Goal: Task Accomplishment & Management: Manage account settings

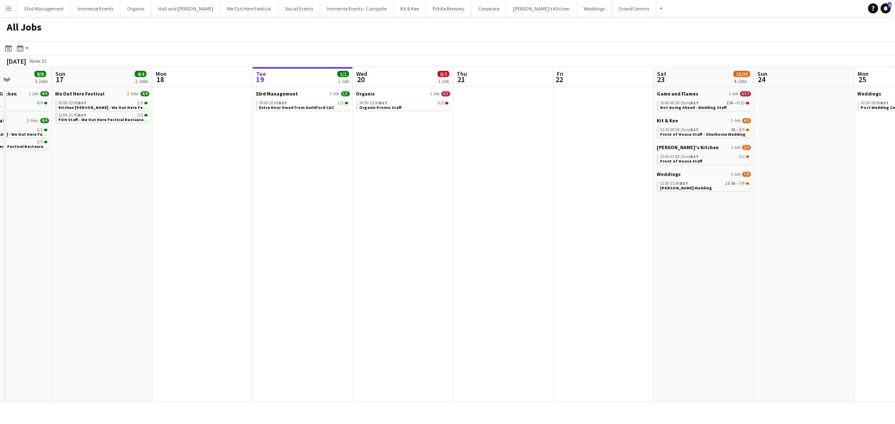
drag, startPoint x: 352, startPoint y: 257, endPoint x: 407, endPoint y: 286, distance: 62.3
click at [405, 286] on app-calendar-viewport "Thu 14 21/22 4 Jobs Fri 15 8/8 3 Jobs Sat 16 8/8 3 Jobs Sun 17 4/4 2 Jobs Mon 1…" at bounding box center [447, 235] width 895 height 336
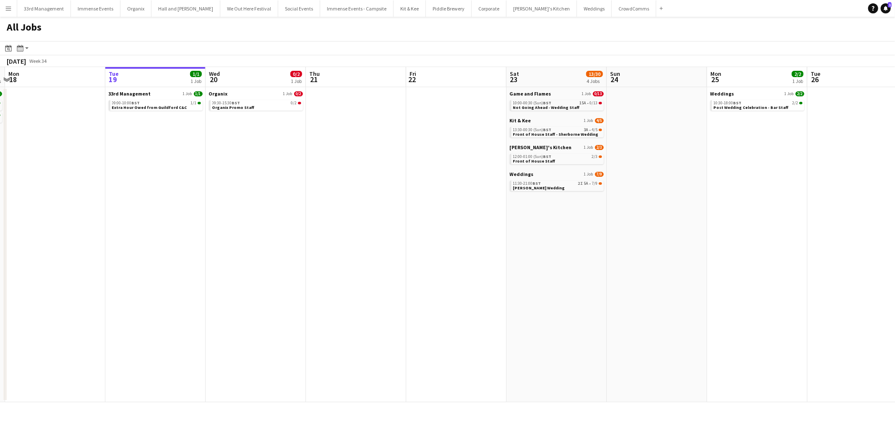
scroll to position [0, 304]
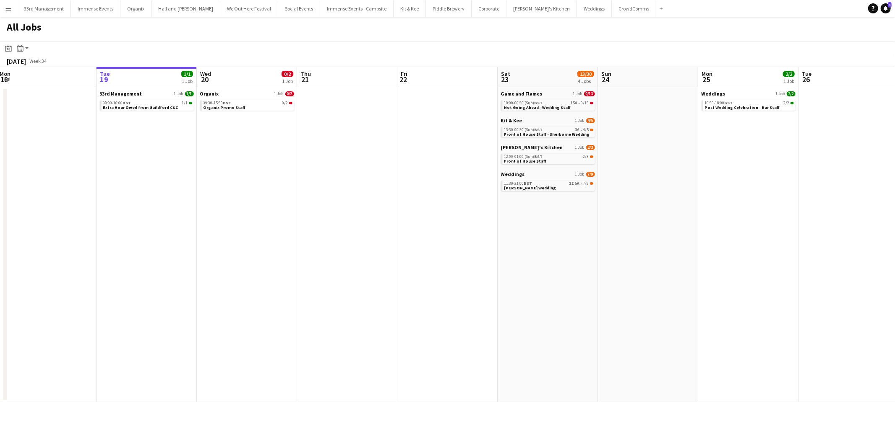
drag, startPoint x: 611, startPoint y: 221, endPoint x: 554, endPoint y: 179, distance: 70.2
click at [555, 237] on app-calendar-viewport "Fri 15 8/8 3 Jobs Sat 16 8/8 3 Jobs Sun 17 4/4 2 Jobs Mon 18 Tue 19 1/1 1 Job W…" at bounding box center [447, 235] width 895 height 336
click at [531, 262] on app-date-cell "Game and Flames 1 Job 0/13 10:00-00:30 (Sun) BST 15A • 0/13 Not Going Ahead - W…" at bounding box center [547, 244] width 100 height 315
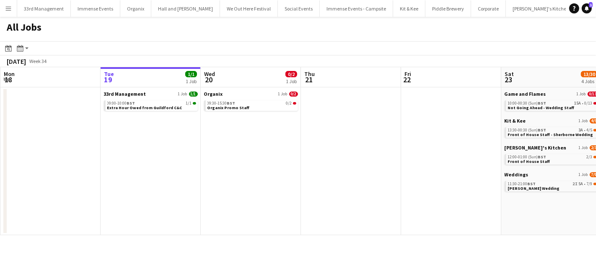
scroll to position [0, 226]
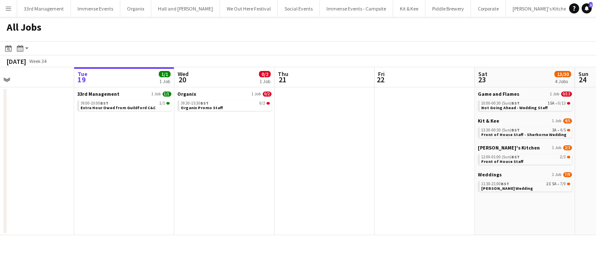
drag, startPoint x: 296, startPoint y: 155, endPoint x: 268, endPoint y: 161, distance: 28.0
click at [268, 161] on app-calendar-viewport "Sat 16 8/8 3 Jobs Sun 17 4/4 2 Jobs Mon 18 Tue 19 1/1 1 Job Wed 20 0/2 1 Job Th…" at bounding box center [298, 151] width 596 height 168
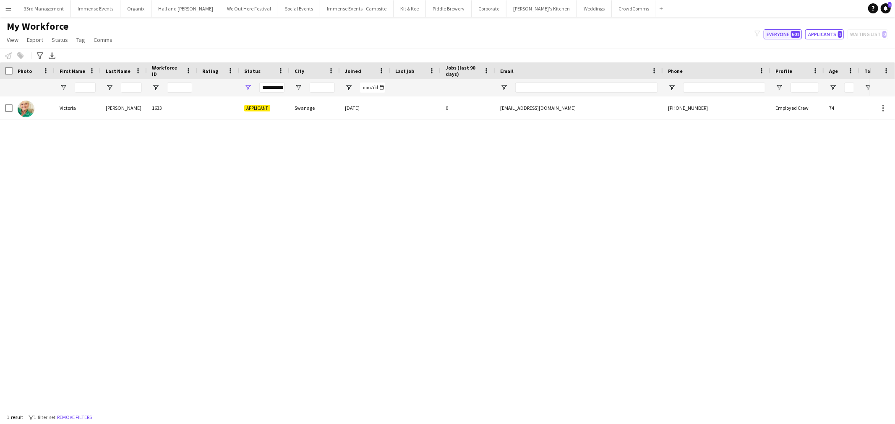
click at [780, 34] on button "Everyone 601" at bounding box center [782, 34] width 38 height 10
type input "**********"
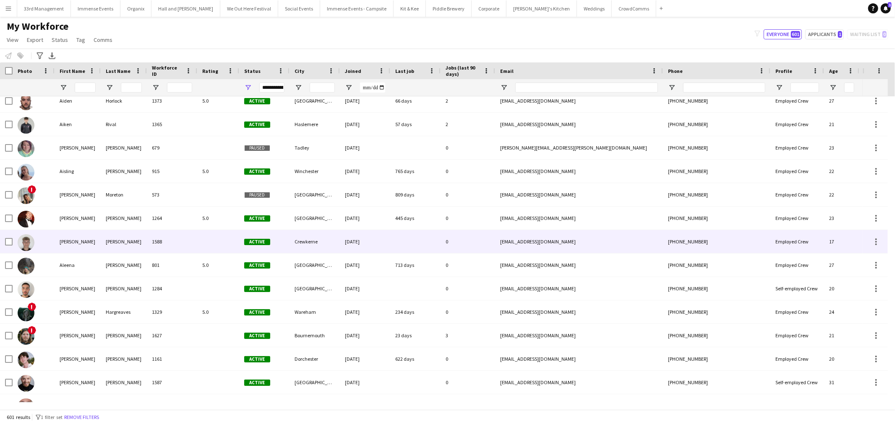
scroll to position [466, 0]
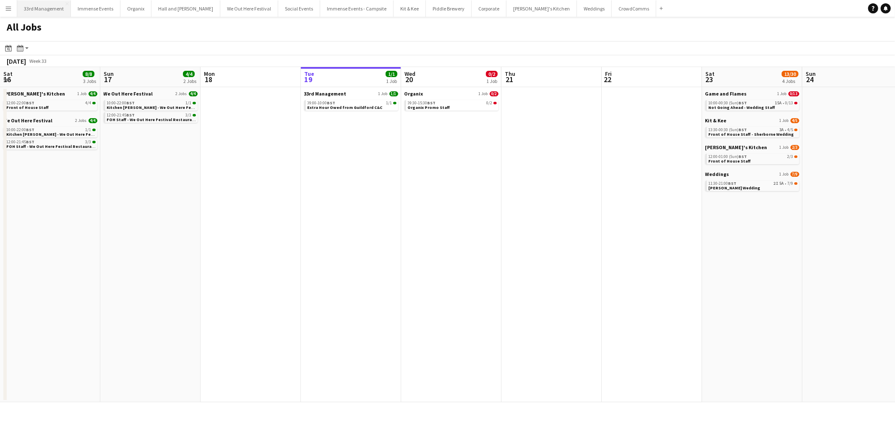
scroll to position [0, 200]
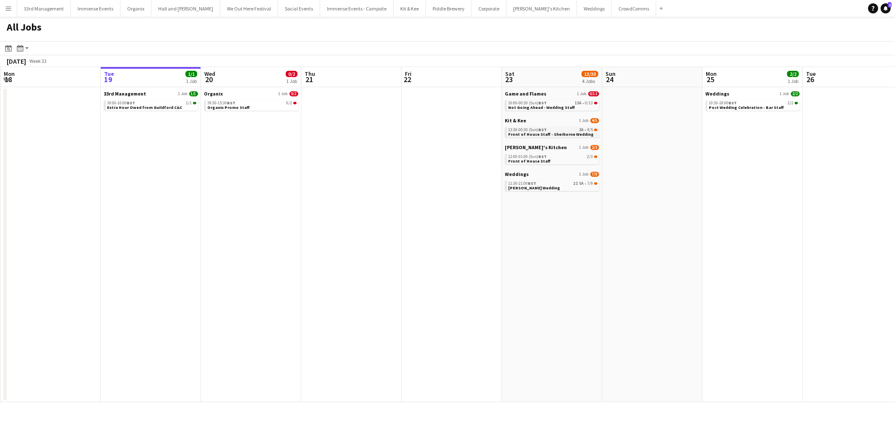
click at [542, 132] on span "Front of House Staff - Sherborne Wedding" at bounding box center [551, 134] width 86 height 5
click at [552, 185] on div "11:30-21:00 BST 2I 5A • 7/9" at bounding box center [552, 184] width 89 height 4
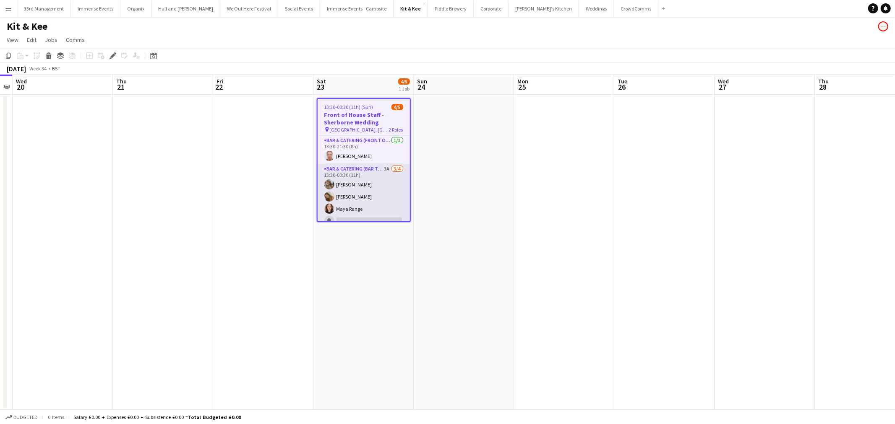
scroll to position [7, 0]
click at [367, 172] on app-card-role "Bar & Catering (Bar Tender) 3A [DATE] 13:30-00:30 (11h) [PERSON_NAME] [PERSON_N…" at bounding box center [363, 189] width 92 height 65
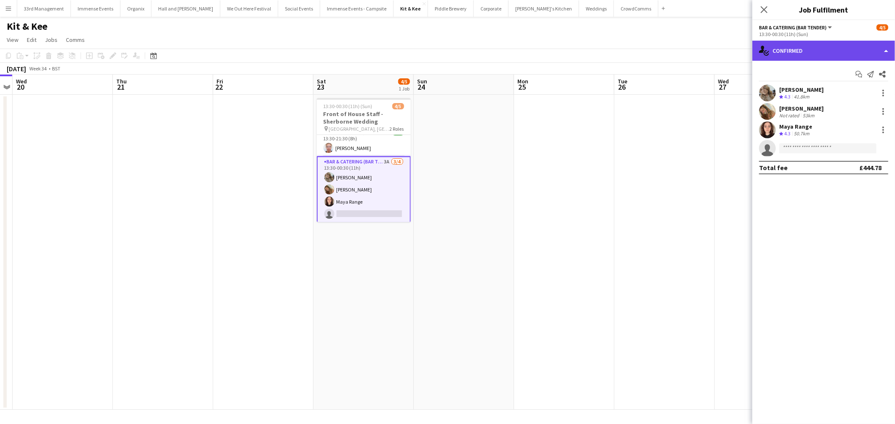
click at [837, 52] on div "single-neutral-actions-check-2 Confirmed" at bounding box center [823, 51] width 143 height 20
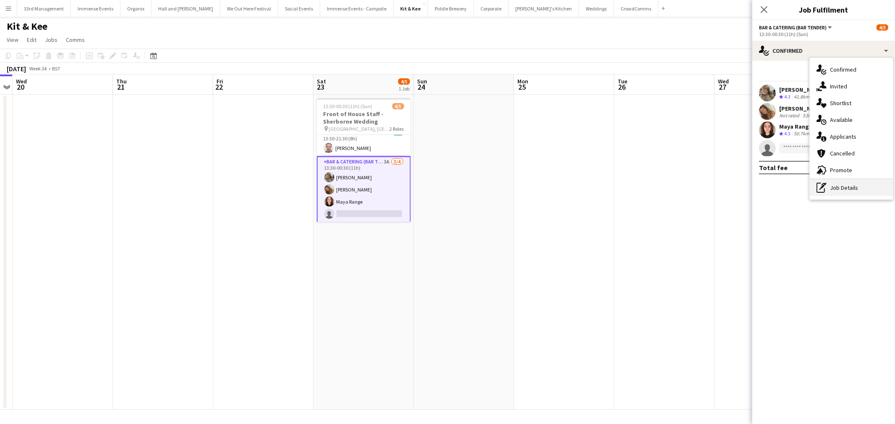
click at [835, 190] on div "pen-write Job Details" at bounding box center [850, 187] width 83 height 17
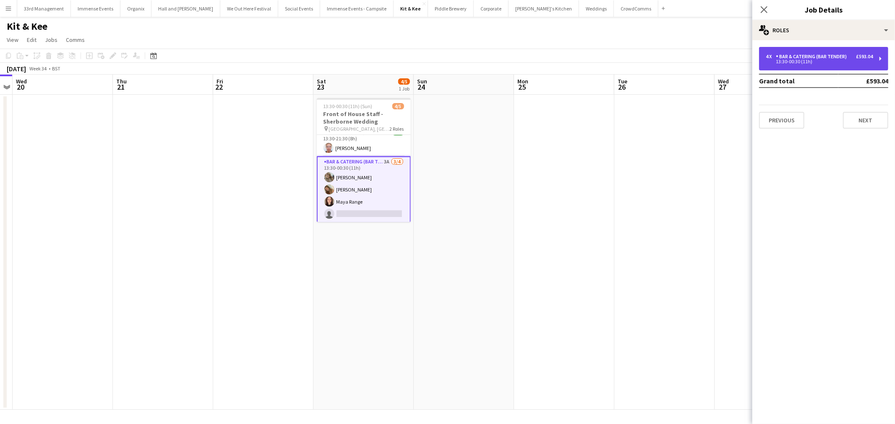
click at [814, 51] on div "4 x Bar & Catering (Bar Tender) £593.04 13:30-00:30 (11h)" at bounding box center [823, 58] width 129 height 23
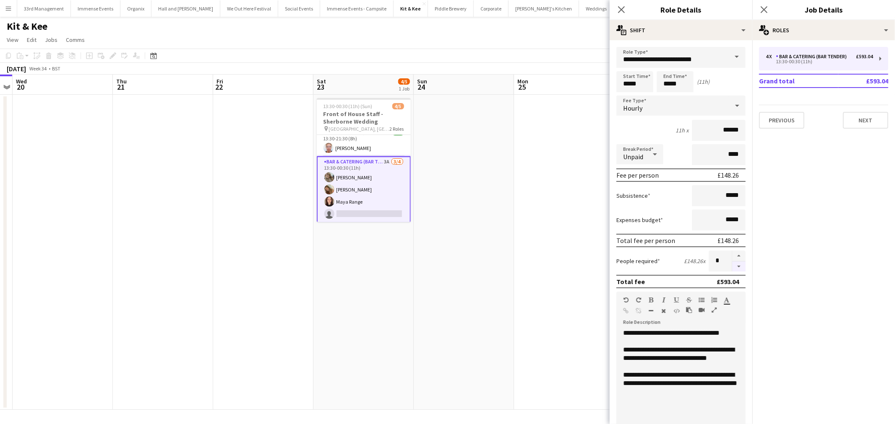
click at [733, 264] on button "button" at bounding box center [738, 267] width 13 height 10
type input "*"
click at [486, 180] on app-date-cell at bounding box center [464, 252] width 100 height 315
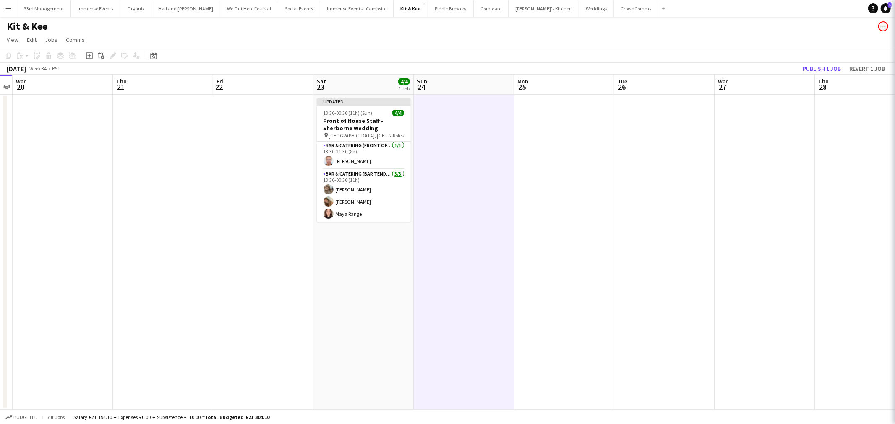
scroll to position [1, 0]
click at [821, 62] on app-toolbar "Copy Paste Paste Ctrl+V Paste with crew Ctrl+Shift+V Paste linked Job Delete Gr…" at bounding box center [447, 56] width 895 height 14
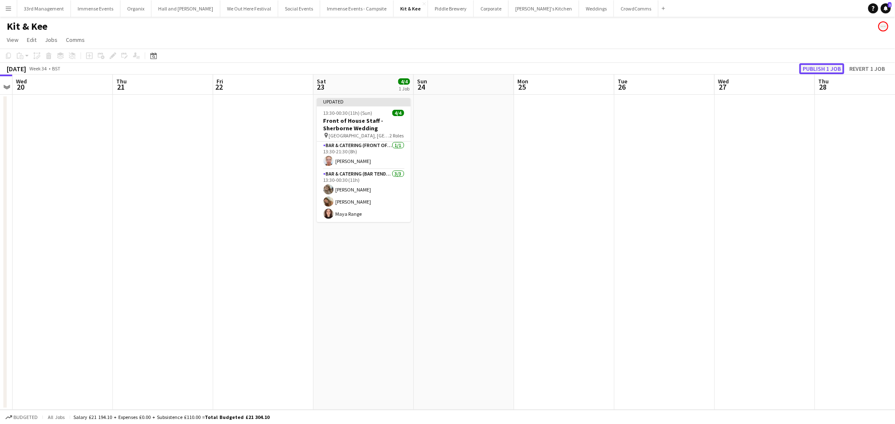
click at [825, 69] on button "Publish 1 job" at bounding box center [821, 68] width 45 height 11
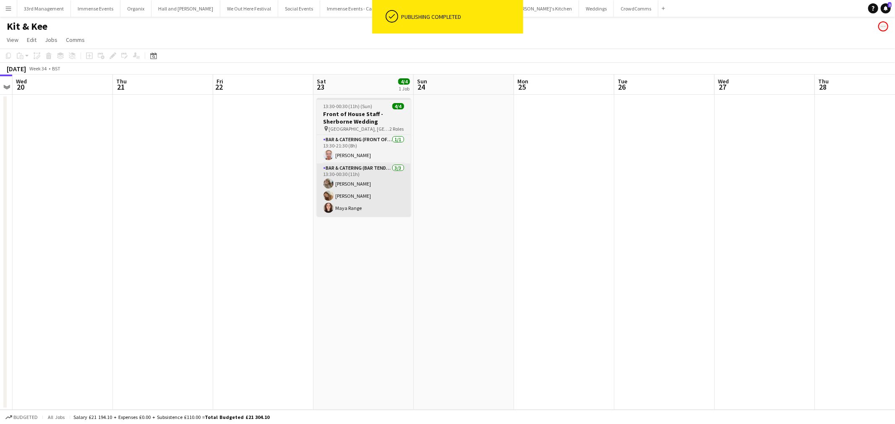
scroll to position [0, 0]
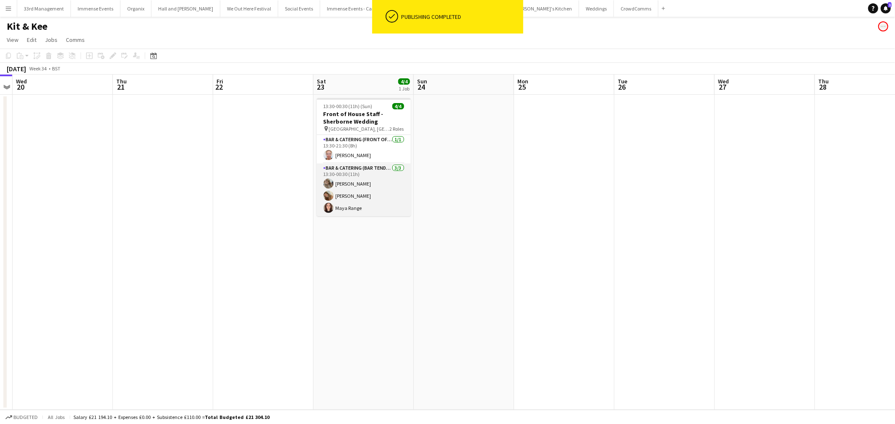
click at [383, 193] on app-card-role "Bar & Catering (Bar Tender) 3/3 13:30-00:30 (11h) Hannah Lee Isabella Swatman M…" at bounding box center [364, 190] width 94 height 53
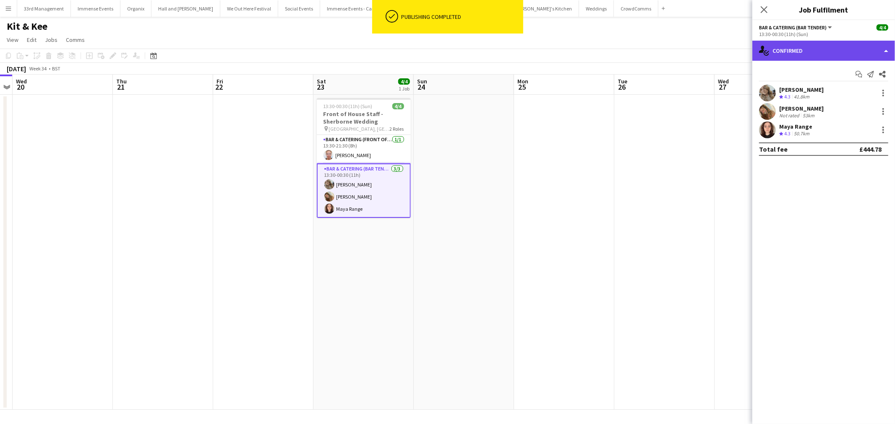
click at [812, 59] on div "single-neutral-actions-check-2 Confirmed" at bounding box center [823, 51] width 143 height 20
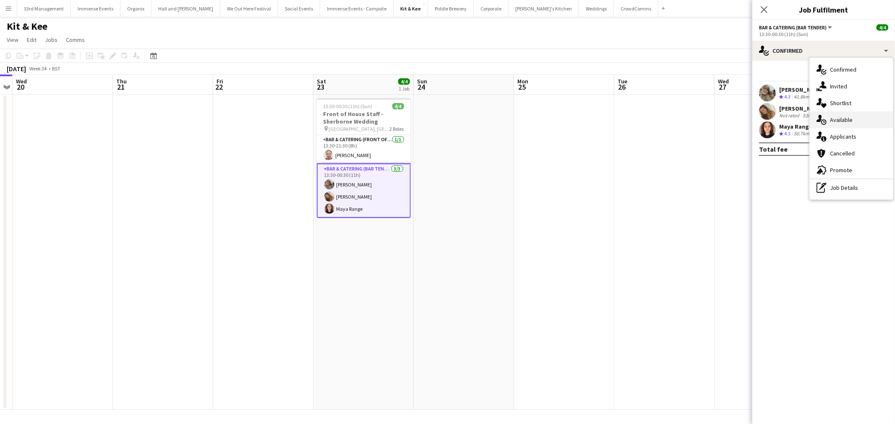
click at [856, 124] on div "single-neutral-actions-upload Available" at bounding box center [850, 120] width 83 height 17
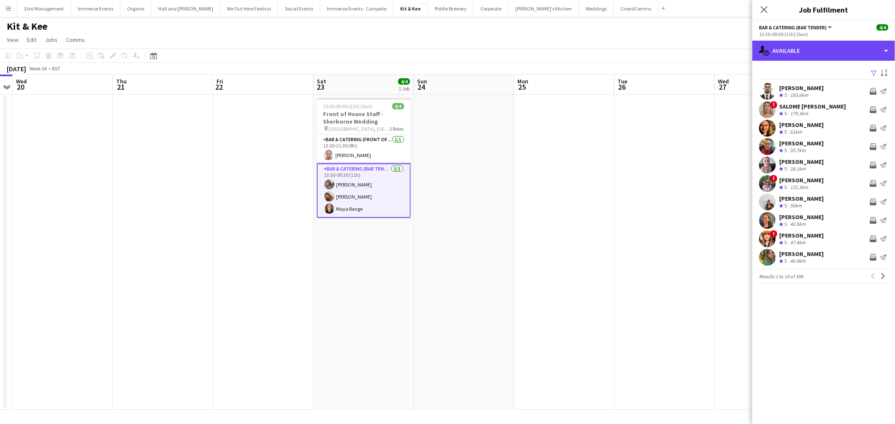
click at [833, 60] on div "single-neutral-actions-upload Available single-neutral-actions-check-2 Confirme…" at bounding box center [823, 233] width 143 height 384
click at [828, 47] on div "single-neutral-actions-upload Available" at bounding box center [823, 51] width 143 height 20
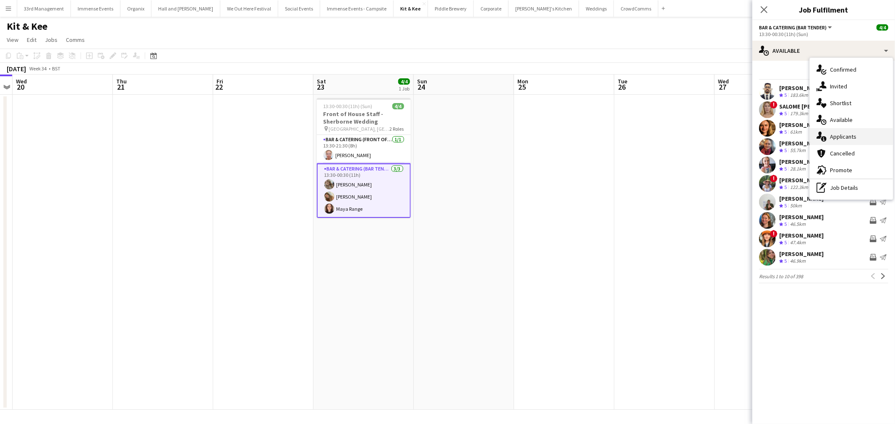
click at [863, 139] on div "single-neutral-actions-information Applicants" at bounding box center [850, 136] width 83 height 17
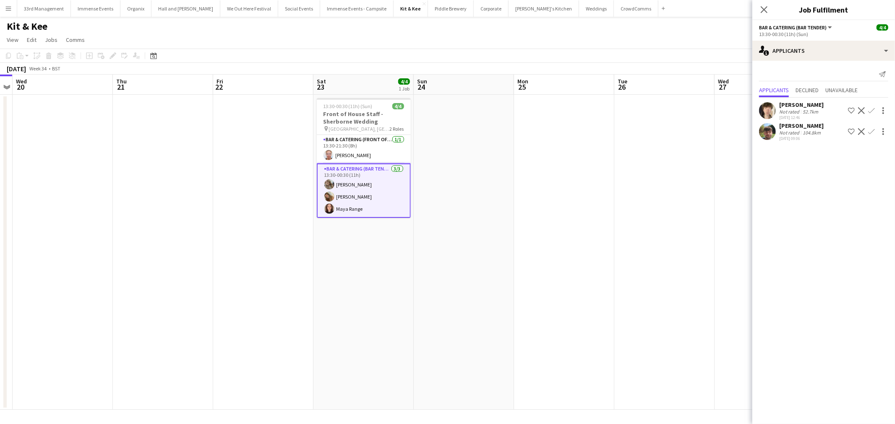
click at [592, 190] on app-date-cell at bounding box center [564, 252] width 100 height 315
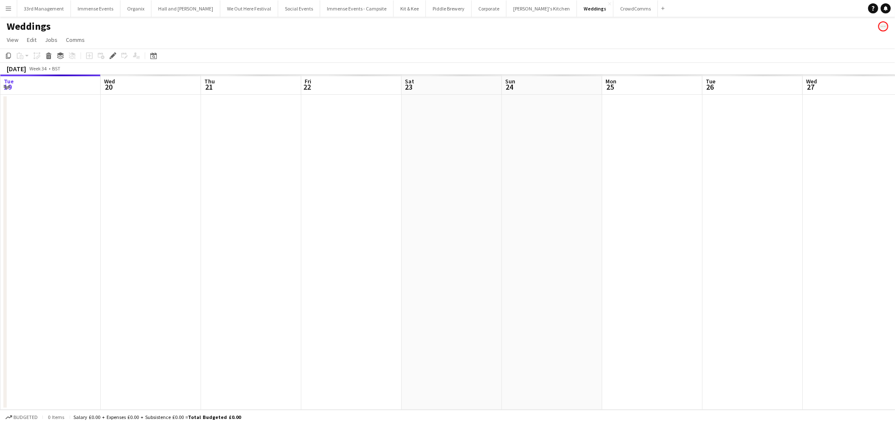
scroll to position [0, 288]
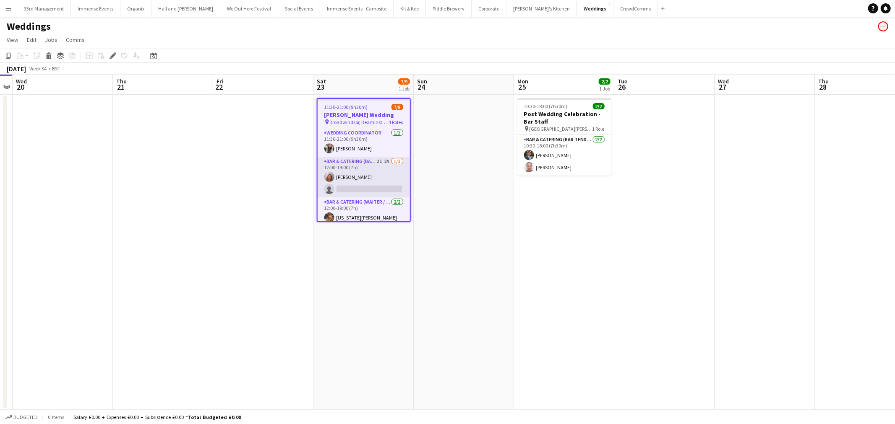
click at [338, 172] on app-card-role "Bar & Catering (Bar Tender) 2I 2A 1/2 12:00-19:00 (7h) Rachel Revell single-neu…" at bounding box center [363, 177] width 92 height 41
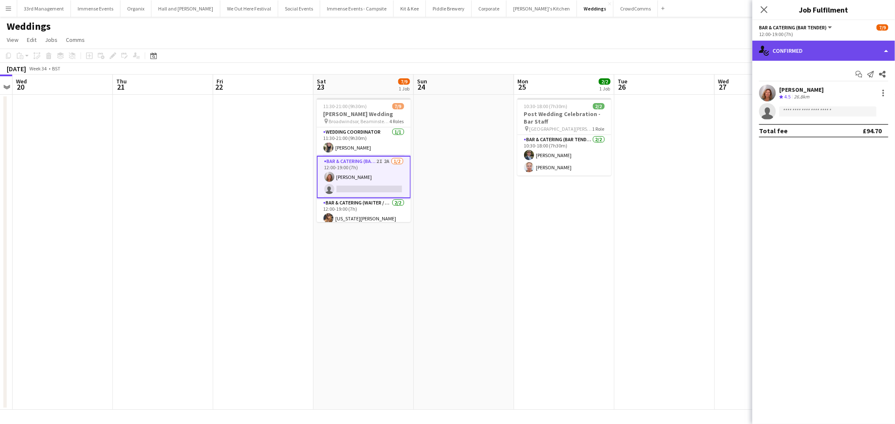
click at [801, 53] on div "single-neutral-actions-check-2 Confirmed" at bounding box center [823, 51] width 143 height 20
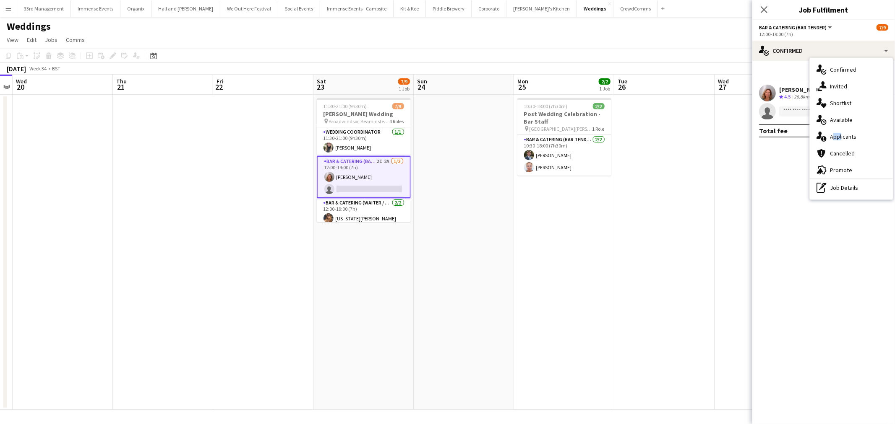
click at [840, 133] on div "single-neutral-actions-information Applicants" at bounding box center [850, 136] width 83 height 17
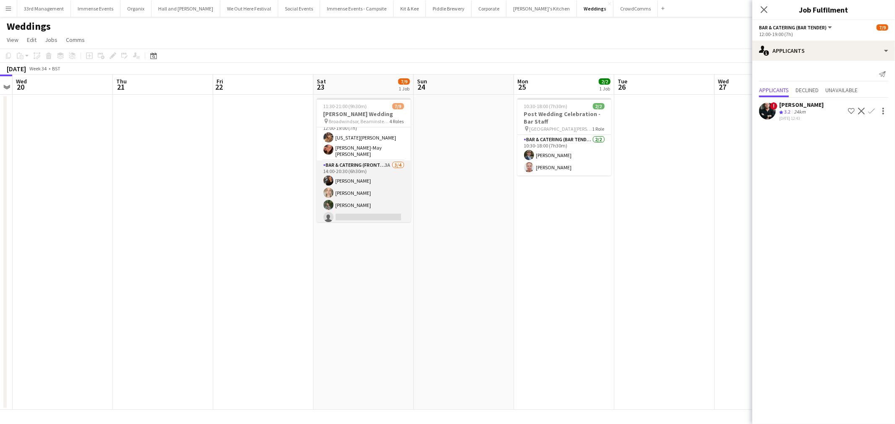
click at [385, 197] on app-card-role "Bar & Catering (Front of House) 3A 3/4 14:00-20:30 (6h30m) Annie Hutchings char…" at bounding box center [364, 193] width 94 height 65
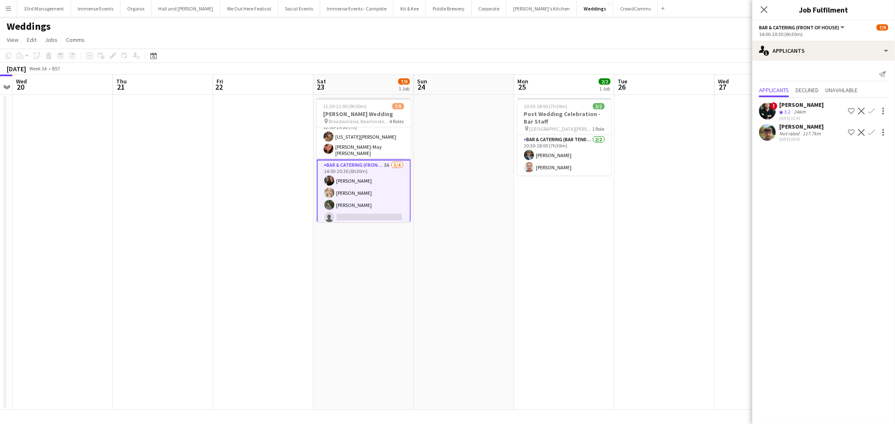
scroll to position [81, 0]
click at [372, 132] on app-card-role "Bar & Catering (Waiter / waitress) 2/2 12:00-19:00 (7h) Georgia Atkin Jessica-M…" at bounding box center [364, 137] width 94 height 43
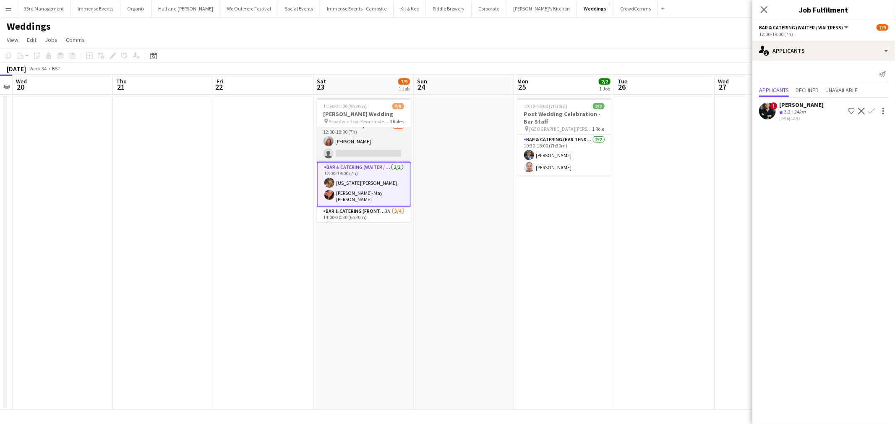
click at [347, 143] on app-card-role "Bar & Catering (Bar Tender) 2I 2A 1/2 12:00-19:00 (7h) Rachel Revell single-neu…" at bounding box center [364, 141] width 94 height 41
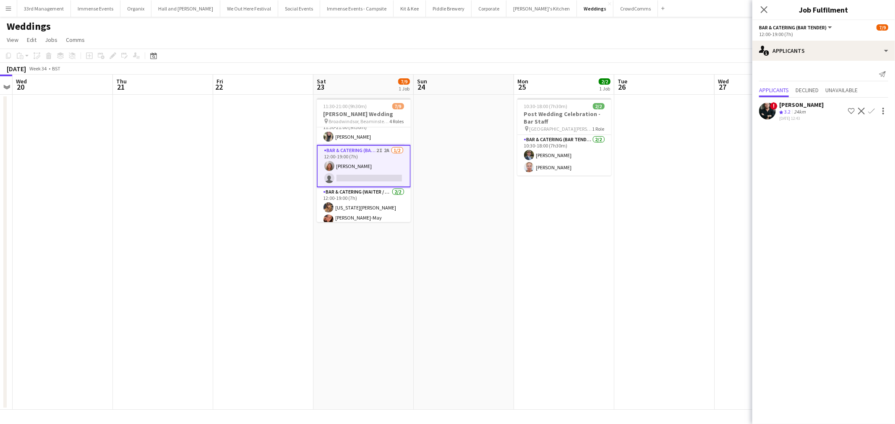
scroll to position [0, 0]
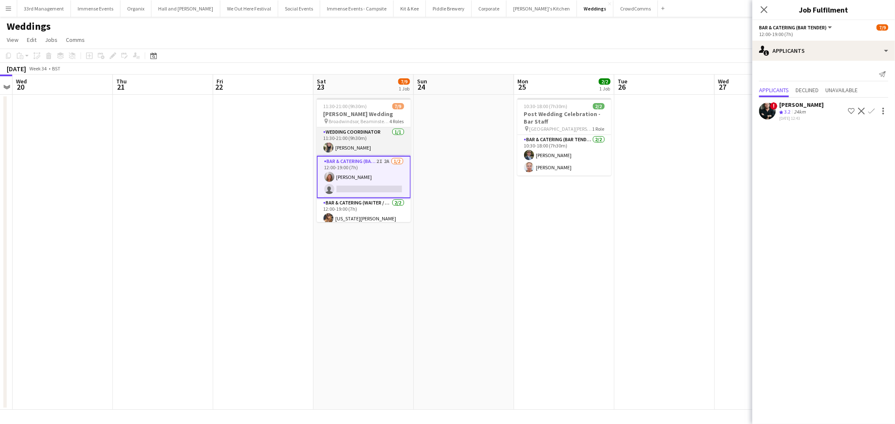
click at [346, 140] on app-card-role "Wedding Coordinator 1/1 11:30-21:00 (9h30m) Lily Stansbury" at bounding box center [364, 141] width 94 height 29
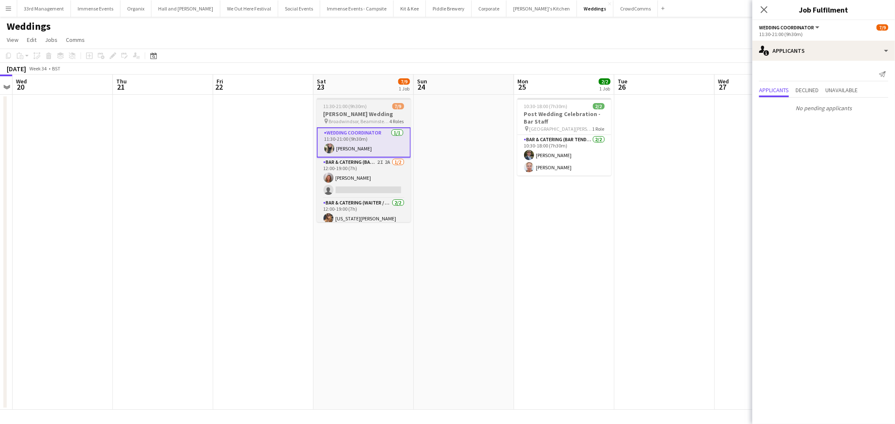
click at [357, 105] on span "11:30-21:00 (9h30m)" at bounding box center [345, 106] width 44 height 6
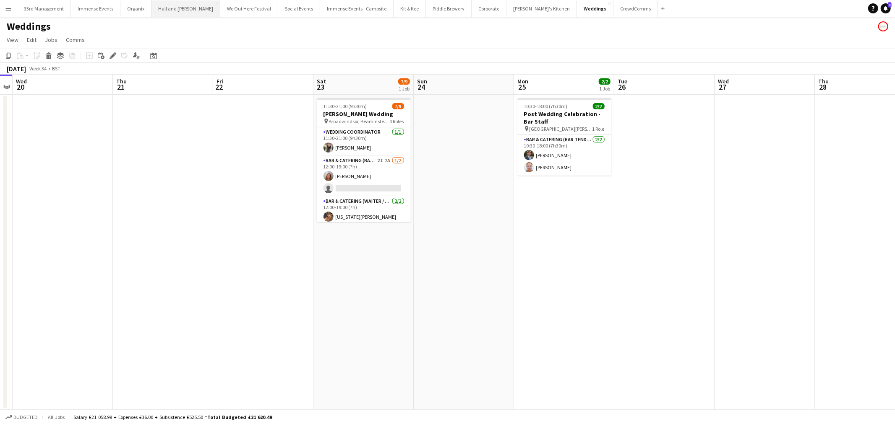
click at [166, 10] on button "Hall and Woodhouse Close" at bounding box center [185, 8] width 69 height 16
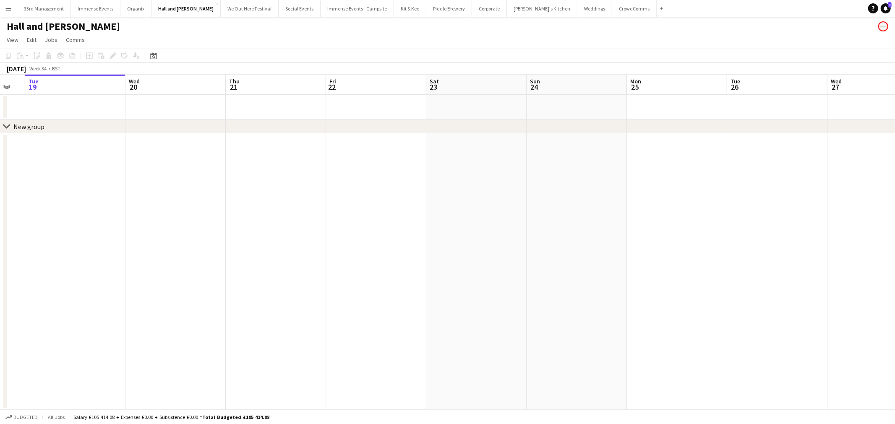
click at [224, 297] on app-calendar-viewport "Sat 16 Sun 17 Mon 18 Tue 19 Wed 20 Thu 21 Fri 22 Sat 23 Sun 24 Mon 25 Tue 26 We…" at bounding box center [447, 243] width 895 height 336
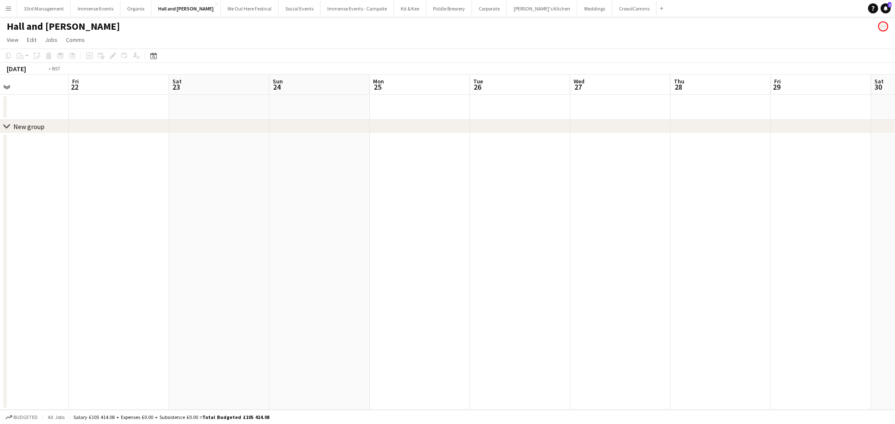
drag, startPoint x: 599, startPoint y: 269, endPoint x: 198, endPoint y: 304, distance: 402.0
click at [187, 305] on app-calendar-viewport "Mon 18 Tue 19 Wed 20 Thu 21 Fri 22 Sat 23 Sun 24 Mon 25 Tue 26 Wed 27 Thu 28 Fr…" at bounding box center [447, 243] width 895 height 336
drag, startPoint x: 690, startPoint y: 299, endPoint x: 403, endPoint y: 274, distance: 287.5
click at [285, 302] on app-calendar-viewport "Fri 22 Sat 23 Sun 24 Mon 25 Tue 26 Wed 27 Thu 28 Fri 29 Sat 30 Sun 31 Mon 1 Tue…" at bounding box center [447, 243] width 895 height 336
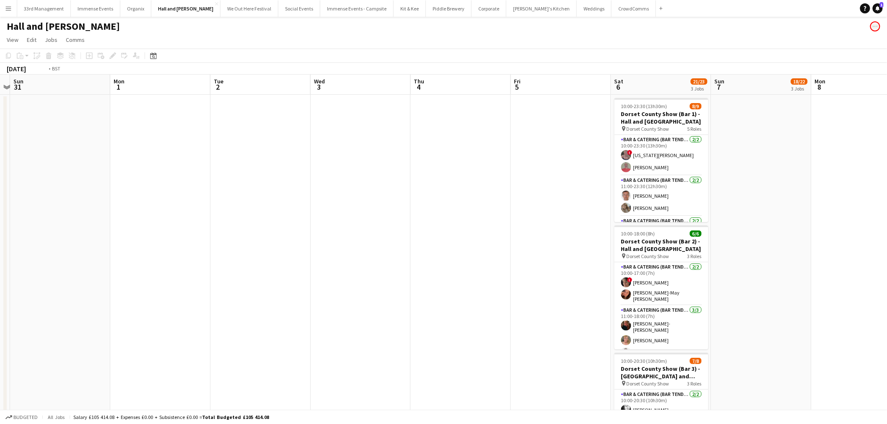
drag, startPoint x: 640, startPoint y: 266, endPoint x: 290, endPoint y: 303, distance: 352.1
click at [290, 304] on app-calendar-viewport "Thu 28 Fri 29 Sat 30 Sun 31 Mon 1 Tue 2 Wed 3 Thu 4 Fri 5 Sat 6 21/23 3 Jobs Su…" at bounding box center [443, 304] width 887 height 458
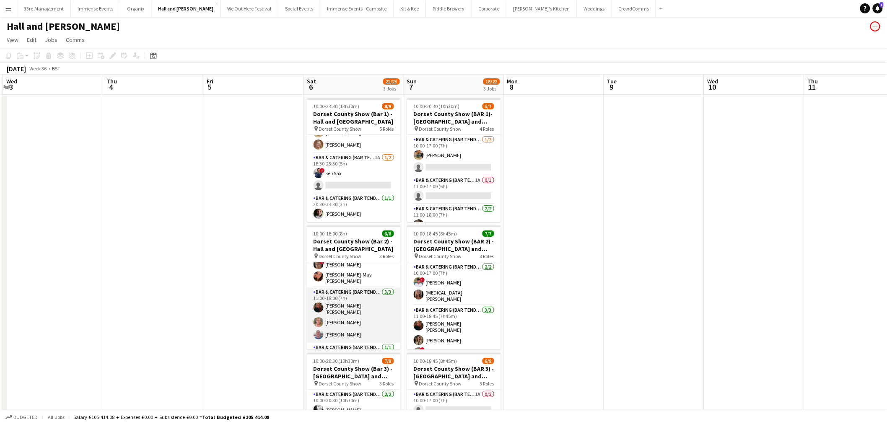
scroll to position [35, 0]
click at [339, 343] on app-card-role "Bar & Catering (Bar Tender) 1/1 12:00-18:00 (6h) Matilda Ferguson" at bounding box center [354, 340] width 94 height 29
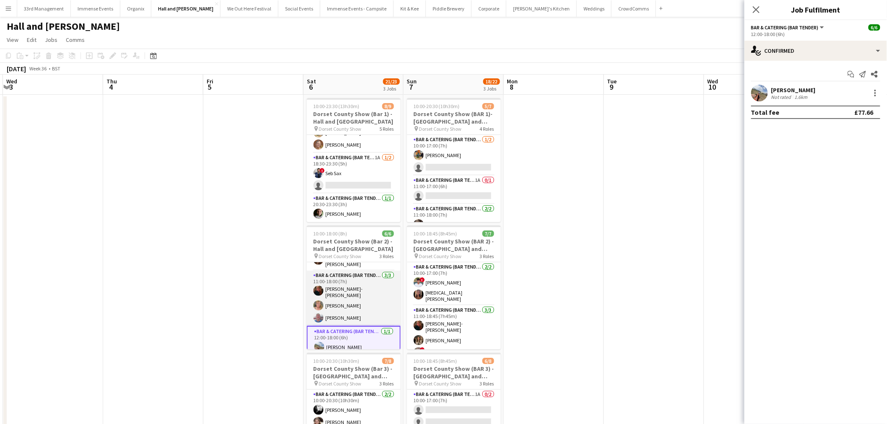
click at [330, 292] on app-card-role "Bar & Catering (Bar Tender) 3/3 11:00-18:00 (7h) Haley-Jane Ferguson Jane Binyo…" at bounding box center [354, 298] width 94 height 55
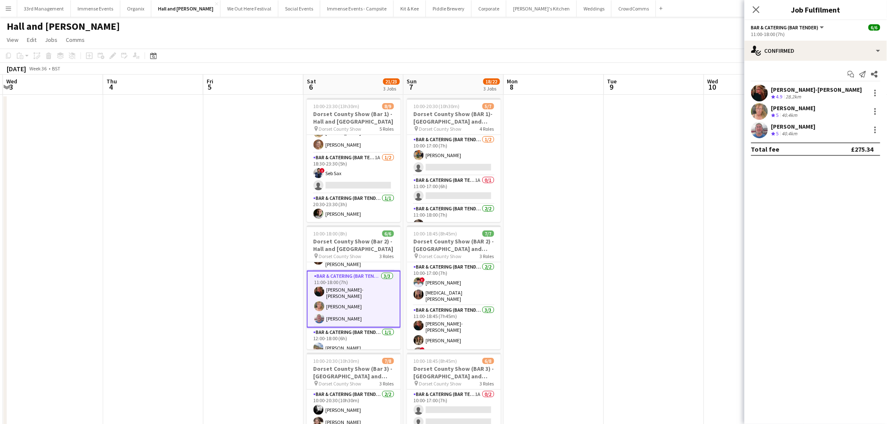
click at [758, 81] on div "Start chat Send notification Share" at bounding box center [816, 75] width 129 height 14
click at [758, 89] on app-user-avatar at bounding box center [760, 93] width 17 height 17
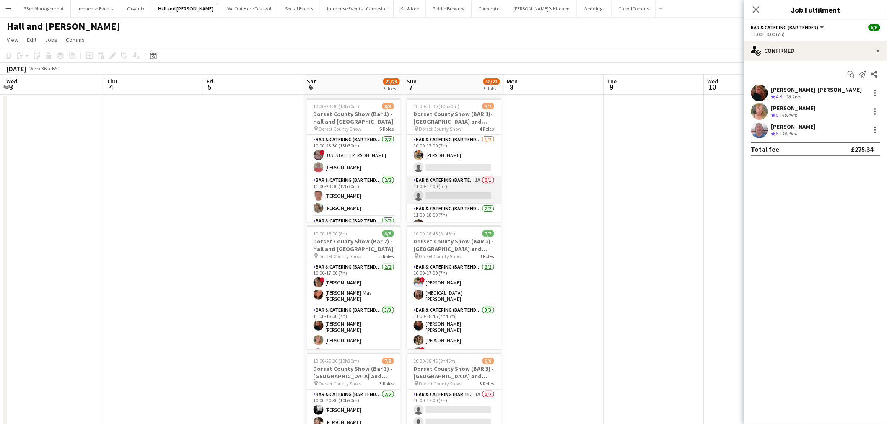
click at [437, 187] on app-card-role "Bar & Catering (Bar Tender) 1A 0/1 11:00-17:00 (6h) single-neutral-actions" at bounding box center [454, 190] width 94 height 29
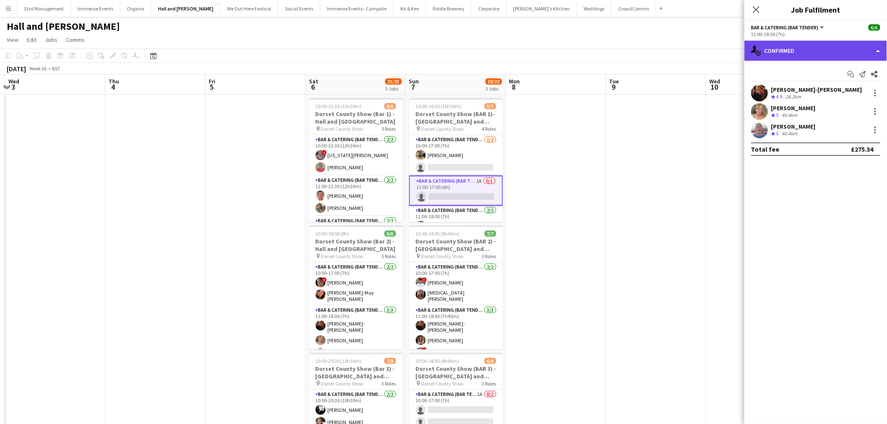
click at [827, 52] on div "single-neutral-actions-check-2 Confirmed" at bounding box center [816, 51] width 143 height 20
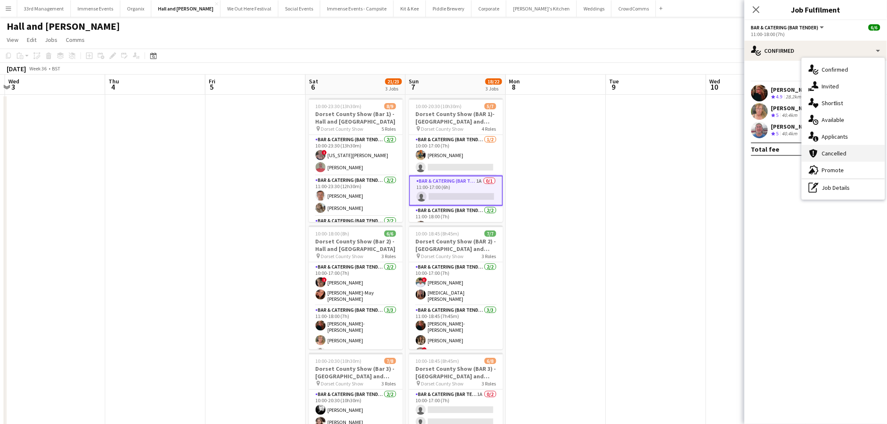
click at [831, 145] on div "cancellation Cancelled" at bounding box center [843, 153] width 83 height 17
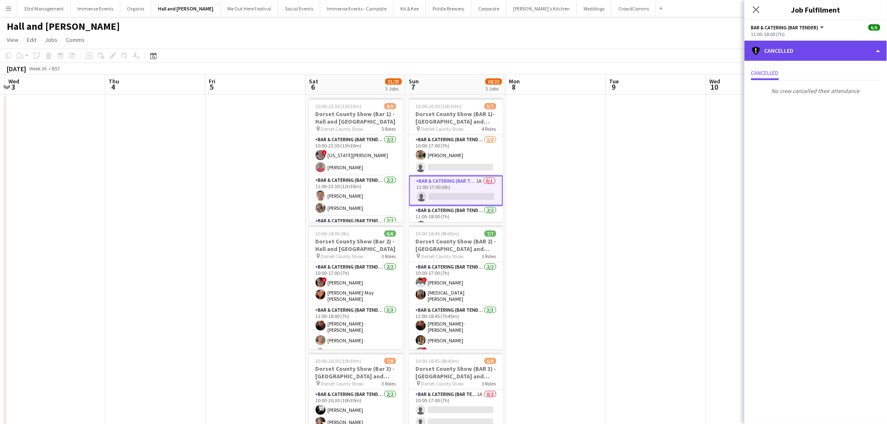
click at [775, 60] on div "cancellation Cancelled" at bounding box center [816, 51] width 143 height 20
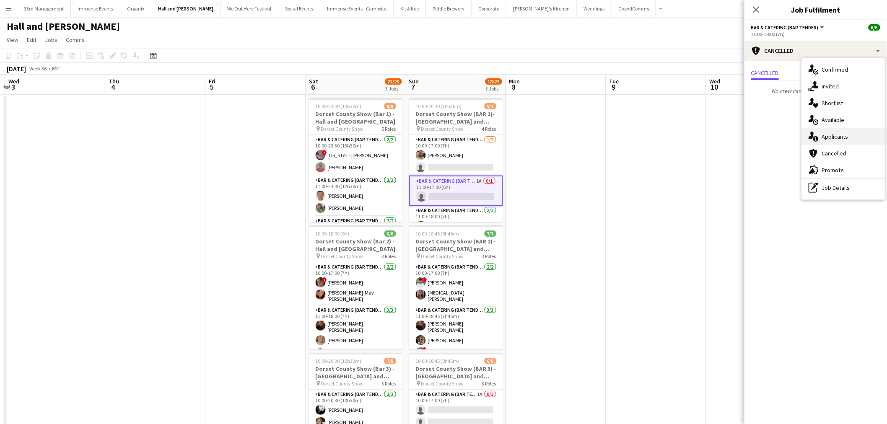
click at [842, 137] on div "single-neutral-actions-information Applicants" at bounding box center [843, 136] width 83 height 17
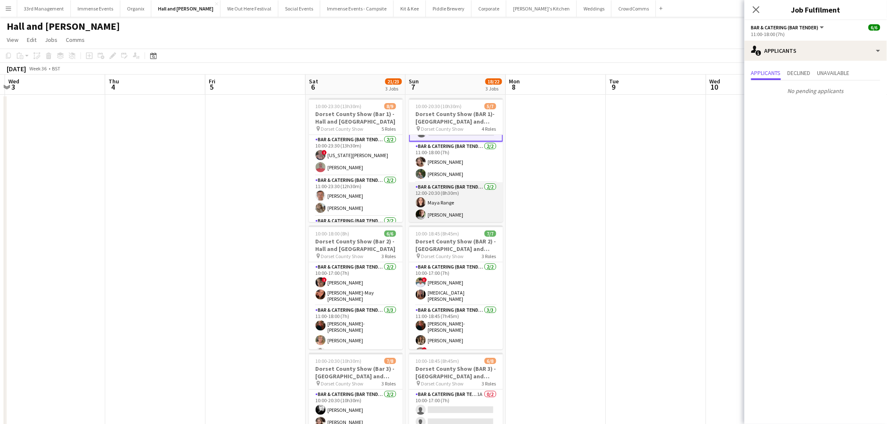
click at [445, 185] on app-card-role "Bar & Catering (Bar Tender) 2/2 12:00-20:30 (8h30m) Maya Range JORDAN WOODS" at bounding box center [456, 202] width 94 height 41
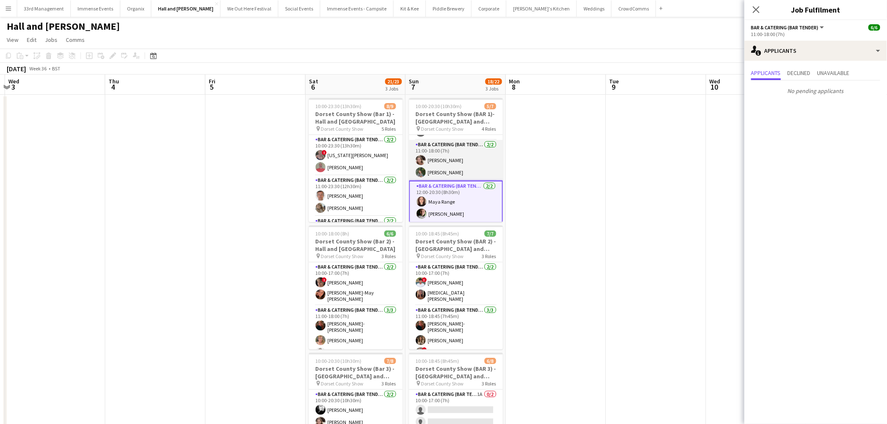
scroll to position [64, 0]
click at [441, 158] on app-card-role "Bar & Catering (Bar Tender) 2/2 11:00-18:00 (7h) Grace Hetherington Hattie Luff…" at bounding box center [456, 160] width 94 height 41
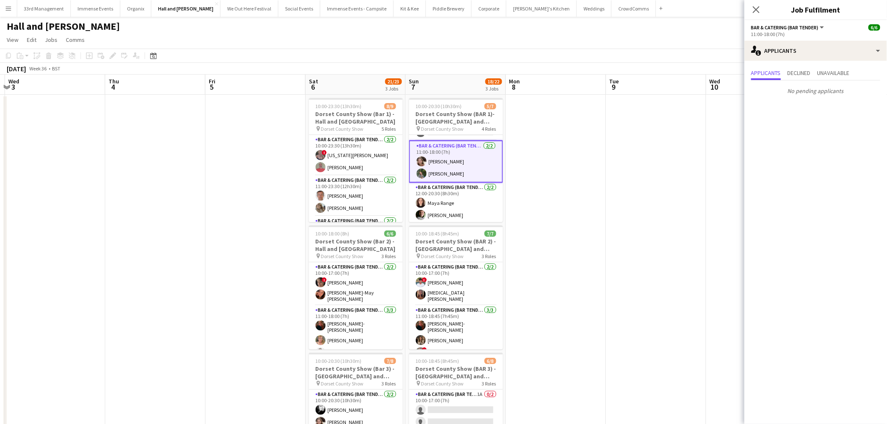
scroll to position [0, 0]
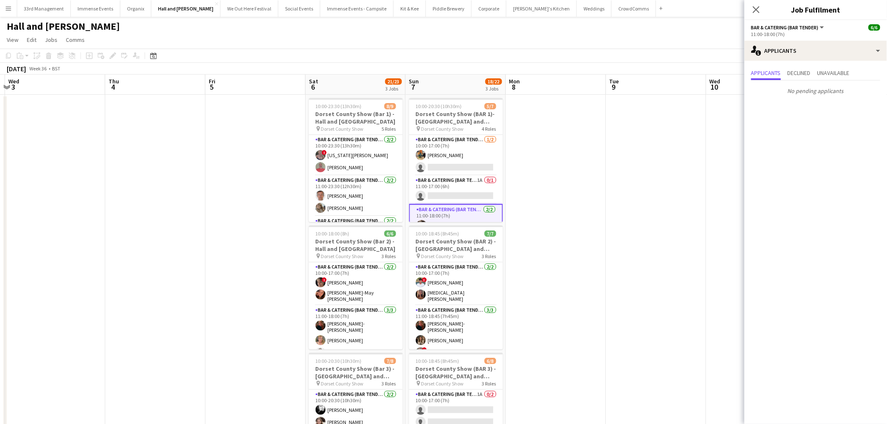
click at [443, 171] on app-card-role "Bar & Catering (Bar Tender) 1/2 10:00-17:00 (7h) Isobel Haskell single-neutral-…" at bounding box center [456, 155] width 94 height 41
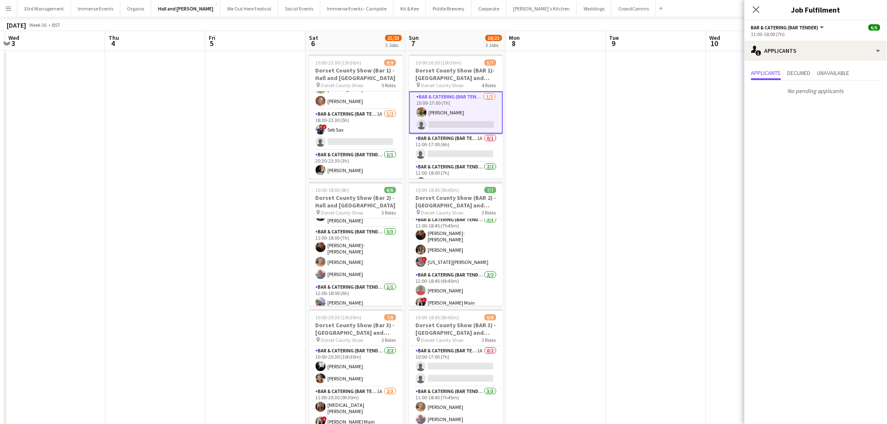
scroll to position [122, 0]
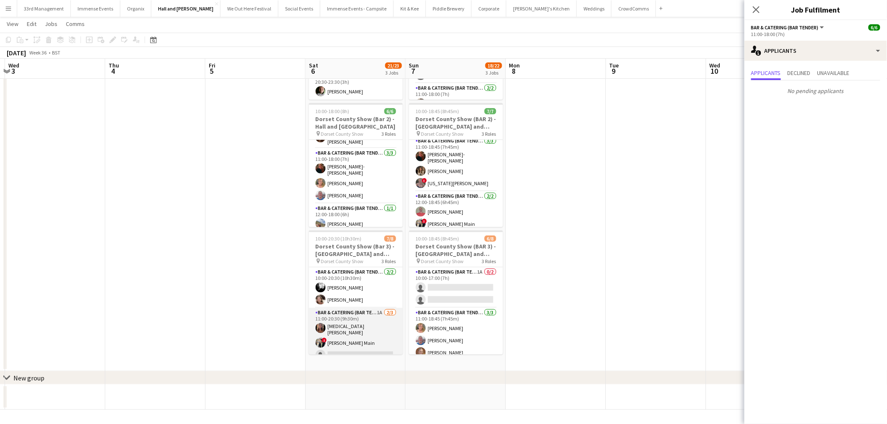
click at [375, 328] on app-card-role "Bar & Catering (Bar Tender) 1A 2/3 11:00-20:30 (9h30m) Yasmin Cabak ! Tillie Ma…" at bounding box center [356, 335] width 94 height 55
click at [811, 70] on span "Declined" at bounding box center [799, 73] width 23 height 6
click at [844, 72] on span "Unavailable" at bounding box center [834, 73] width 32 height 6
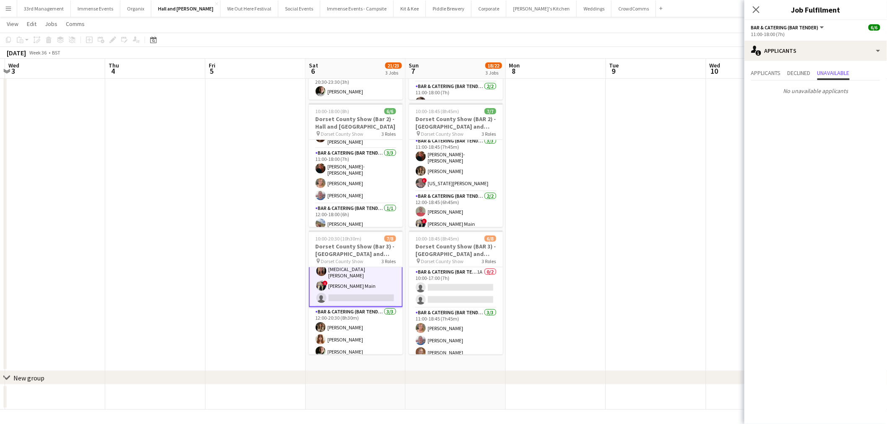
scroll to position [60, 0]
click at [349, 298] on app-card-role "Bar & Catering (Bar Tender) 1A 2/3 11:00-20:30 (9h30m) Yasmin Cabak ! Tillie Ma…" at bounding box center [356, 276] width 94 height 57
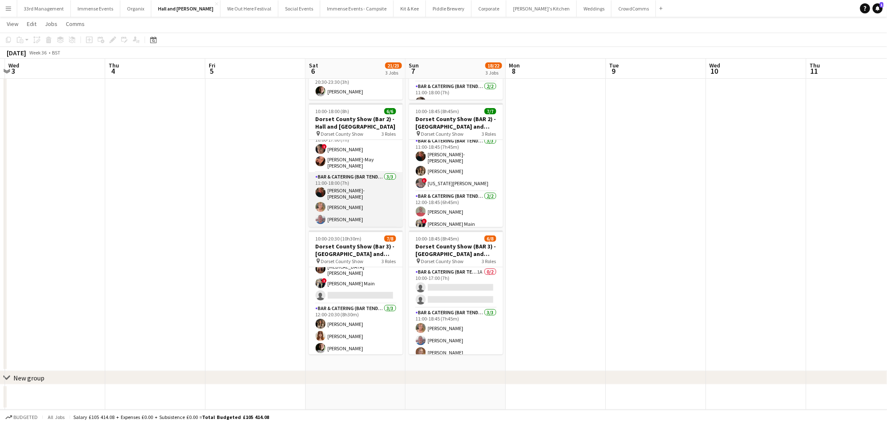
scroll to position [0, 0]
click at [351, 190] on app-card-role "Bar & Catering (Bar Tender) 3/3 11:00-18:00 (7h) Haley-Jane Ferguson Jane Binyo…" at bounding box center [356, 210] width 94 height 55
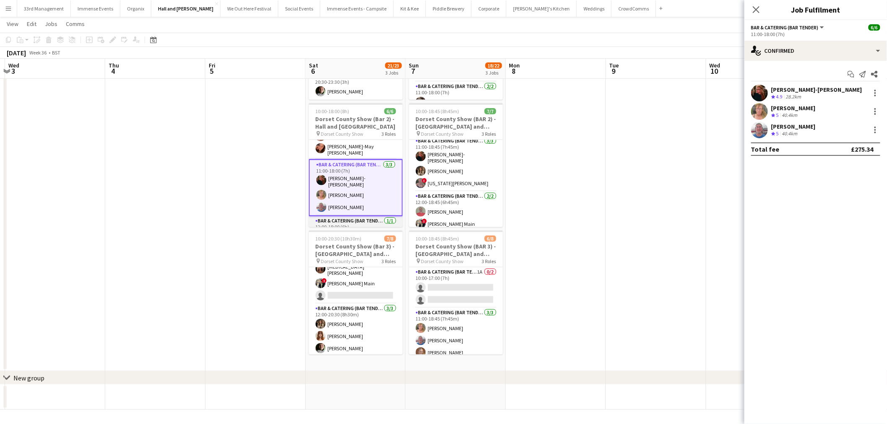
scroll to position [36, 0]
click at [350, 212] on app-card-role "Bar & Catering (Bar Tender) 1/1 12:00-18:00 (6h) Matilda Ferguson" at bounding box center [356, 219] width 94 height 29
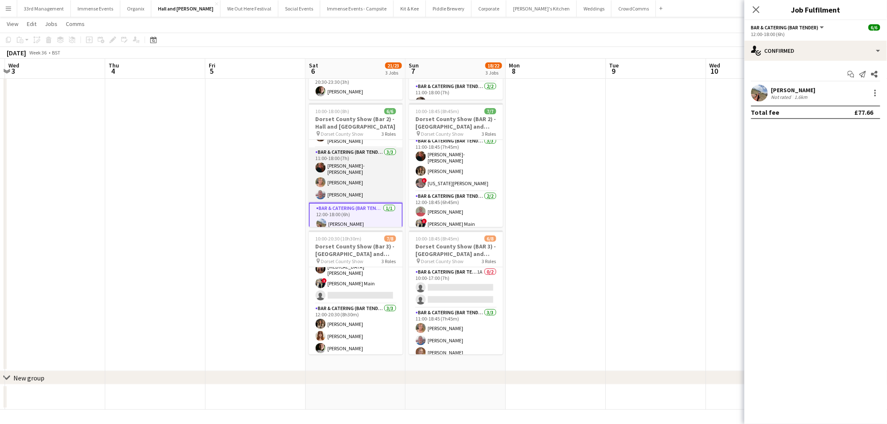
click at [344, 164] on app-card-role "Bar & Catering (Bar Tender) 3/3 11:00-18:00 (7h) Haley-Jane Ferguson Jane Binyo…" at bounding box center [356, 175] width 94 height 55
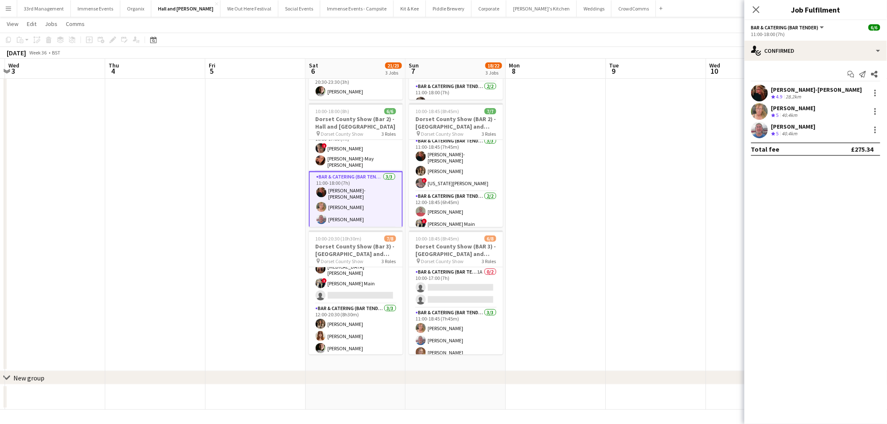
scroll to position [0, 0]
click at [350, 170] on app-card-role "Bar & Catering (Bar Tender) 2/2 10:00-17:00 (7h) ! Jo Riddiough Jessica-May She…" at bounding box center [356, 161] width 94 height 43
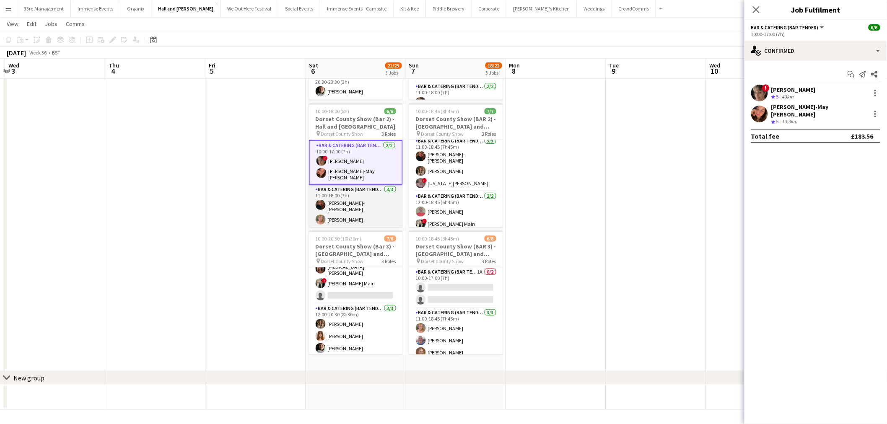
click at [335, 203] on app-card-role "Bar & Catering (Bar Tender) 3/3 11:00-18:00 (7h) Haley-Jane Ferguson Jane Binyo…" at bounding box center [356, 212] width 94 height 55
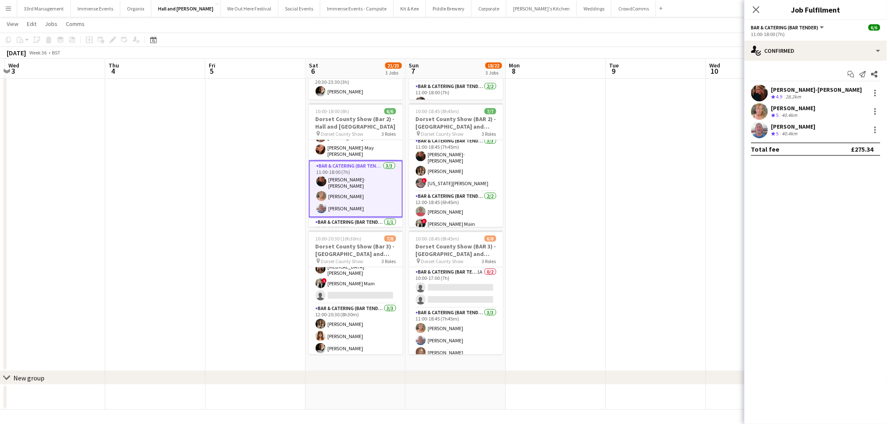
scroll to position [36, 0]
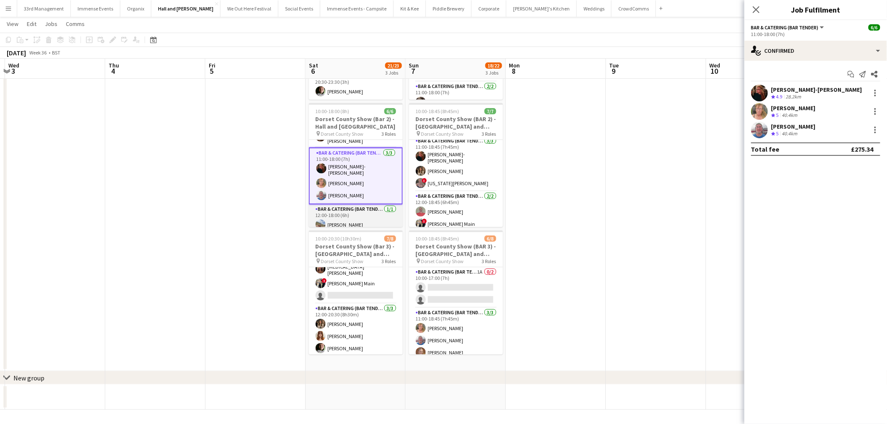
click at [342, 215] on app-card-role "Bar & Catering (Bar Tender) 1/1 12:00-18:00 (6h) Matilda Ferguson" at bounding box center [356, 219] width 94 height 29
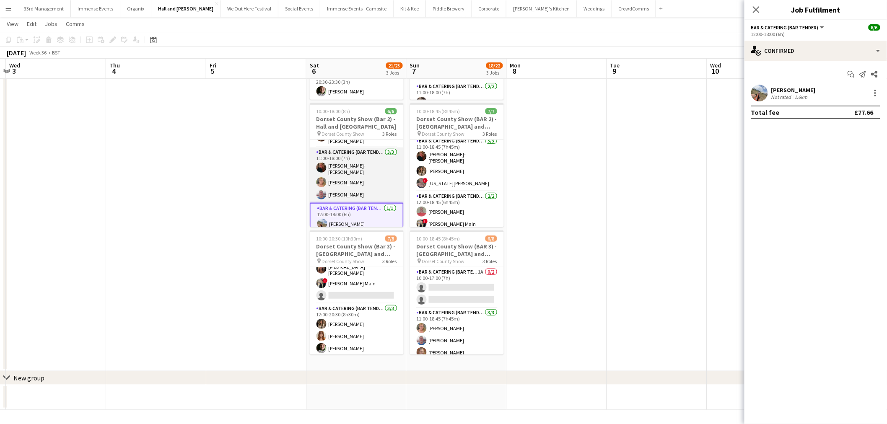
click at [330, 167] on app-card-role "Bar & Catering (Bar Tender) 3/3 11:00-18:00 (7h) Haley-Jane Ferguson Jane Binyo…" at bounding box center [357, 175] width 94 height 55
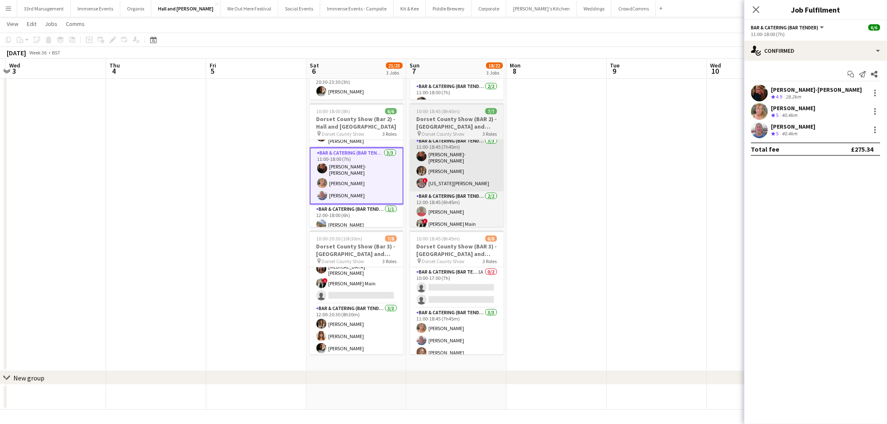
drag, startPoint x: 348, startPoint y: 215, endPoint x: 450, endPoint y: 185, distance: 106.2
click at [349, 216] on app-card-role "Bar & Catering (Bar Tender) 1/1 12:00-18:00 (6h) Matilda Ferguson" at bounding box center [357, 219] width 94 height 29
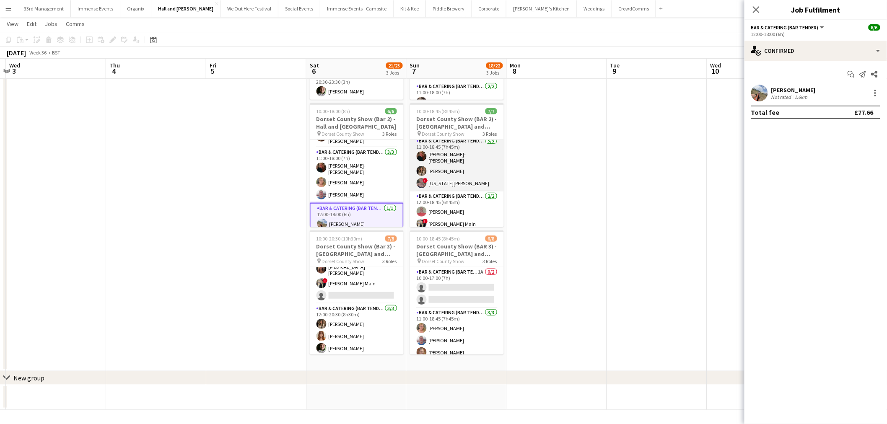
scroll to position [0, 294]
click at [758, 91] on app-user-avatar at bounding box center [760, 93] width 17 height 17
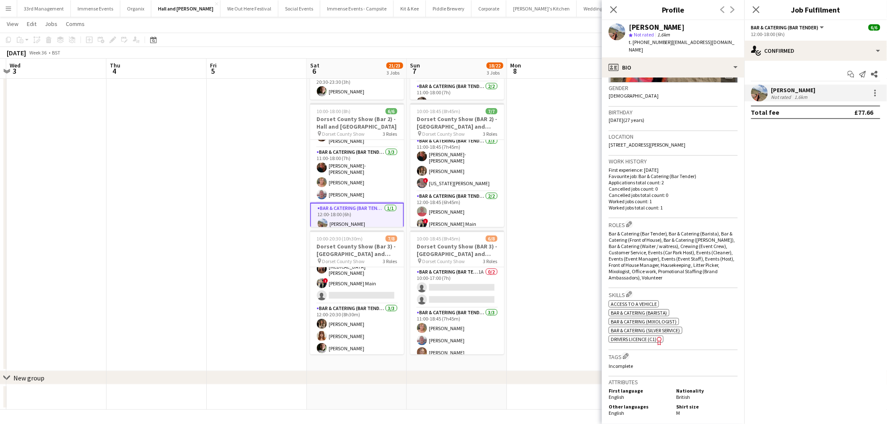
scroll to position [233, 0]
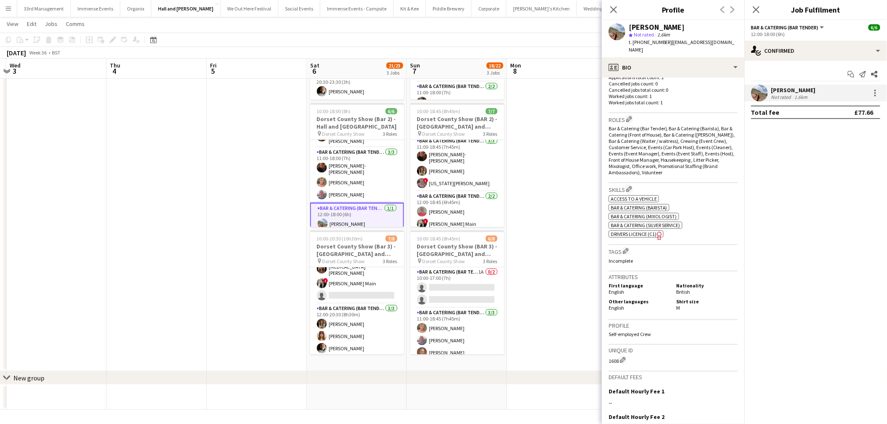
click at [554, 73] on app-board-header-date "Mon 8" at bounding box center [557, 69] width 100 height 20
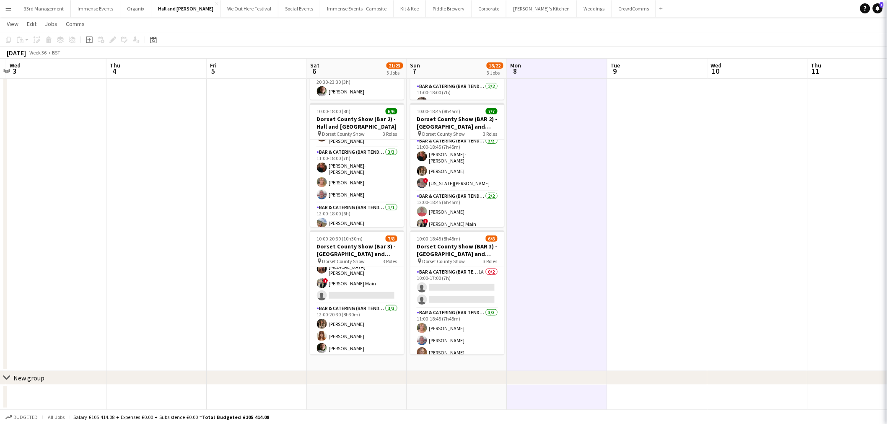
scroll to position [35, 0]
click at [577, 11] on button "Weddings Close" at bounding box center [594, 8] width 35 height 16
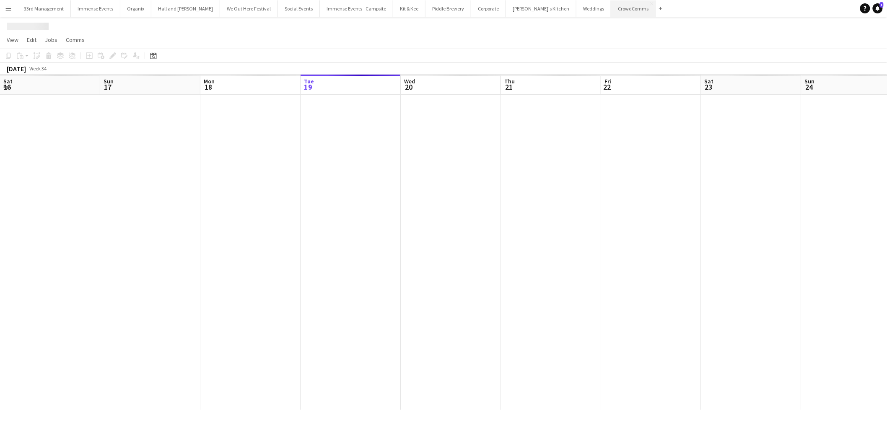
click at [611, 7] on button "CrowdComms Close" at bounding box center [633, 8] width 44 height 16
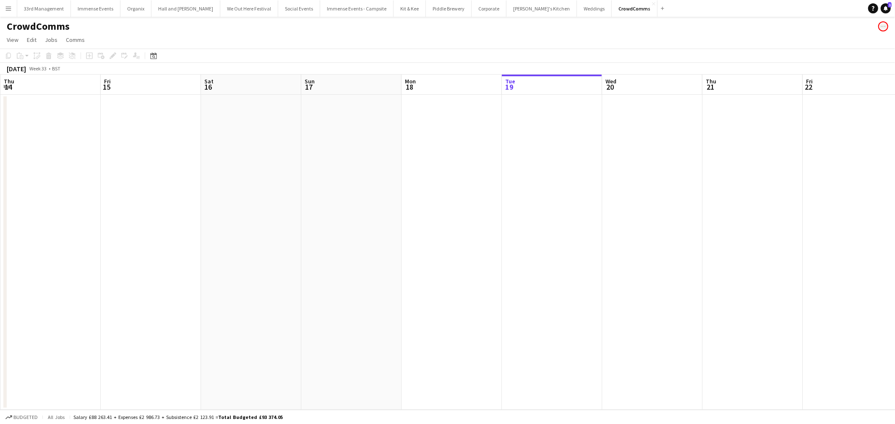
drag, startPoint x: 664, startPoint y: 193, endPoint x: 359, endPoint y: 198, distance: 305.4
click at [357, 199] on app-calendar-viewport "Tue 12 Wed 13 Thu 14 Fri 15 Sat 16 Sun 17 Mon 18 Tue 19 Wed 20 Thu 21 Fri 22 Sa…" at bounding box center [447, 243] width 895 height 336
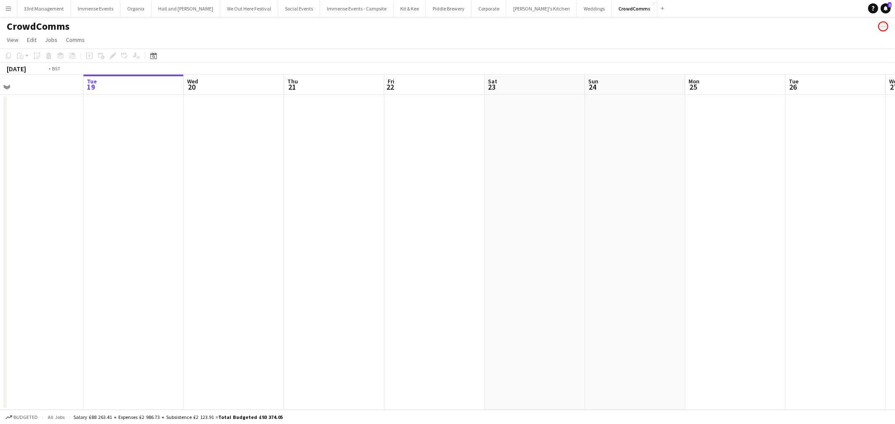
drag, startPoint x: 524, startPoint y: 203, endPoint x: 434, endPoint y: 220, distance: 92.1
click at [299, 222] on app-calendar-viewport "Fri 15 Sat 16 Sun 17 Mon 18 Tue 19 Wed 20 Thu 21 Fri 22 Sat 23 Sun 24 Mon 25 Tu…" at bounding box center [447, 243] width 895 height 336
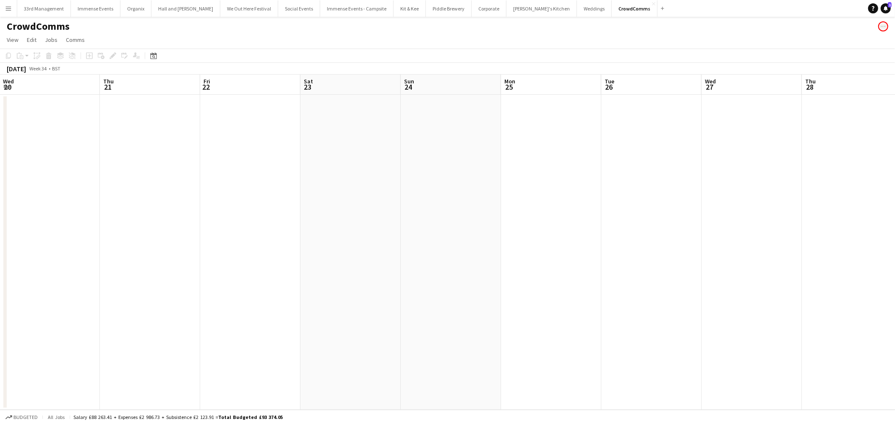
drag, startPoint x: 695, startPoint y: 225, endPoint x: 458, endPoint y: 243, distance: 238.5
click at [458, 243] on app-calendar-viewport "Sun 17 Mon 18 Tue 19 Wed 20 Thu 21 Fri 22 Sat 23 Sun 24 Mon 25 Tue 26 Wed 27 Th…" at bounding box center [447, 243] width 895 height 336
drag, startPoint x: 530, startPoint y: 239, endPoint x: 664, endPoint y: 235, distance: 134.3
click at [400, 252] on app-calendar-viewport "Thu 21 Fri 22 Sat 23 Sun 24 Mon 25 Tue 26 Wed 27 Thu 28 Fri 29 Sat 30 Sun 31 Mo…" at bounding box center [447, 243] width 895 height 336
drag, startPoint x: 664, startPoint y: 235, endPoint x: 349, endPoint y: 291, distance: 320.0
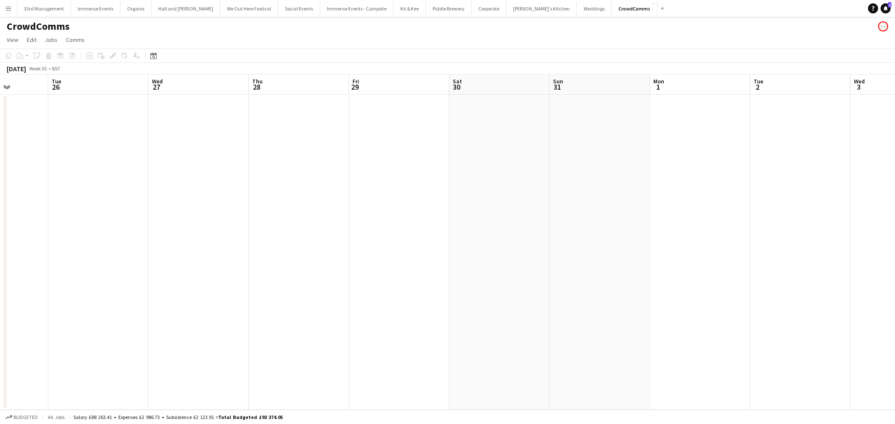
click at [345, 291] on app-calendar-viewport "Sat 23 Sun 24 Mon 25 Tue 26 Wed 27 Thu 28 Fri 29 Sat 30 Sun 31 Mon 1 Tue 2 Wed …" at bounding box center [447, 243] width 895 height 336
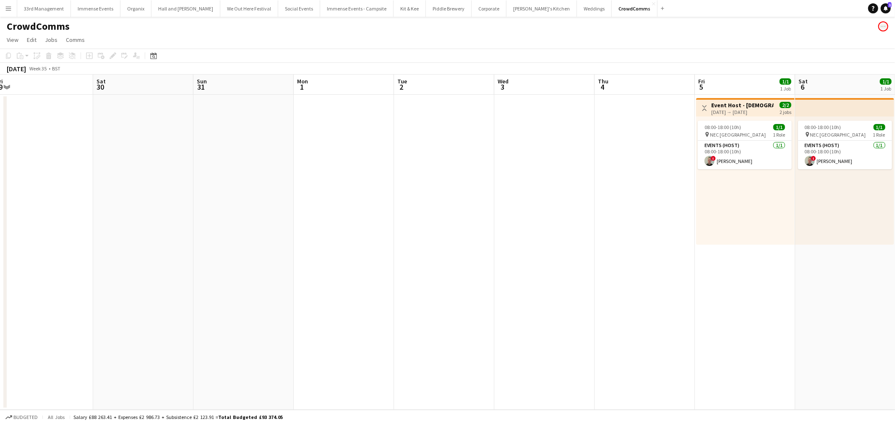
drag, startPoint x: 412, startPoint y: 289, endPoint x: 674, endPoint y: 281, distance: 261.4
click at [413, 289] on app-calendar-viewport "Wed 27 Thu 28 Fri 29 Sat 30 Sun 31 Mon 1 Tue 2 Wed 3 Thu 4 Fri 5 1/1 1 Job Sat …" at bounding box center [447, 243] width 895 height 336
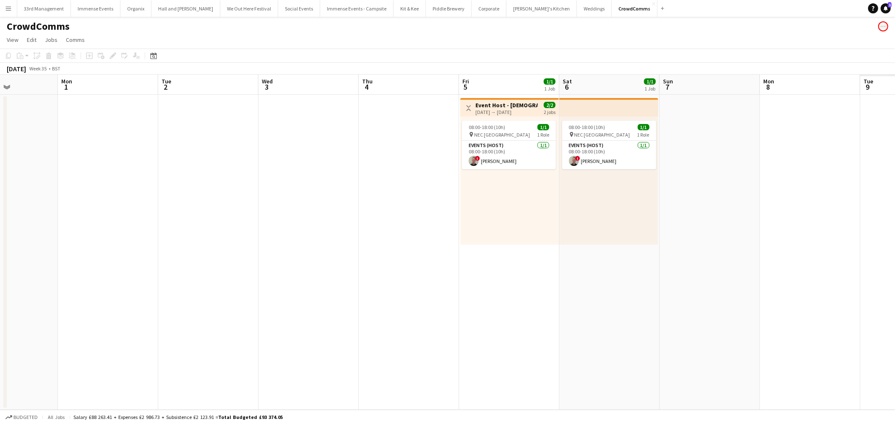
drag, startPoint x: 674, startPoint y: 281, endPoint x: 493, endPoint y: 286, distance: 180.4
click at [472, 297] on app-calendar-viewport "Wed 27 Thu 28 Fri 29 Sat 30 Sun 31 Mon 1 Tue 2 Wed 3 Thu 4 Fri 5 1/1 1 Job Sat …" at bounding box center [447, 243] width 895 height 336
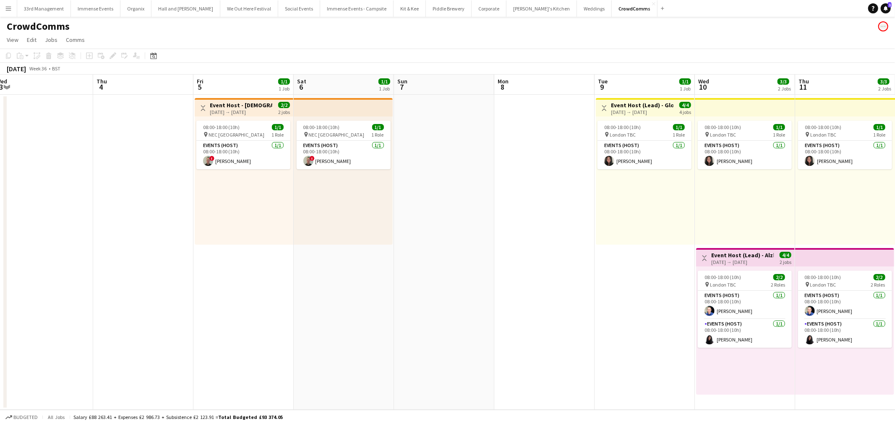
click at [258, 261] on app-calendar-viewport "Mon 1 Tue 2 Wed 3 Thu 4 Fri 5 1/1 1 Job Sat 6 1/1 1 Job Sun 7 Mon 8 Tue 9 1/1 1…" at bounding box center [447, 243] width 895 height 336
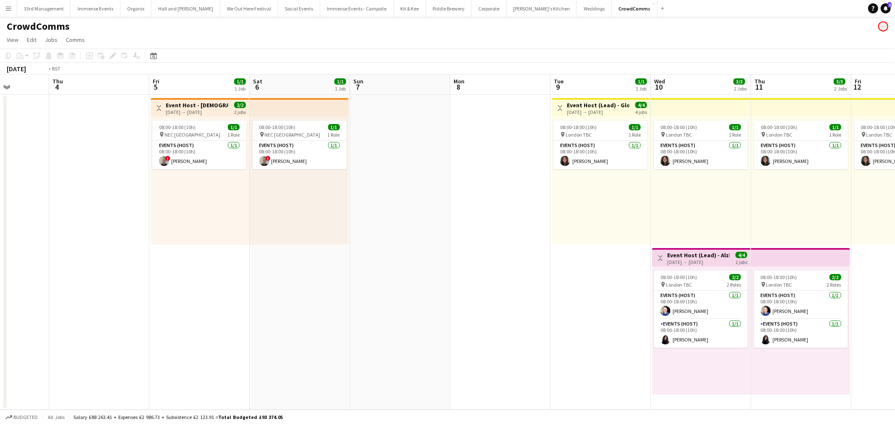
drag, startPoint x: 510, startPoint y: 245, endPoint x: 241, endPoint y: 263, distance: 269.5
click at [242, 263] on app-calendar-viewport "Mon 1 Tue 2 Wed 3 Thu 4 Fri 5 1/1 1 Job Sat 6 1/1 1 Job Sun 7 Mon 8 Tue 9 1/1 1…" at bounding box center [447, 243] width 895 height 336
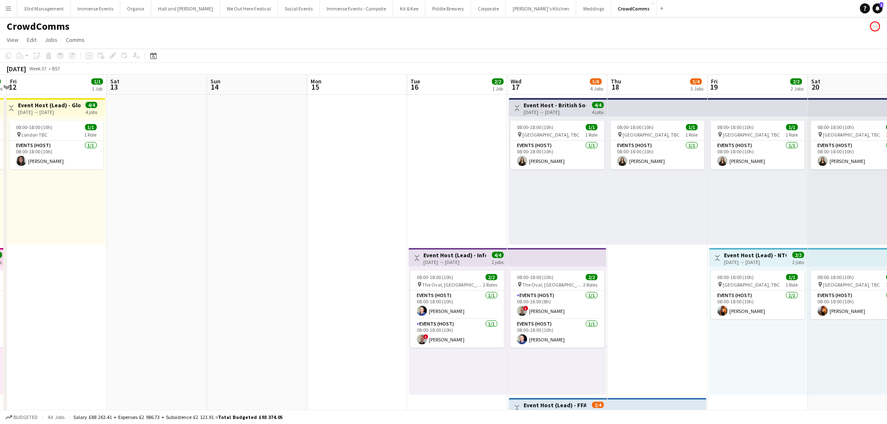
drag, startPoint x: 639, startPoint y: 236, endPoint x: 151, endPoint y: 230, distance: 487.4
click at [141, 235] on app-calendar-viewport "Tue 9 1/1 1 Job Wed 10 3/3 2 Jobs Thu 11 3/3 2 Jobs Fri 12 1/1 1 Job Sat 13 Sun…" at bounding box center [443, 387] width 887 height 624
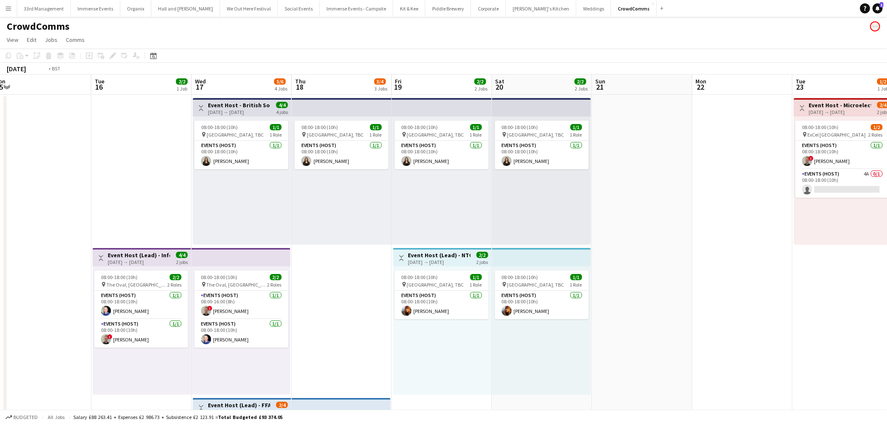
drag, startPoint x: 425, startPoint y: 218, endPoint x: 325, endPoint y: 213, distance: 100.4
click at [320, 216] on app-calendar-viewport "Fri 12 1/1 1 Job Sat 13 Sun 14 Mon 15 Tue 16 2/2 1 Job Wed 17 5/6 4 Jobs Thu 18…" at bounding box center [443, 387] width 887 height 624
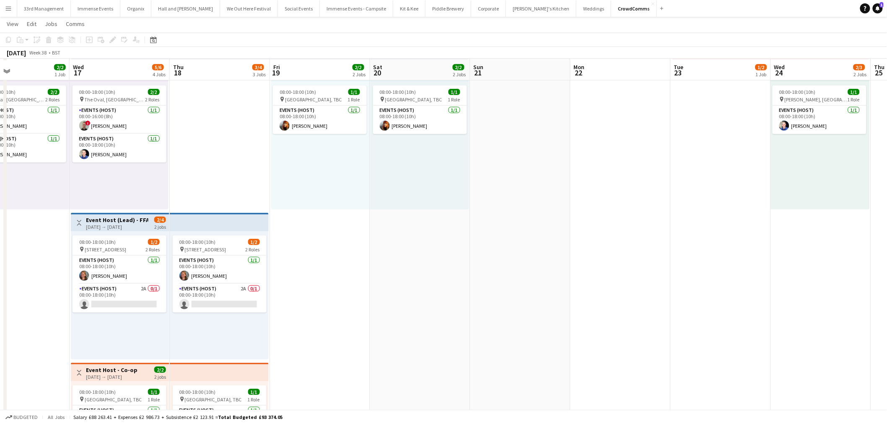
scroll to position [186, 0]
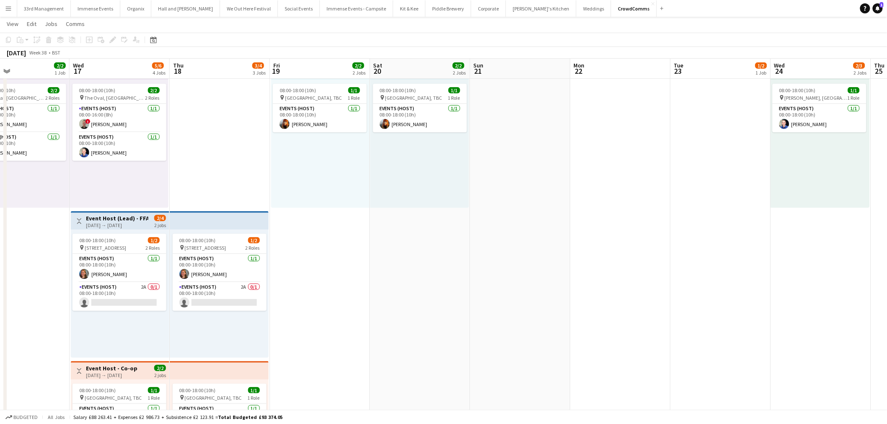
drag, startPoint x: 592, startPoint y: 238, endPoint x: 279, endPoint y: 232, distance: 312.9
click at [259, 237] on app-calendar-viewport "Sat 13 Sun 14 Mon 15 Tue 16 2/2 1 Job Wed 17 5/6 4 Jobs Thu 18 3/4 3 Jobs Fri 1…" at bounding box center [443, 179] width 887 height 665
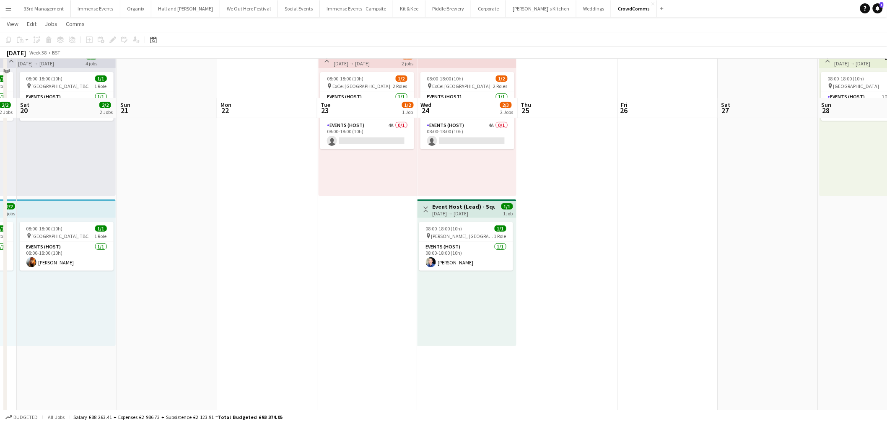
scroll to position [47, 0]
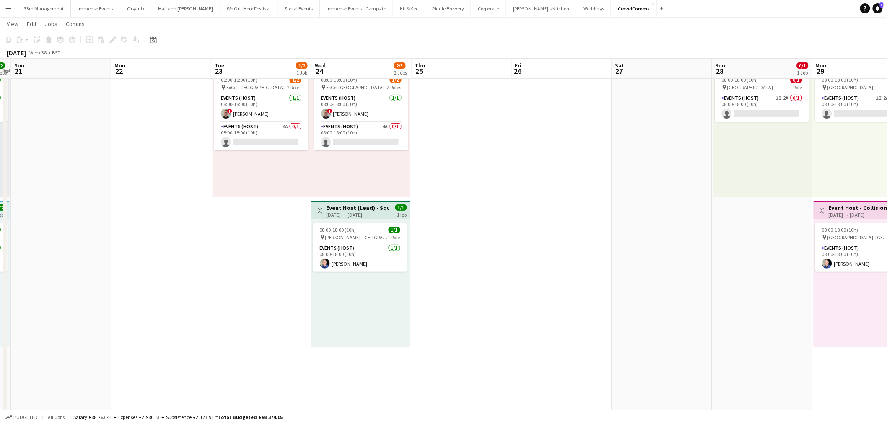
drag, startPoint x: 640, startPoint y: 216, endPoint x: 531, endPoint y: 220, distance: 108.3
click at [532, 221] on app-calendar-viewport "Thu 18 3/4 3 Jobs Fri 19 2/2 2 Jobs Sat 20 2/2 2 Jobs Sun 21 Mon 22 Tue 23 1/2 …" at bounding box center [443, 318] width 887 height 665
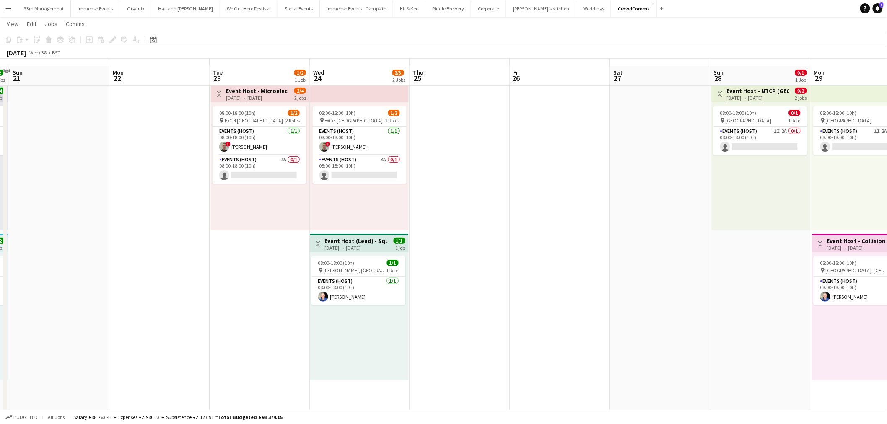
scroll to position [0, 0]
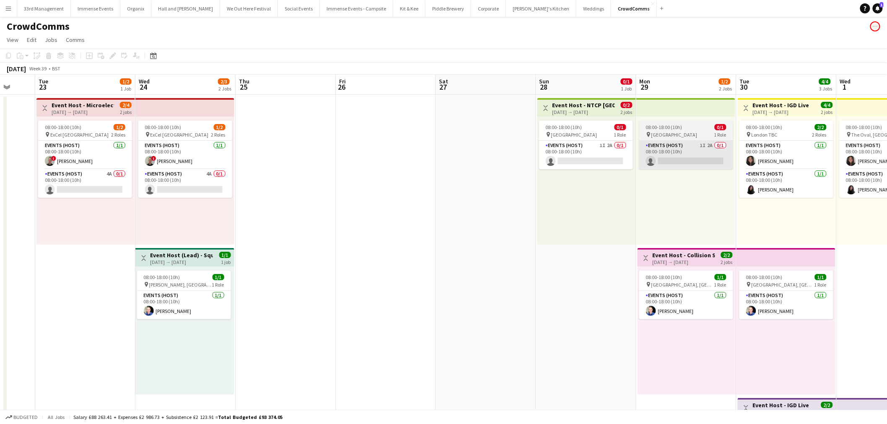
drag, startPoint x: 615, startPoint y: 195, endPoint x: 460, endPoint y: 154, distance: 159.9
click at [258, 195] on app-calendar-viewport "Sat 20 2/2 2 Jobs Sun 21 Mon 22 Tue 23 1/2 1 Job Wed 24 2/3 2 Jobs Thu 25 Fri 2…" at bounding box center [443, 387] width 887 height 624
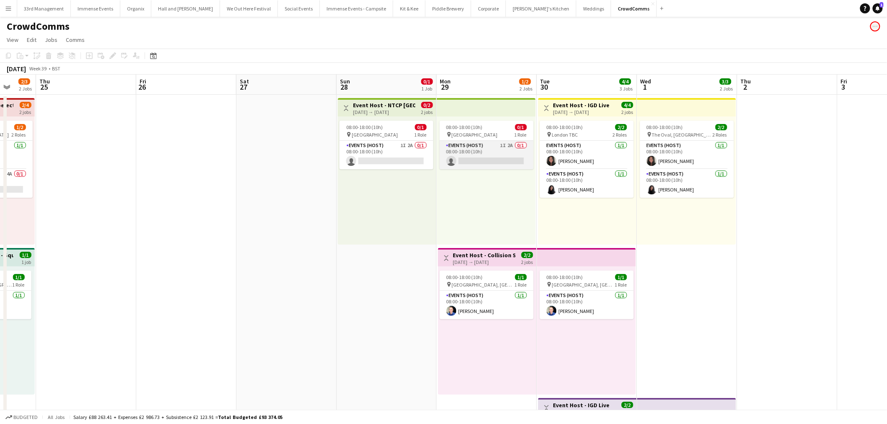
click at [530, 160] on app-calendar-viewport "Mon 22 Tue 23 1/2 1 Job Wed 24 2/3 2 Jobs Thu 25 Fri 26 Sat 27 Sun 28 0/1 1 Job…" at bounding box center [443, 387] width 887 height 624
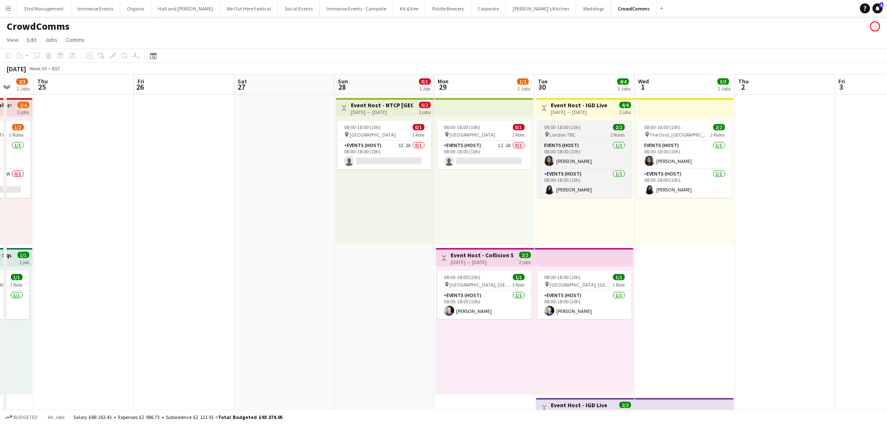
click at [495, 150] on app-card-role "Events (Host) 1I 2A 0/1 08:00-18:00 (10h) single-neutral-actions" at bounding box center [485, 155] width 94 height 29
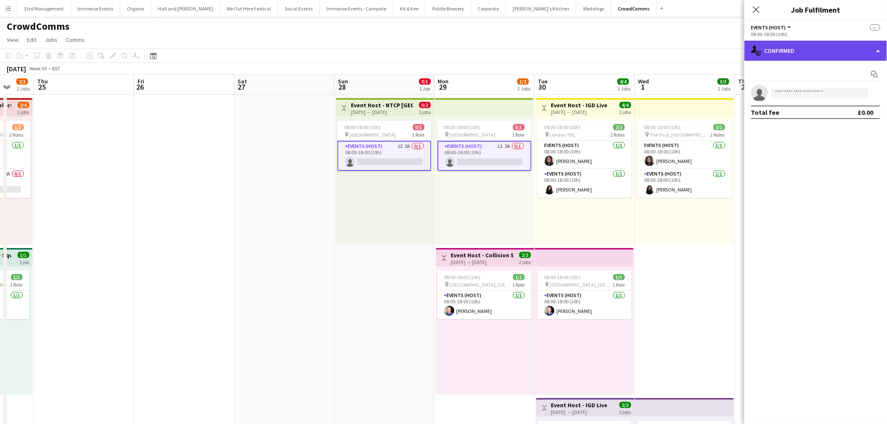
click at [848, 50] on div "single-neutral-actions-check-2 Confirmed" at bounding box center [816, 51] width 143 height 20
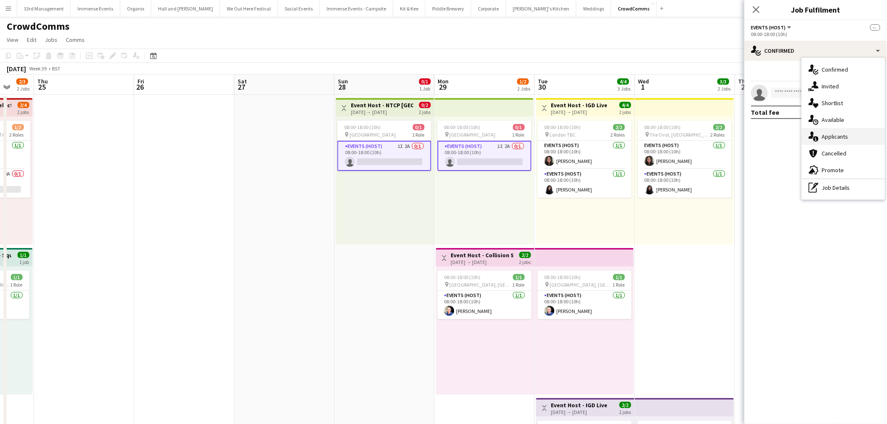
click at [856, 133] on div "single-neutral-actions-information Applicants" at bounding box center [843, 136] width 83 height 17
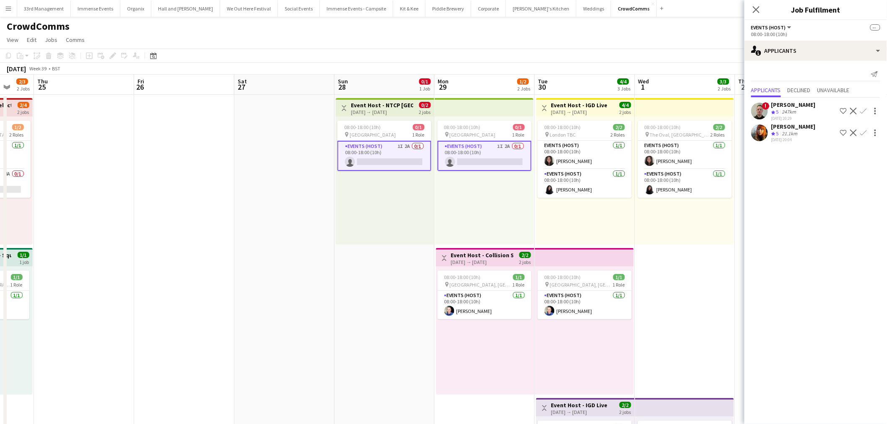
click at [863, 131] on app-icon "Confirm" at bounding box center [864, 133] width 7 height 7
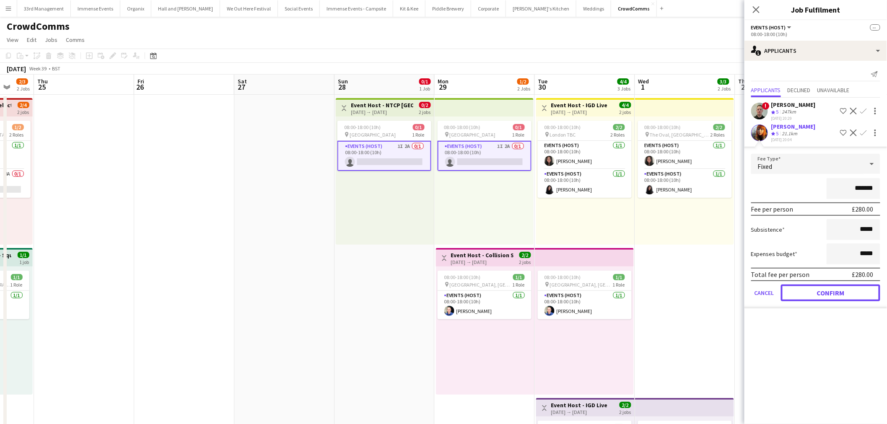
click at [822, 290] on button "Confirm" at bounding box center [830, 293] width 99 height 17
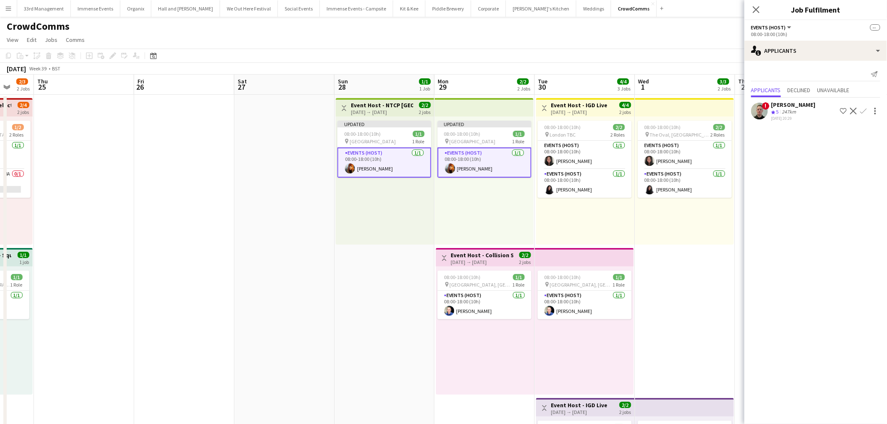
click at [303, 263] on app-date-cell at bounding box center [284, 397] width 100 height 604
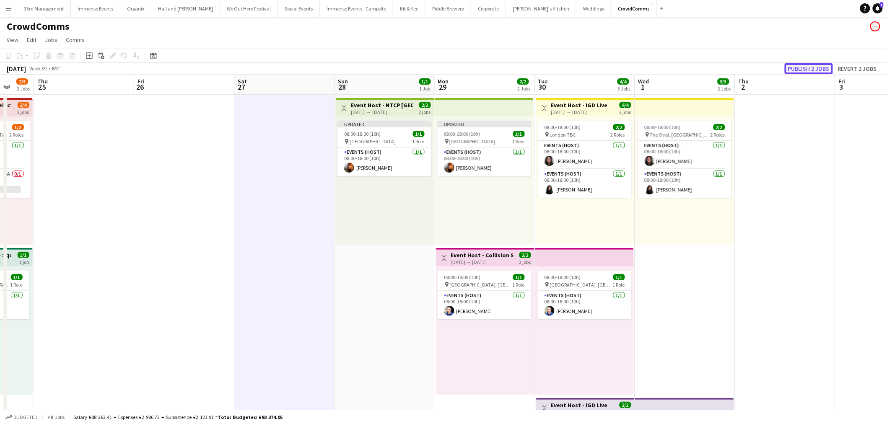
click at [808, 65] on button "Publish 2 jobs" at bounding box center [809, 68] width 48 height 11
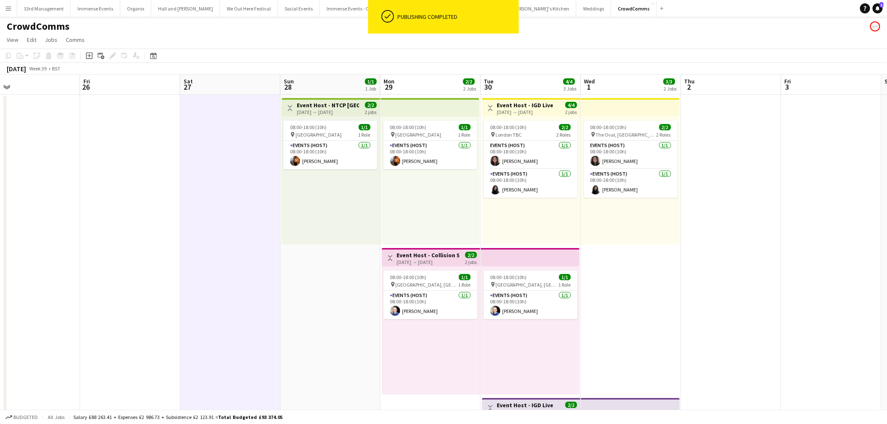
scroll to position [0, 325]
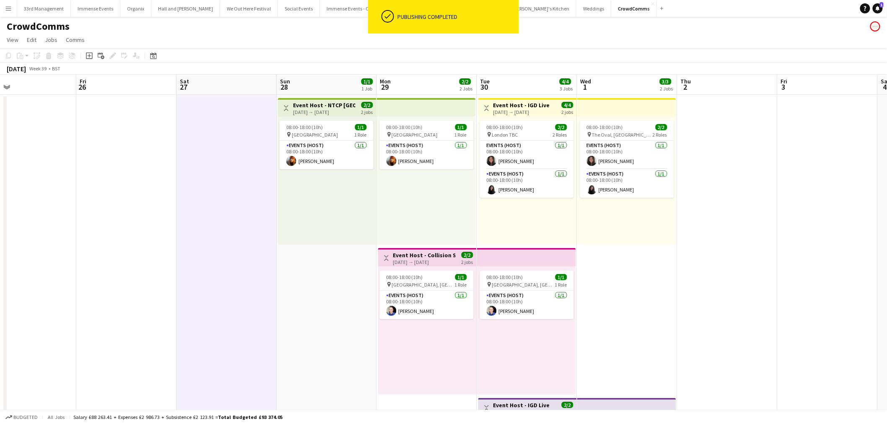
drag, startPoint x: 403, startPoint y: 359, endPoint x: 343, endPoint y: 246, distance: 127.6
click at [343, 246] on app-calendar-viewport "Mon 22 Tue 23 1/2 1 Job Wed 24 2/3 2 Jobs Thu 25 Fri 26 Sat 27 Sun 28 1/1 1 Job…" at bounding box center [443, 387] width 887 height 624
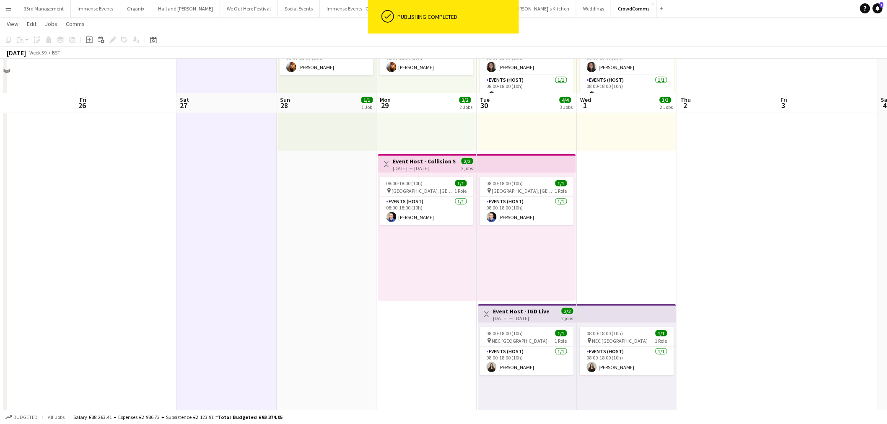
scroll to position [287, 0]
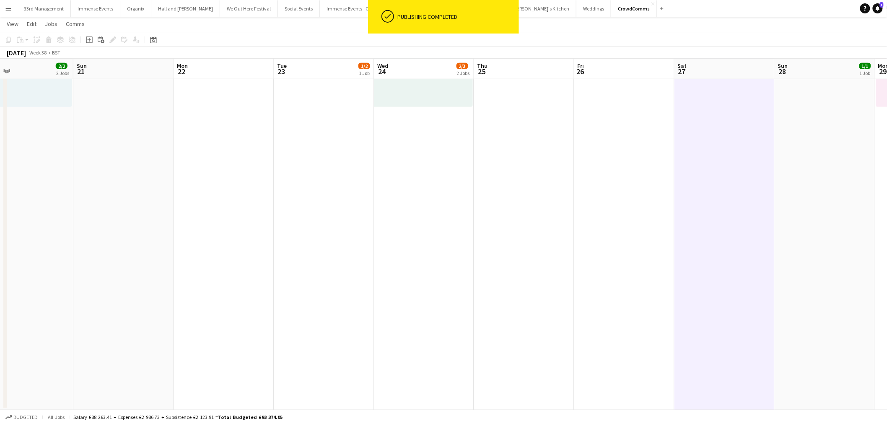
drag, startPoint x: 537, startPoint y: 243, endPoint x: 810, endPoint y: 265, distance: 273.5
click at [886, 265] on app-calendar-viewport "Thu 18 3/4 3 Jobs Fri 19 2/2 2 Jobs Sat 20 2/2 2 Jobs Sun 21 Mon 22 Tue 23 1/2 …" at bounding box center [443, 77] width 887 height 665
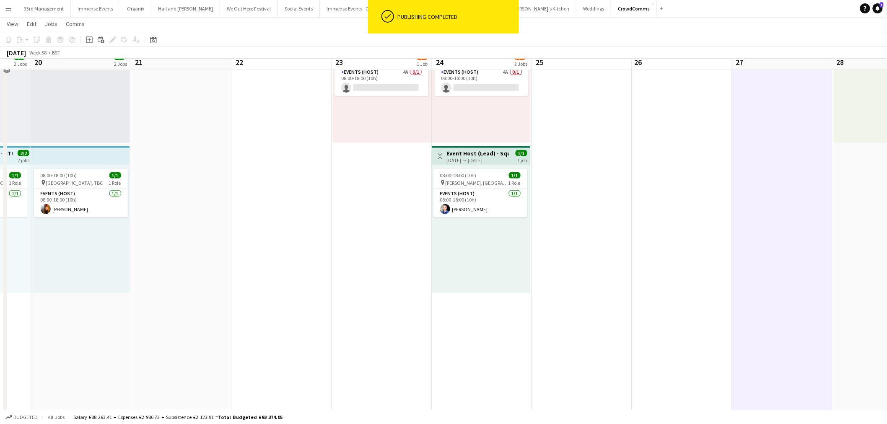
scroll to position [0, 0]
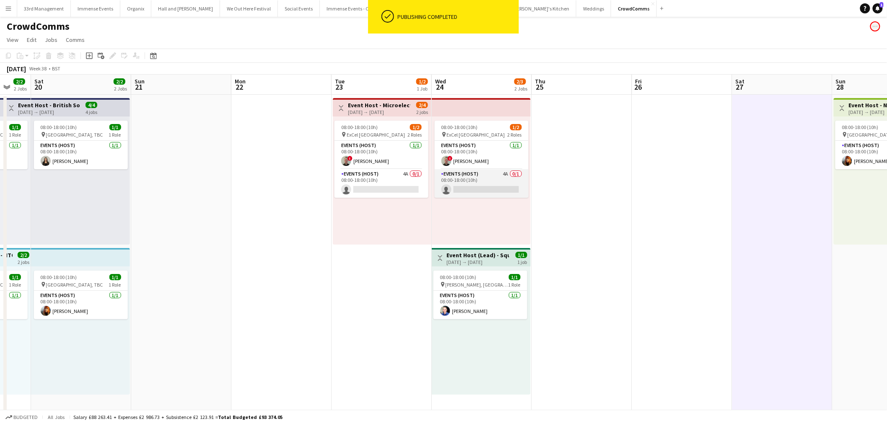
click at [492, 181] on app-card-role "Events (Host) 4A 0/1 08:00-18:00 (10h) single-neutral-actions" at bounding box center [482, 183] width 94 height 29
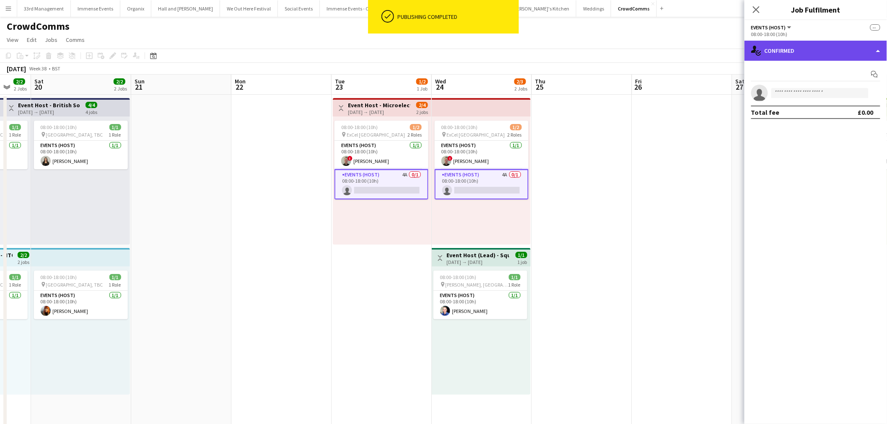
click at [833, 51] on div "single-neutral-actions-check-2 Confirmed" at bounding box center [816, 51] width 143 height 20
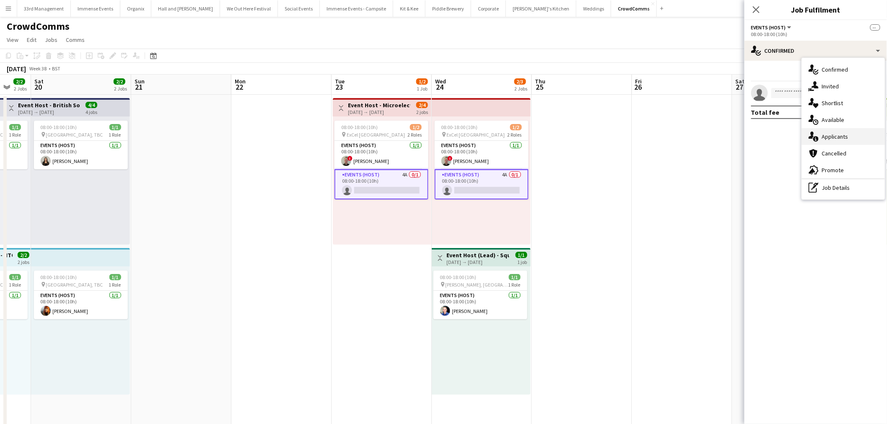
click at [835, 134] on div "single-neutral-actions-information Applicants" at bounding box center [843, 136] width 83 height 17
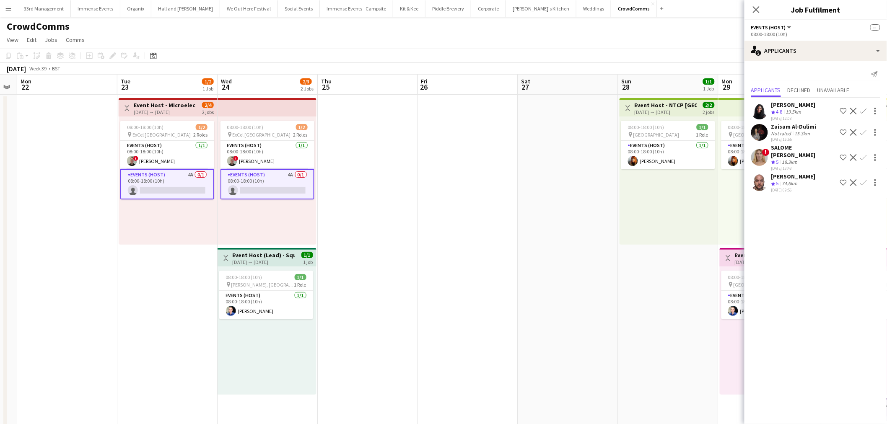
scroll to position [0, 270]
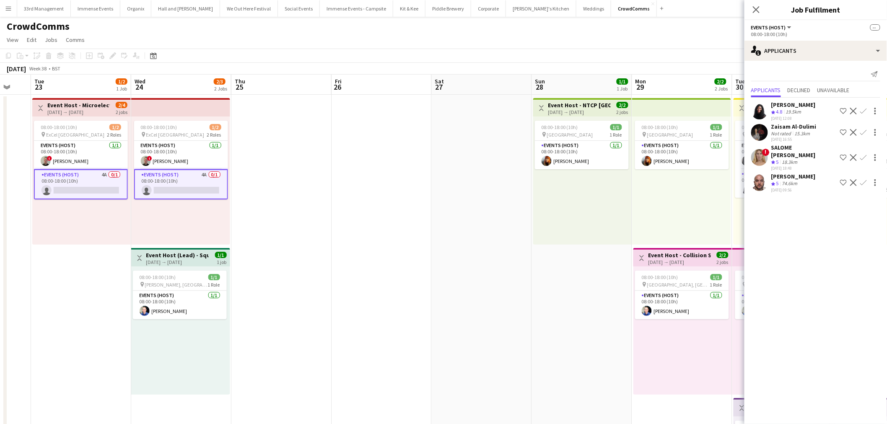
drag, startPoint x: 698, startPoint y: 151, endPoint x: 398, endPoint y: 169, distance: 301.2
click at [398, 169] on app-calendar-viewport "Sat 20 2/2 2 Jobs Sun 21 Mon 22 Tue 23 1/2 1 Job Wed 24 2/3 2 Jobs Thu 25 Fri 2…" at bounding box center [443, 387] width 887 height 624
click at [866, 156] on app-icon "Confirm" at bounding box center [864, 157] width 7 height 7
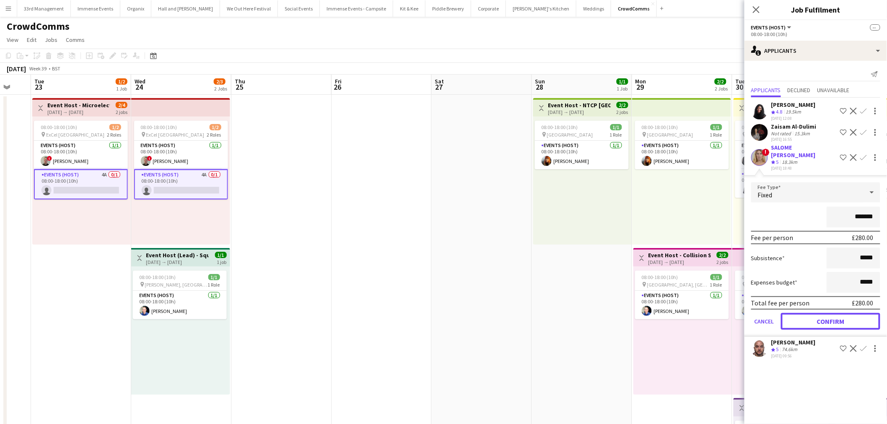
click at [804, 319] on button "Confirm" at bounding box center [830, 321] width 99 height 17
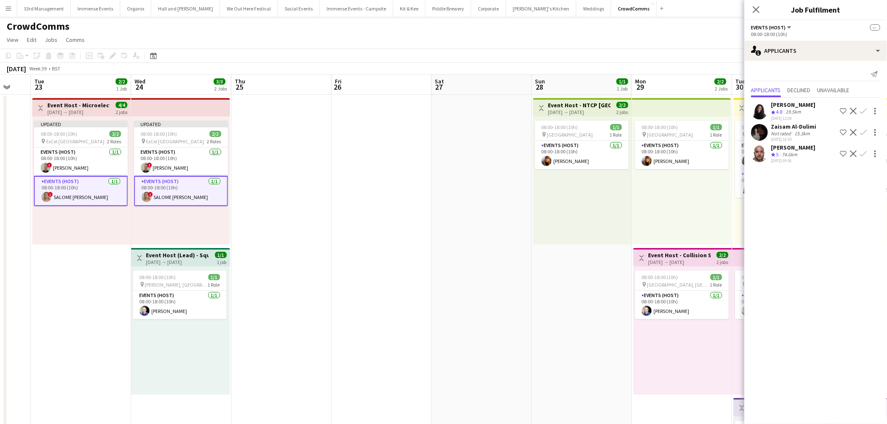
click at [374, 282] on app-date-cell at bounding box center [382, 397] width 100 height 604
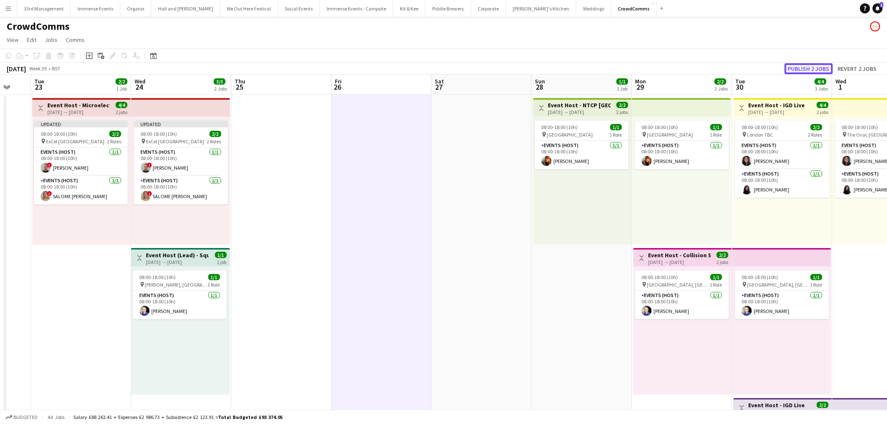
click at [815, 63] on button "Publish 2 jobs" at bounding box center [809, 68] width 48 height 11
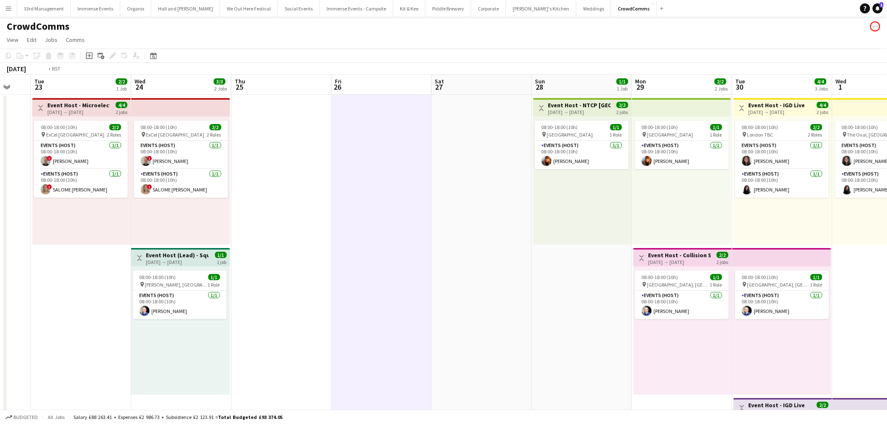
drag, startPoint x: 248, startPoint y: 287, endPoint x: 722, endPoint y: 298, distance: 474.0
click at [731, 301] on app-calendar-viewport "Sat 20 2/2 2 Jobs Sun 21 Mon 22 Tue 23 2/2 1 Job Wed 24 3/3 2 Jobs Thu 25 Fri 2…" at bounding box center [443, 387] width 887 height 624
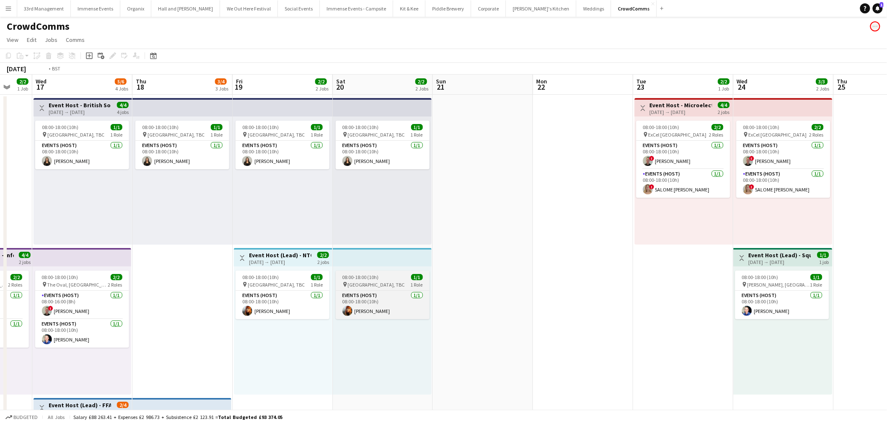
drag, startPoint x: 639, startPoint y: 282, endPoint x: 718, endPoint y: 289, distance: 79.2
click at [749, 286] on app-calendar-viewport "Sun 14 Mon 15 Tue 16 2/2 1 Job Wed 17 5/6 4 Jobs Thu 18 3/4 3 Jobs Fri 19 2/2 2…" at bounding box center [443, 387] width 887 height 624
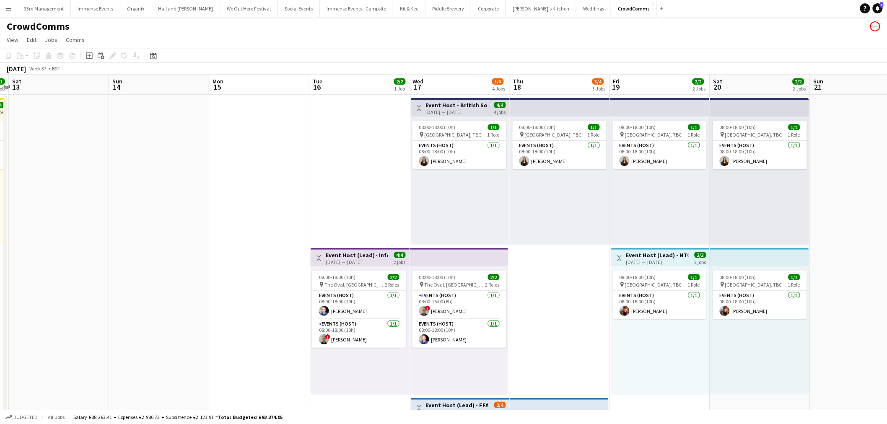
scroll to position [0, 292]
drag, startPoint x: 526, startPoint y: 312, endPoint x: 531, endPoint y: 196, distance: 115.8
click at [531, 196] on app-calendar-viewport "Wed 10 3/3 2 Jobs Thu 11 3/3 2 Jobs Fri 12 1/1 1 Job Sat 13 Sun 14 Mon 15 Tue 1…" at bounding box center [443, 387] width 887 height 624
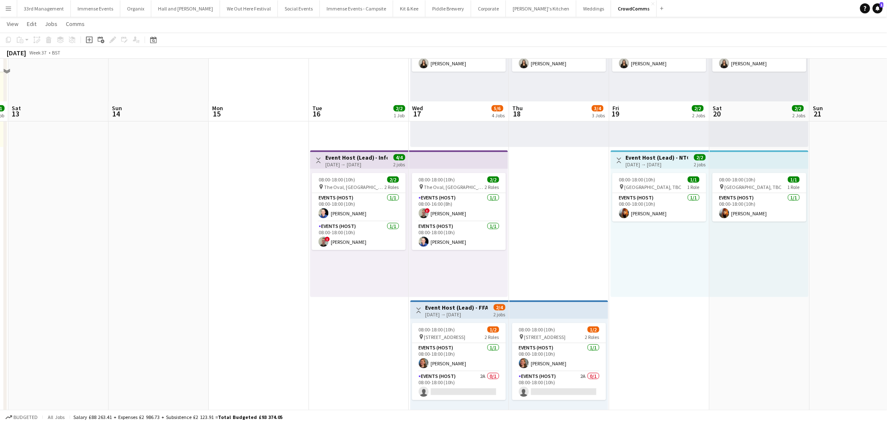
scroll to position [140, 0]
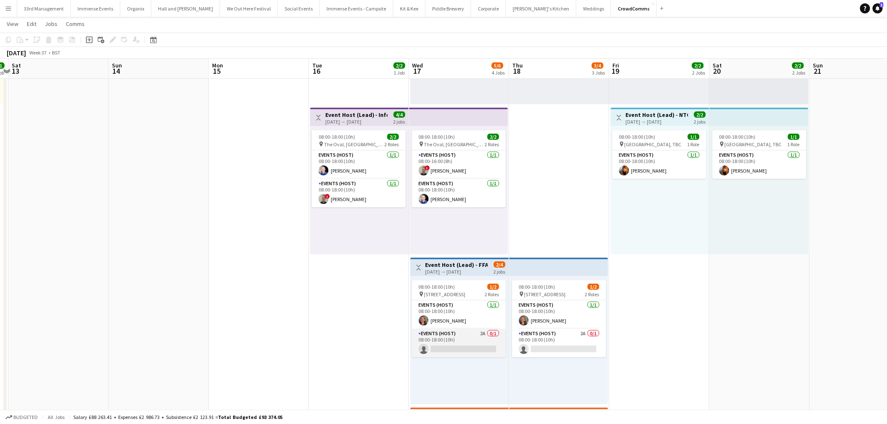
click at [471, 334] on app-card-role "Events (Host) 2A 0/1 08:00-18:00 (10h) single-neutral-actions" at bounding box center [459, 343] width 94 height 29
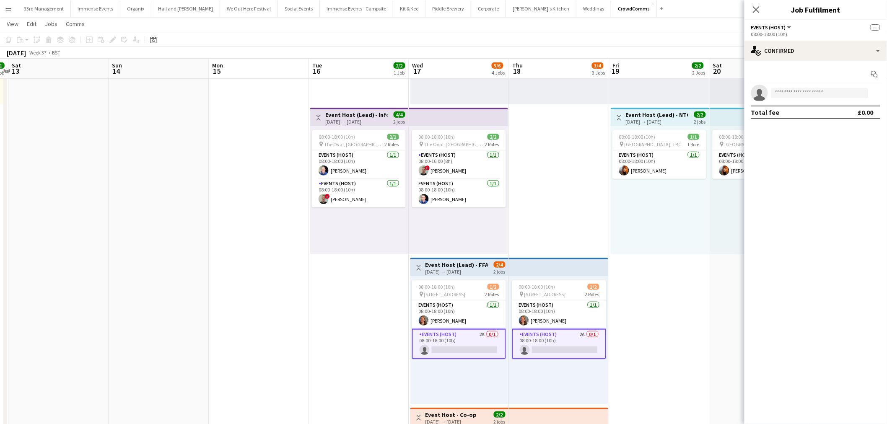
click at [790, 65] on div "Start chat single-neutral-actions Total fee £0.00" at bounding box center [816, 93] width 143 height 65
click at [794, 51] on div "single-neutral-actions-check-2 Confirmed" at bounding box center [816, 51] width 143 height 20
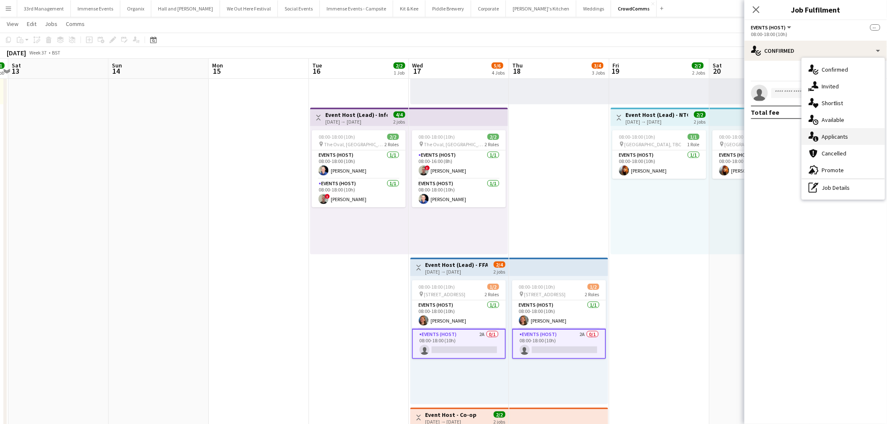
click at [826, 133] on div "single-neutral-actions-information Applicants" at bounding box center [843, 136] width 83 height 17
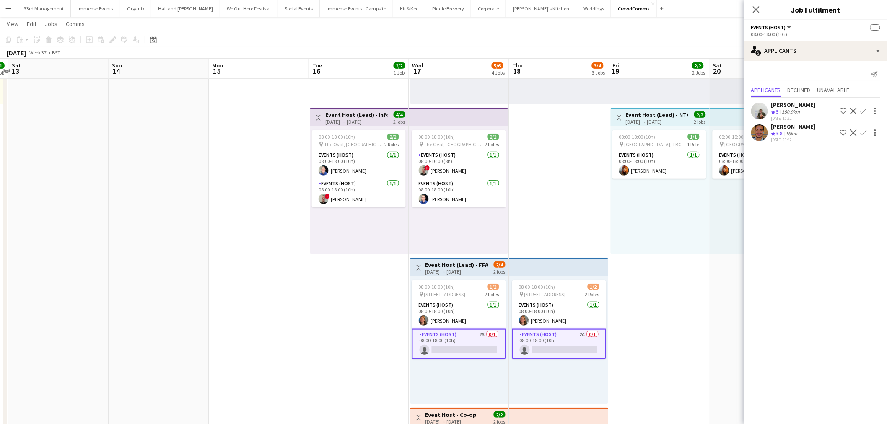
click at [761, 135] on app-user-avatar at bounding box center [760, 133] width 17 height 17
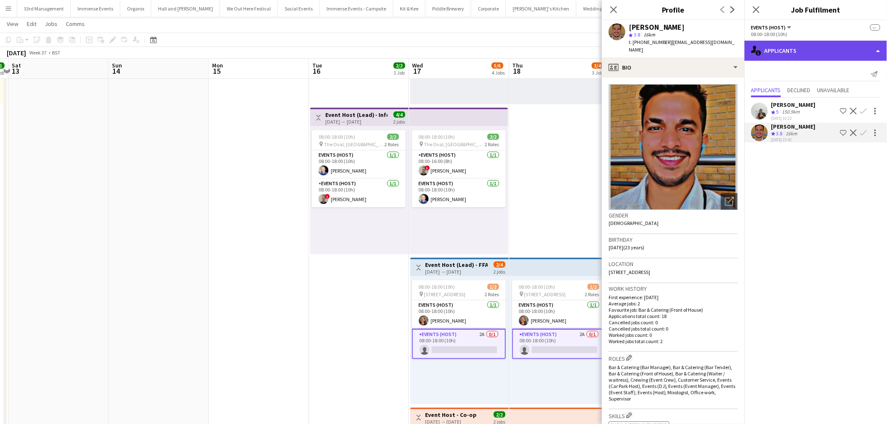
click at [793, 52] on div "single-neutral-actions-information Applicants" at bounding box center [816, 51] width 143 height 20
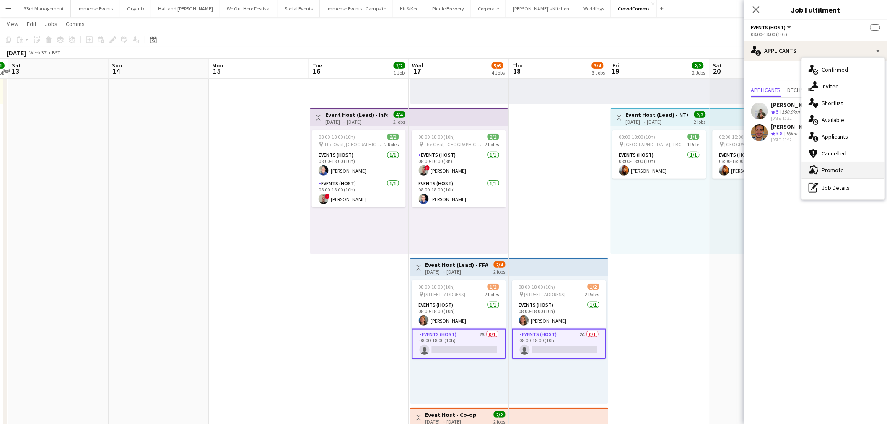
click at [826, 174] on div "advertising-megaphone Promote" at bounding box center [843, 170] width 83 height 17
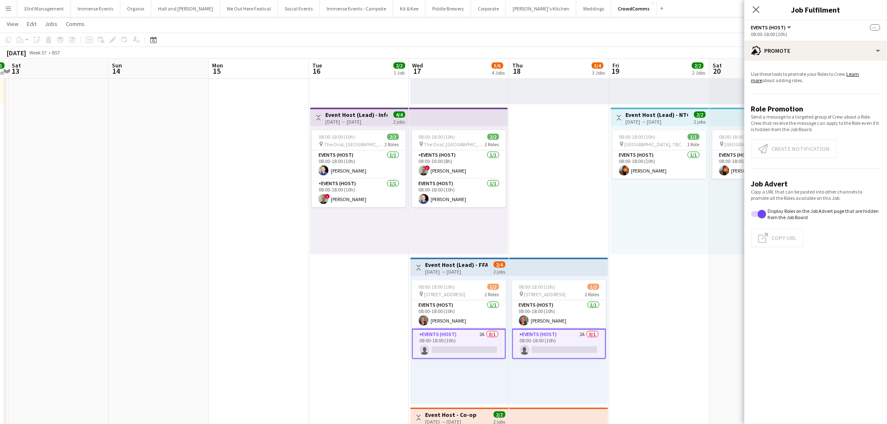
click at [460, 339] on app-card-role "Events (Host) 2A 0/1 08:00-18:00 (10h) single-neutral-actions" at bounding box center [459, 344] width 94 height 30
click at [458, 342] on app-card-role "Events (Host) 2A 0/1 08:00-18:00 (10h) single-neutral-actions" at bounding box center [459, 344] width 94 height 30
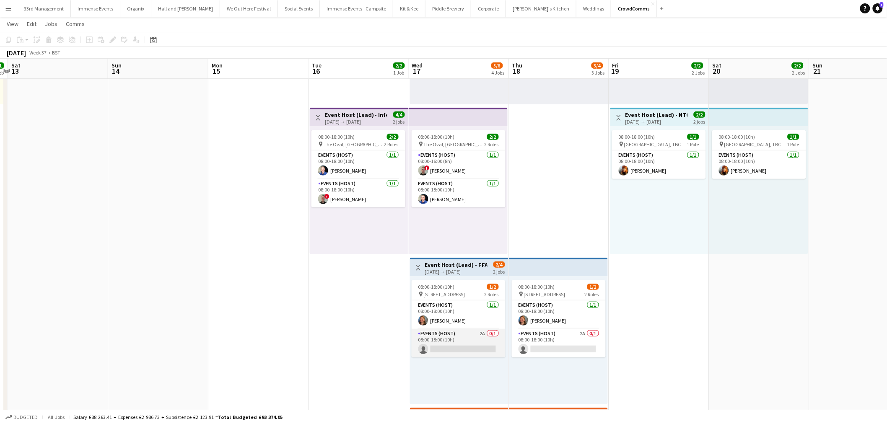
click at [458, 343] on app-card-role "Events (Host) 2A 0/1 08:00-18:00 (10h) single-neutral-actions" at bounding box center [459, 343] width 94 height 29
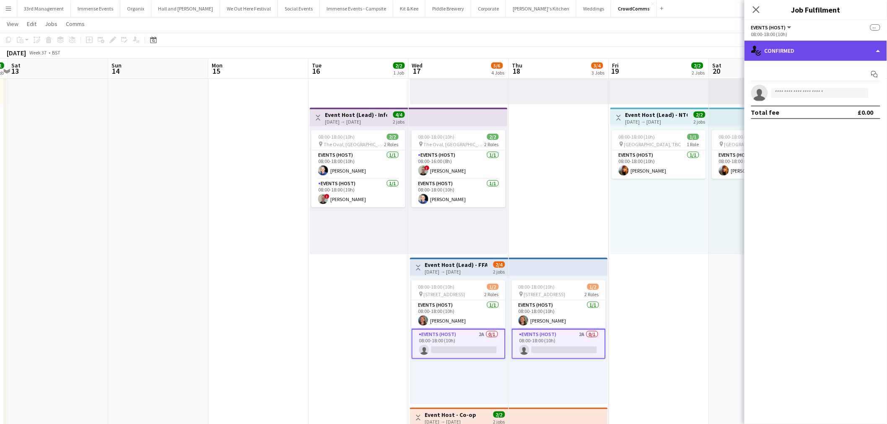
click at [820, 57] on div "single-neutral-actions-check-2 Confirmed" at bounding box center [816, 51] width 143 height 20
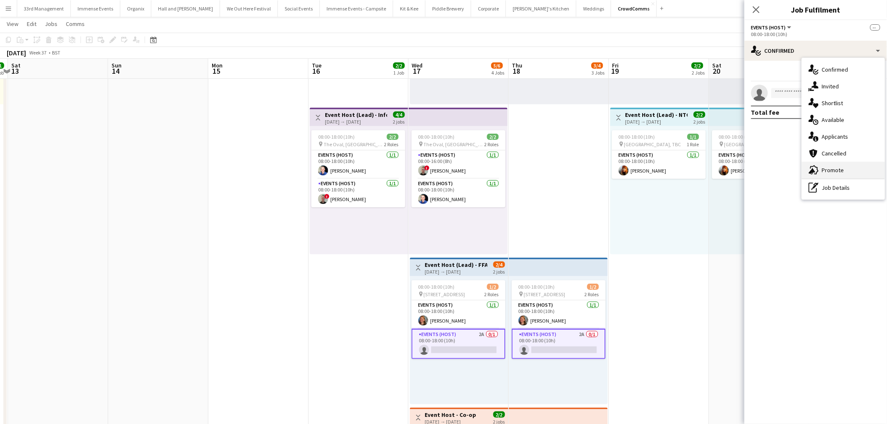
click at [832, 177] on div "advertising-megaphone Promote" at bounding box center [843, 170] width 83 height 17
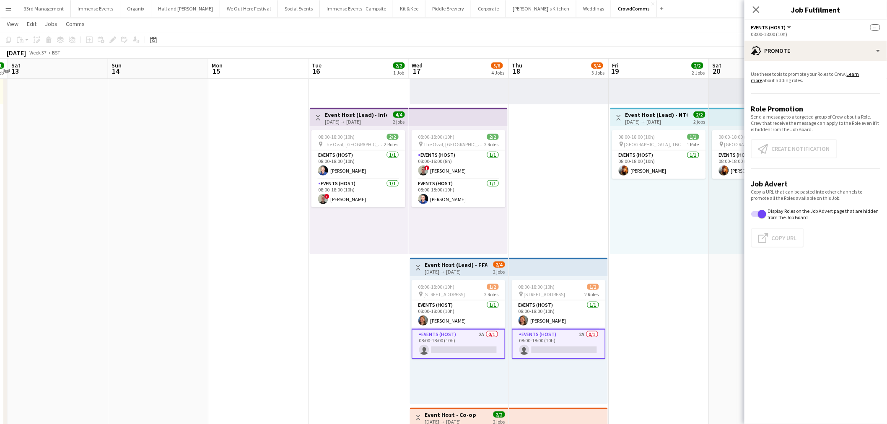
click at [470, 338] on app-card-role "Events (Host) 2A 0/1 08:00-18:00 (10h) single-neutral-actions" at bounding box center [459, 344] width 94 height 30
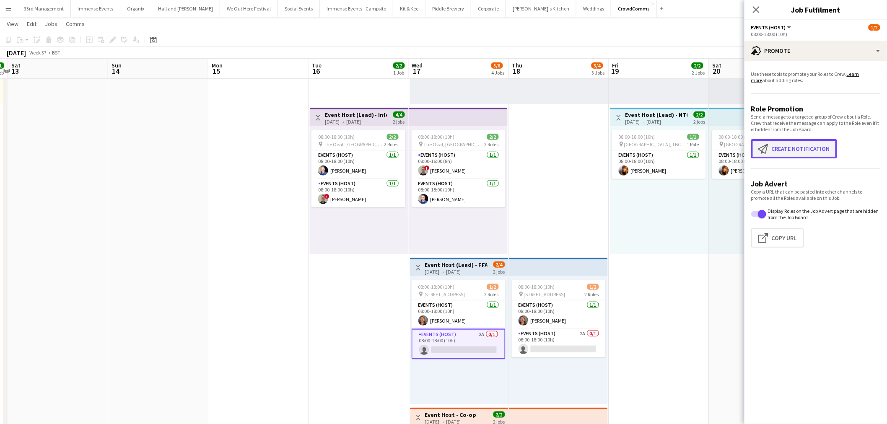
click at [819, 147] on button "Create notification Create notification" at bounding box center [795, 148] width 86 height 19
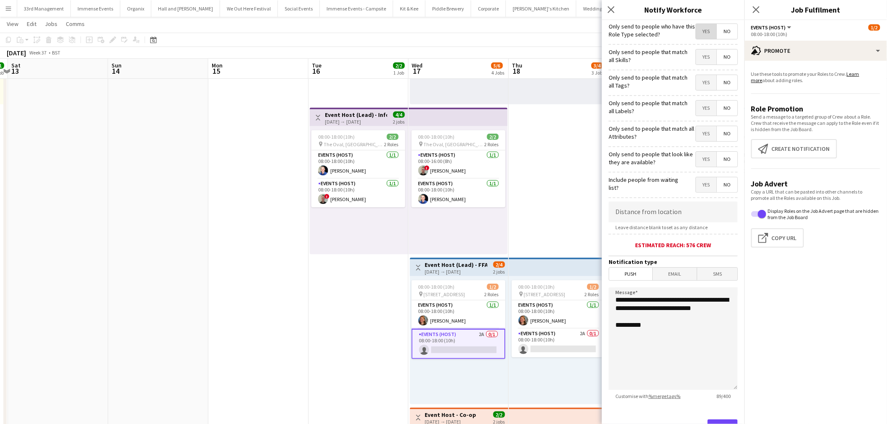
click at [707, 31] on span "Yes" at bounding box center [706, 31] width 21 height 15
click at [696, 60] on mat-button-toggle-group "Yes No" at bounding box center [717, 57] width 42 height 16
click at [702, 77] on span "Yes" at bounding box center [706, 82] width 21 height 15
click at [704, 57] on span "Yes" at bounding box center [706, 56] width 21 height 15
click at [697, 114] on span "Yes" at bounding box center [706, 108] width 21 height 15
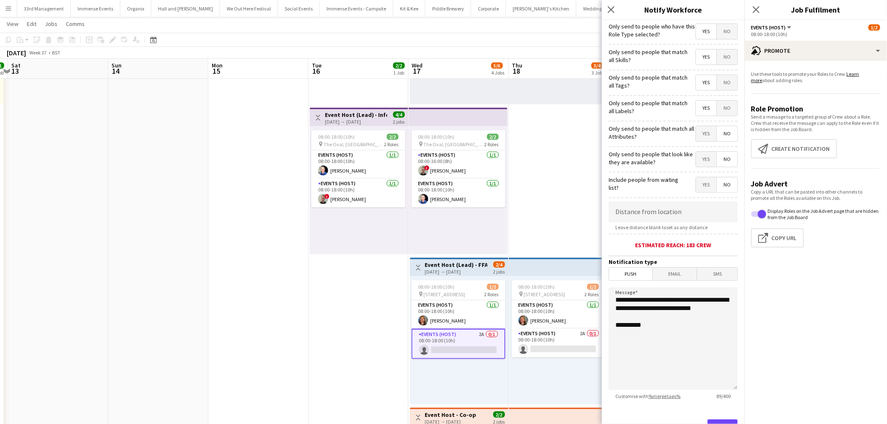
click at [697, 132] on span "Yes" at bounding box center [706, 133] width 21 height 15
click at [697, 158] on span "Yes" at bounding box center [706, 159] width 21 height 15
click at [699, 185] on span "Yes" at bounding box center [706, 184] width 21 height 15
click at [669, 223] on input at bounding box center [673, 212] width 129 height 21
type input "*****"
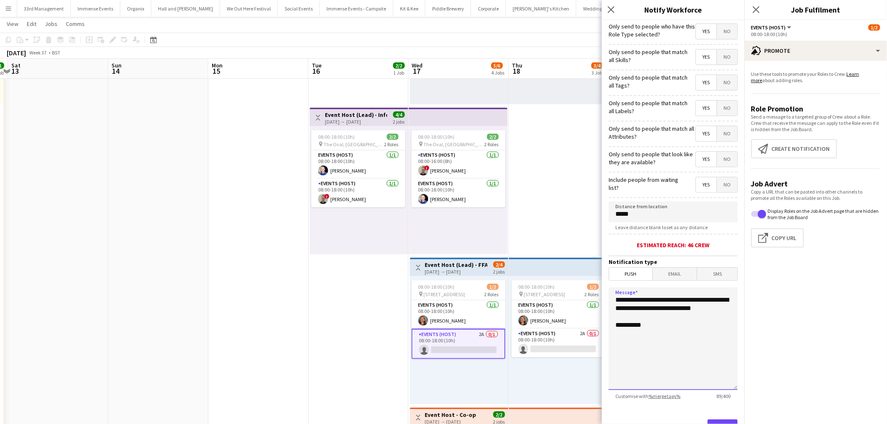
drag, startPoint x: 666, startPoint y: 315, endPoint x: 530, endPoint y: 273, distance: 142.3
click at [530, 273] on body "Menu Boards Boards Boards All jobs Status Workforce Workforce My Workforce Recr…" at bounding box center [443, 216] width 887 height 712
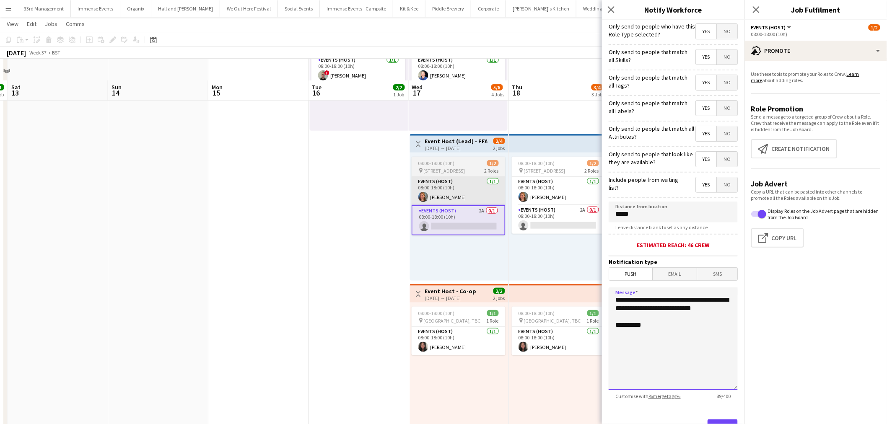
scroll to position [287, 0]
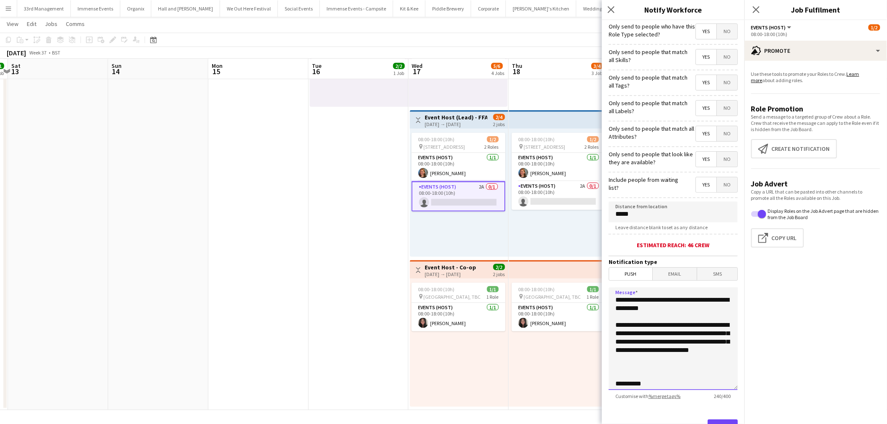
click at [680, 308] on textarea "**********" at bounding box center [673, 339] width 129 height 103
click at [703, 308] on textarea "**********" at bounding box center [673, 339] width 129 height 103
click at [665, 373] on textarea "**********" at bounding box center [673, 339] width 129 height 103
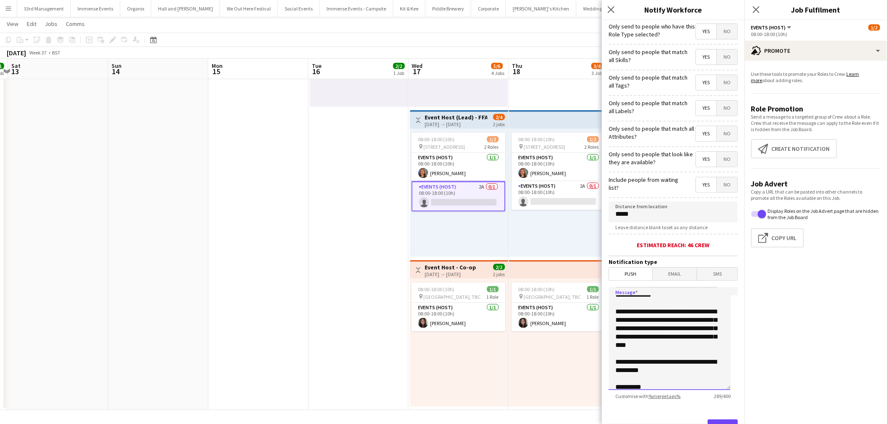
scroll to position [18, 0]
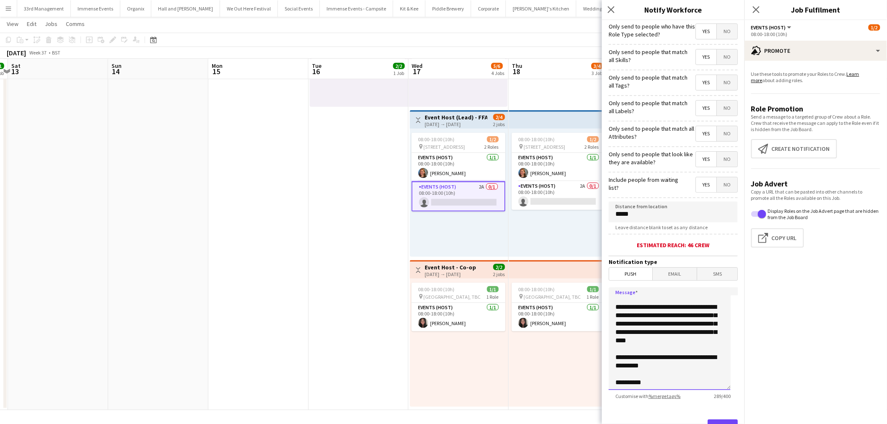
click at [649, 370] on textarea "**********" at bounding box center [670, 339] width 122 height 103
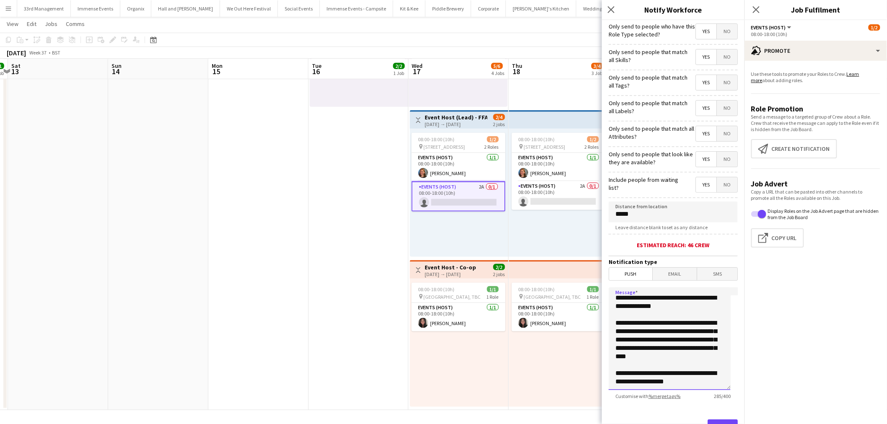
scroll to position [1, 0]
click at [679, 349] on textarea "**********" at bounding box center [670, 339] width 122 height 103
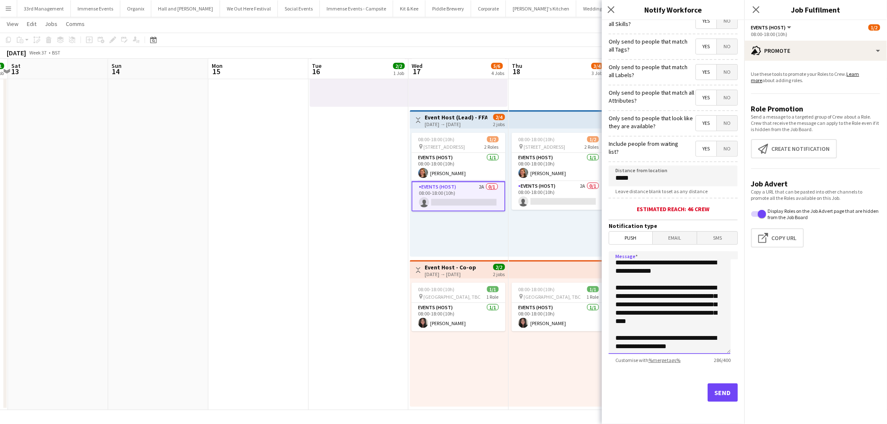
scroll to position [0, 0]
drag, startPoint x: 693, startPoint y: 345, endPoint x: 598, endPoint y: 239, distance: 142.3
click at [598, 239] on body "Menu Boards Boards Boards All jobs Status Workforce Workforce My Workforce Recr…" at bounding box center [443, 69] width 887 height 712
type textarea "**********"
click at [665, 238] on span "Email" at bounding box center [675, 238] width 44 height 13
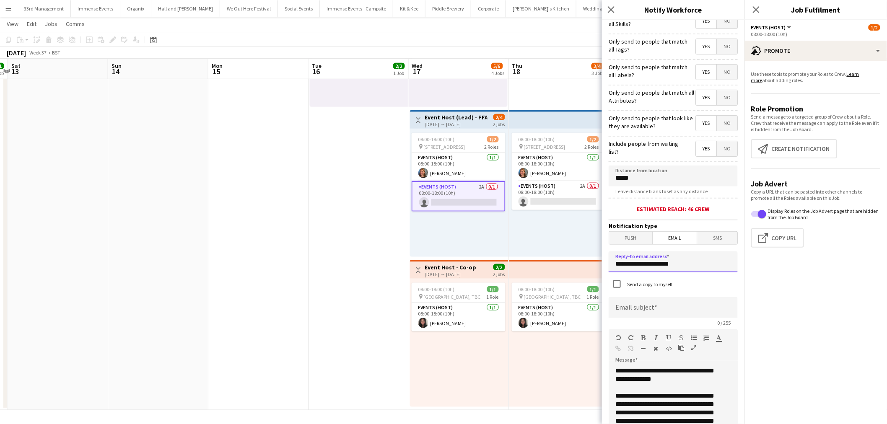
drag, startPoint x: 681, startPoint y: 263, endPoint x: 536, endPoint y: 266, distance: 145.1
click at [536, 266] on body "Menu Boards Boards Boards All jobs Status Workforce Workforce My Workforce Recr…" at bounding box center [443, 69] width 887 height 712
type input "**********"
type input "*"
type input "**********"
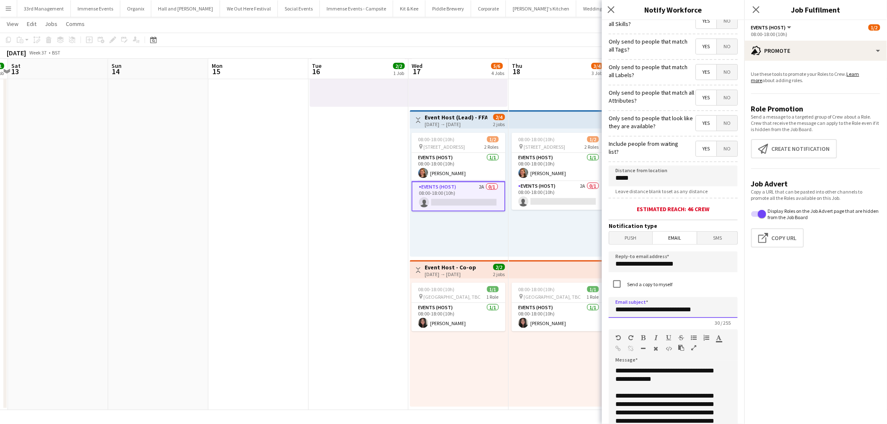
drag, startPoint x: 657, startPoint y: 309, endPoint x: 741, endPoint y: 312, distance: 83.5
click at [741, 312] on div "**********" at bounding box center [673, 222] width 143 height 404
click at [684, 315] on input "**********" at bounding box center [673, 307] width 129 height 21
drag, startPoint x: 718, startPoint y: 311, endPoint x: 633, endPoint y: 305, distance: 84.5
click at [634, 305] on div "**********" at bounding box center [673, 307] width 129 height 21
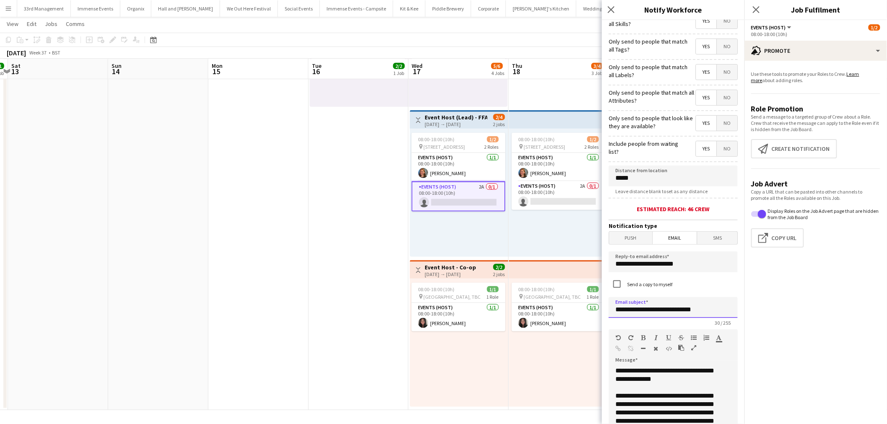
drag, startPoint x: 616, startPoint y: 311, endPoint x: 877, endPoint y: 331, distance: 260.8
click at [877, 331] on body "Menu Boards Boards Boards All jobs Status Workforce Workforce My Workforce Recr…" at bounding box center [443, 69] width 887 height 712
type input "**********"
click at [622, 177] on input "*****" at bounding box center [673, 176] width 129 height 21
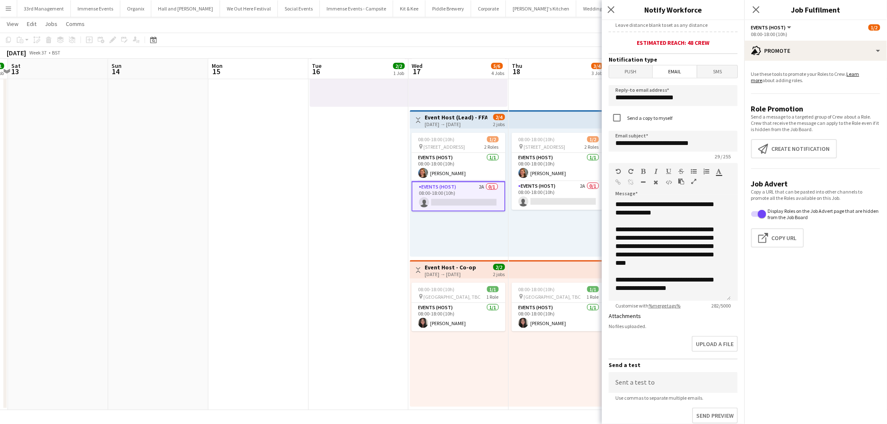
scroll to position [223, 0]
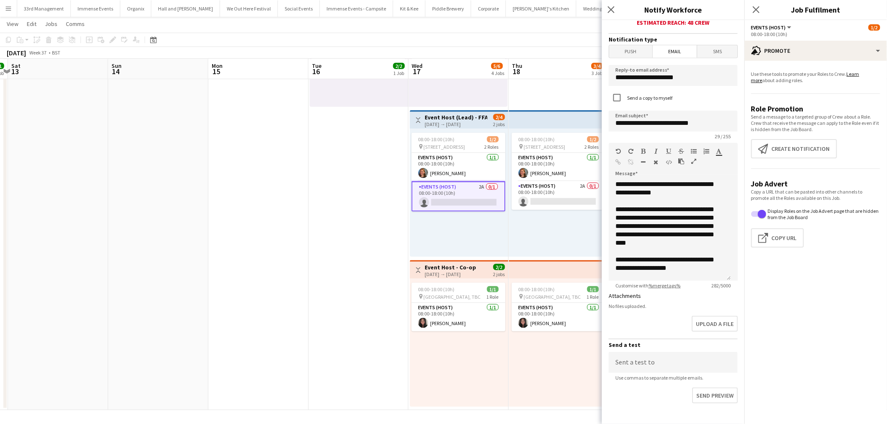
type input "*****"
click at [682, 274] on div "**********" at bounding box center [670, 230] width 122 height 101
click at [712, 239] on div "**********" at bounding box center [670, 230] width 122 height 101
click at [644, 260] on div "**********" at bounding box center [670, 230] width 122 height 101
click at [678, 261] on div "**********" at bounding box center [670, 230] width 122 height 101
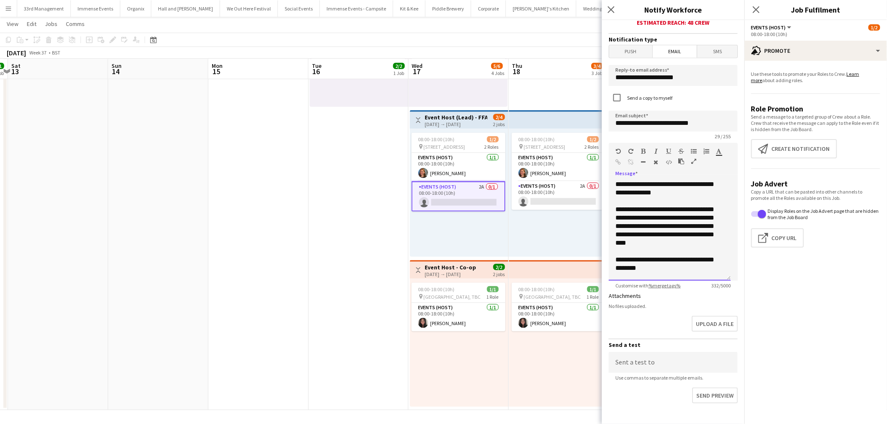
click at [681, 268] on div "**********" at bounding box center [670, 230] width 122 height 101
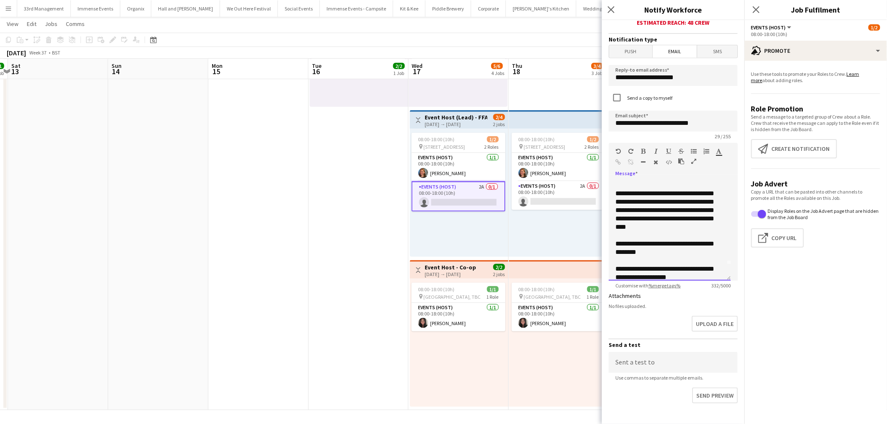
scroll to position [23, 0]
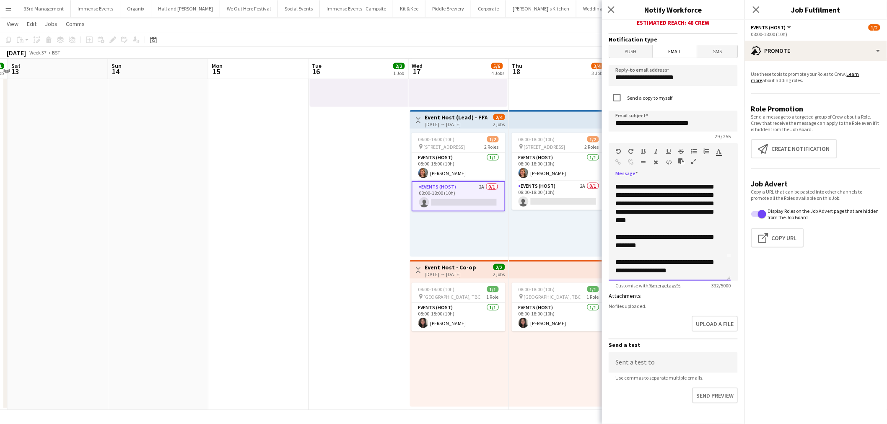
click at [671, 258] on div "**********" at bounding box center [670, 230] width 122 height 101
click at [697, 269] on div "**********" at bounding box center [670, 230] width 122 height 101
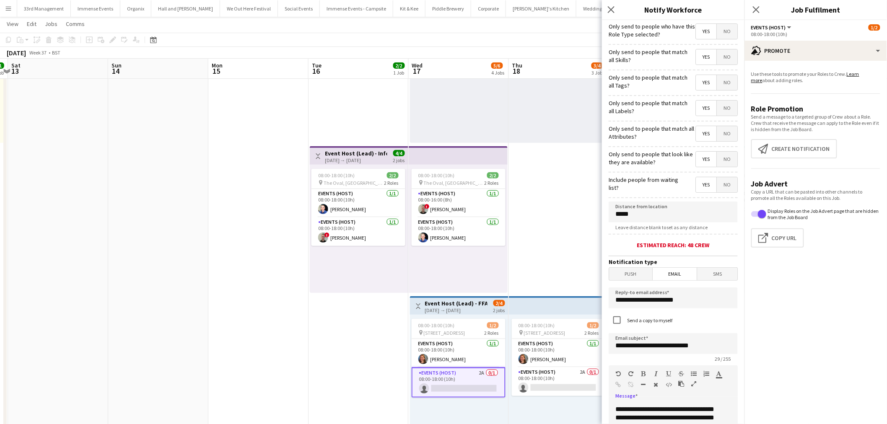
scroll to position [233, 0]
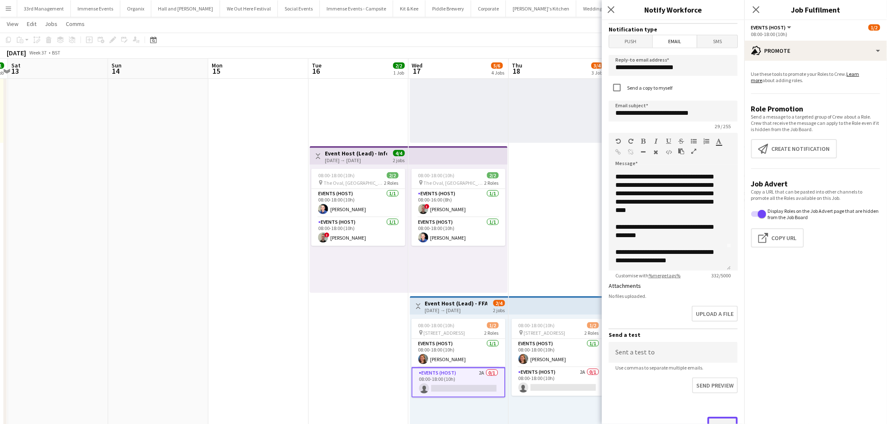
click at [728, 420] on button "Send" at bounding box center [723, 426] width 30 height 18
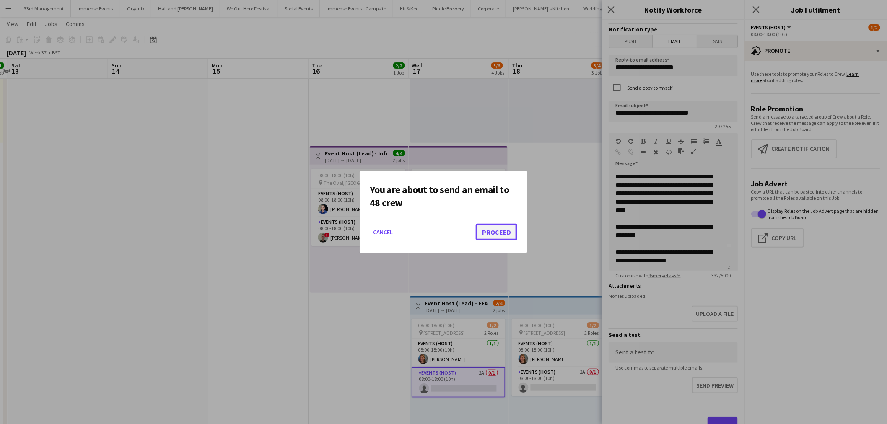
click at [496, 228] on button "Proceed" at bounding box center [497, 232] width 42 height 17
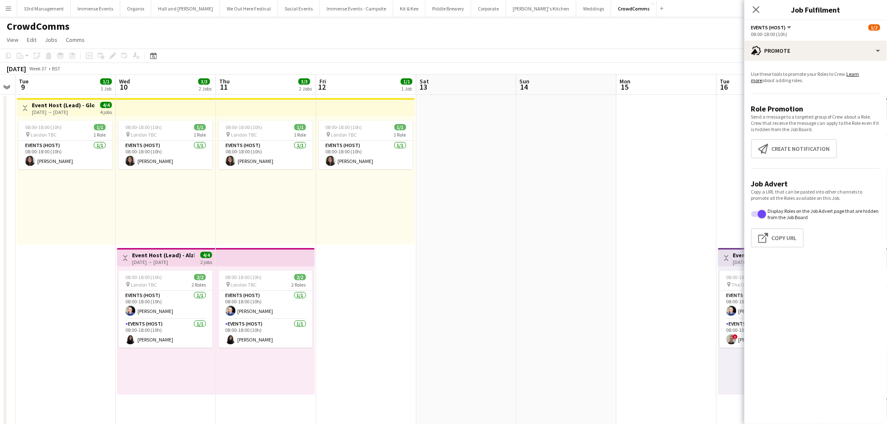
click at [651, 171] on app-calendar-viewport "Sun 7 Mon 8 Tue 9 1/1 1 Job Wed 10 3/3 2 Jobs Thu 11 3/3 2 Jobs Fri 12 1/1 1 Jo…" at bounding box center [443, 387] width 887 height 624
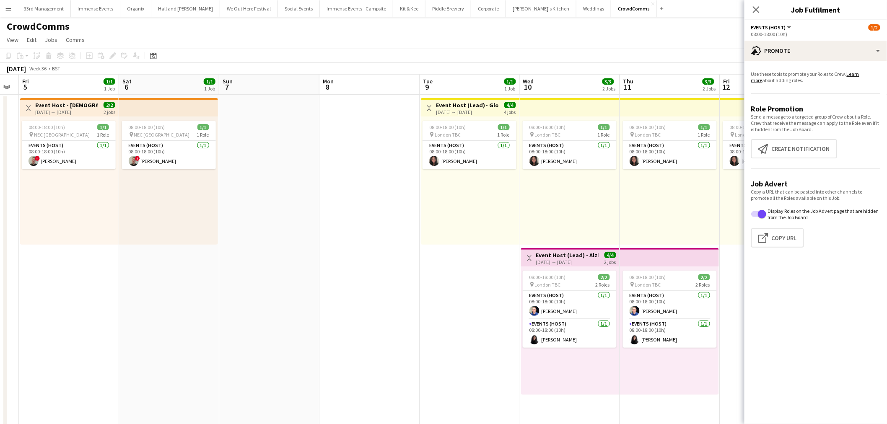
drag, startPoint x: 336, startPoint y: 187, endPoint x: 765, endPoint y: 187, distance: 428.6
click at [765, 187] on body "Menu Boards Boards Boards All jobs Status Workforce Workforce My Workforce Recr…" at bounding box center [443, 356] width 887 height 713
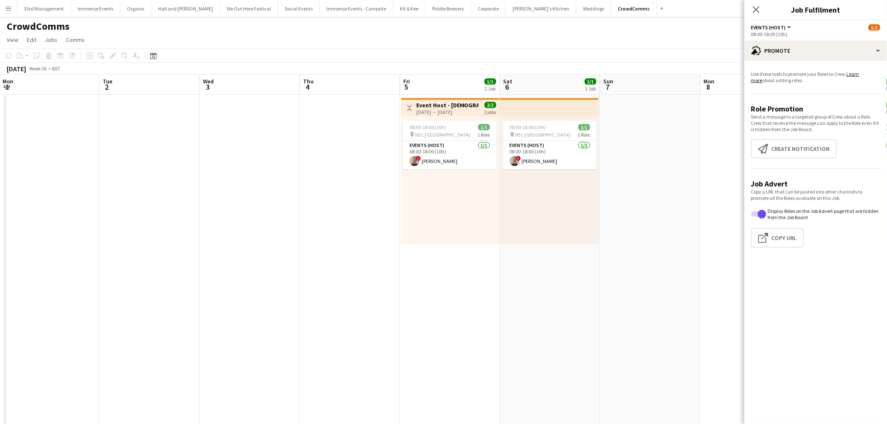
click at [746, 183] on body "Menu Boards Boards Boards All jobs Status Workforce Workforce My Workforce Recr…" at bounding box center [443, 356] width 887 height 713
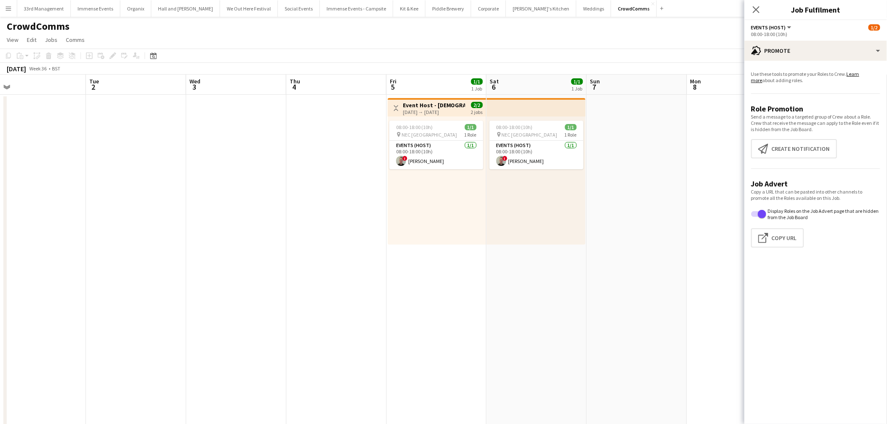
drag, startPoint x: 478, startPoint y: 301, endPoint x: 518, endPoint y: 281, distance: 44.3
click at [0, 297] on html "Menu Boards Boards Boards All jobs Status Workforce Workforce My Workforce Recr…" at bounding box center [443, 356] width 887 height 713
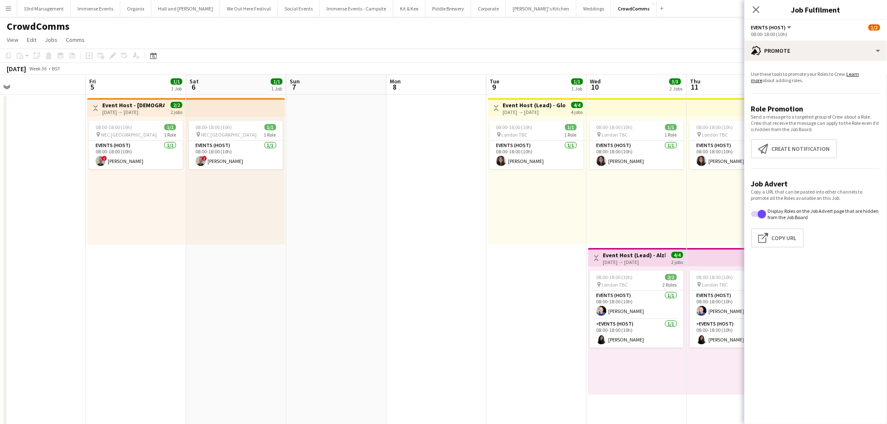
drag, startPoint x: 184, startPoint y: 305, endPoint x: 250, endPoint y: 286, distance: 69.5
click at [184, 304] on app-calendar-viewport "Tue 2 Wed 3 Thu 4 Fri 5 1/1 1 Job Sat 6 1/1 1 Job Sun 7 Mon 8 Tue 9 1/1 1 Job W…" at bounding box center [443, 387] width 887 height 624
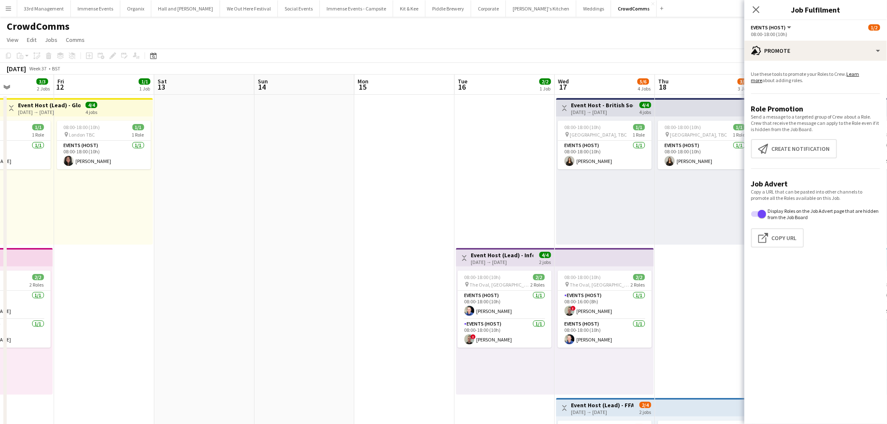
click at [154, 256] on app-calendar-viewport "Mon 8 Tue 9 1/1 1 Job Wed 10 3/3 2 Jobs Thu 11 3/3 2 Jobs Fri 12 1/1 1 Job Sat …" at bounding box center [443, 387] width 887 height 624
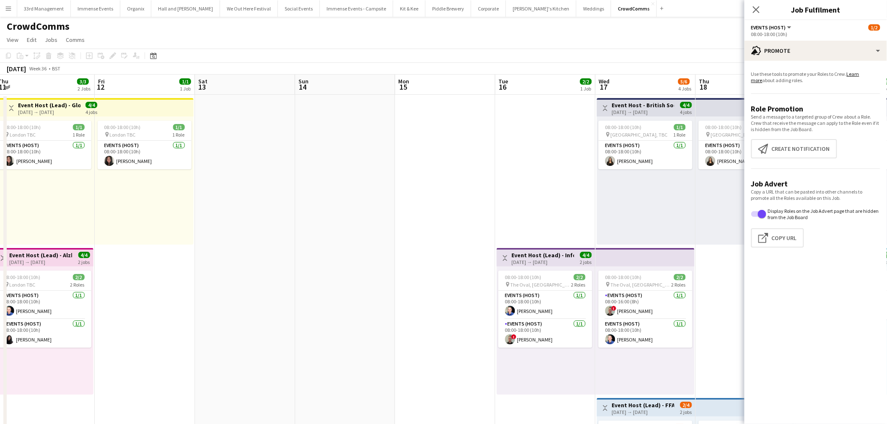
click at [224, 210] on app-calendar-viewport "Mon 8 Tue 9 1/1 1 Job Wed 10 3/3 2 Jobs Thu 11 3/3 2 Jobs Fri 12 1/1 1 Job Sat …" at bounding box center [443, 387] width 887 height 624
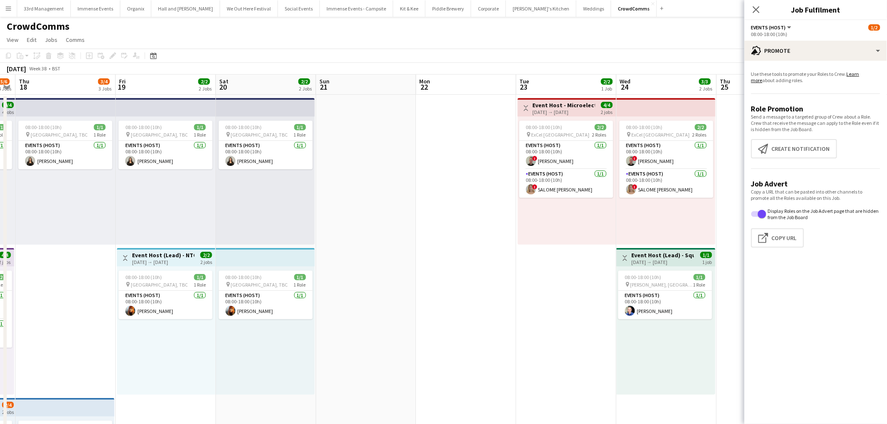
drag, startPoint x: 466, startPoint y: 199, endPoint x: 69, endPoint y: 208, distance: 397.3
click at [69, 208] on app-calendar-viewport "Mon 15 Tue 16 2/2 1 Job Wed 17 5/6 4 Jobs Thu 18 3/4 3 Jobs Fri 19 2/2 2 Jobs S…" at bounding box center [443, 387] width 887 height 624
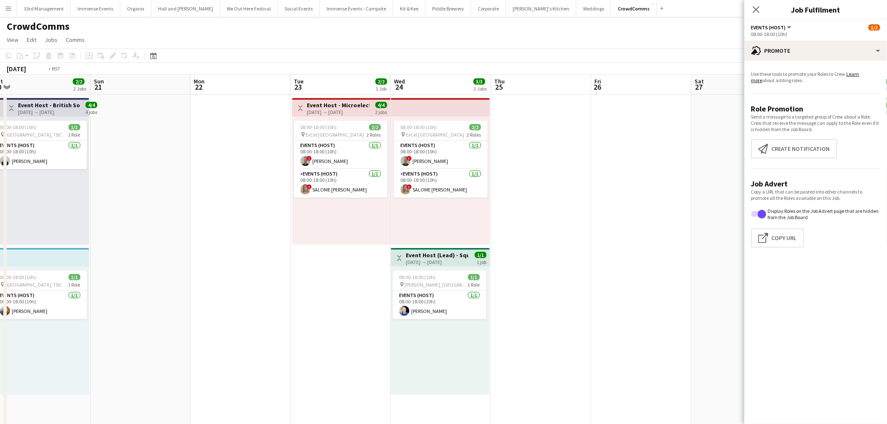
drag, startPoint x: 500, startPoint y: 199, endPoint x: 183, endPoint y: 200, distance: 316.6
click at [184, 200] on app-calendar-viewport "Mon 15 Tue 16 2/2 1 Job Wed 17 5/6 4 Jobs Thu 18 3/4 3 Jobs Fri 19 2/2 2 Jobs S…" at bounding box center [443, 387] width 887 height 624
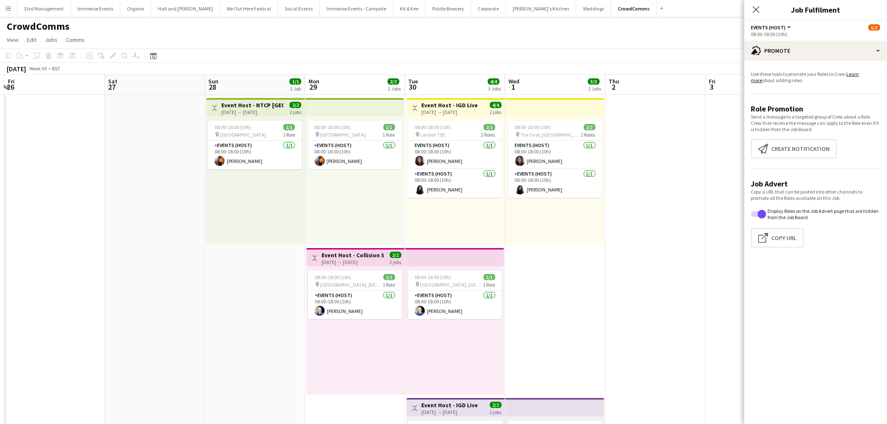
drag, startPoint x: 574, startPoint y: 196, endPoint x: 223, endPoint y: 226, distance: 352.3
click at [223, 226] on app-calendar-viewport "Tue 23 2/2 1 Job Wed 24 3/3 2 Jobs Thu 25 Fri 26 Sat 27 Sun 28 1/1 1 Job Mon 29…" at bounding box center [443, 387] width 887 height 624
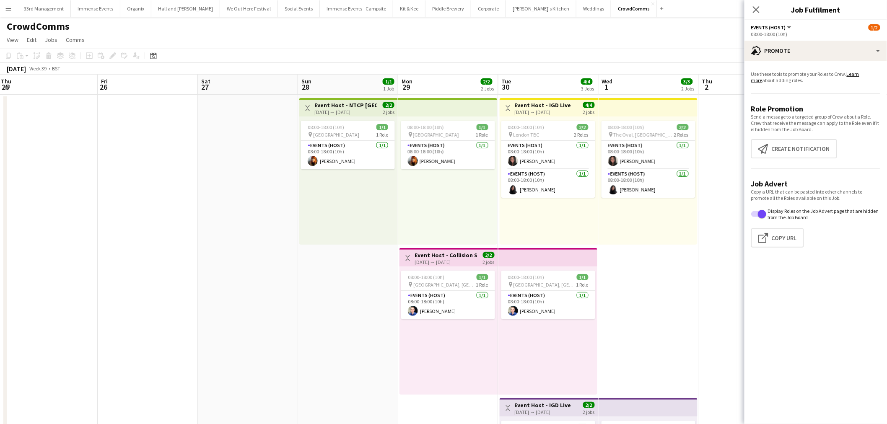
drag, startPoint x: 202, startPoint y: 326, endPoint x: 296, endPoint y: 322, distance: 94.0
click at [296, 322] on app-calendar-viewport "Tue 23 2/2 1 Job Wed 24 3/3 2 Jobs Thu 25 Fri 26 Sat 27 Sun 28 1/1 1 Job Mon 29…" at bounding box center [443, 387] width 887 height 624
click at [340, 109] on div "28-09-2025 → 29-09-2025" at bounding box center [346, 112] width 62 height 6
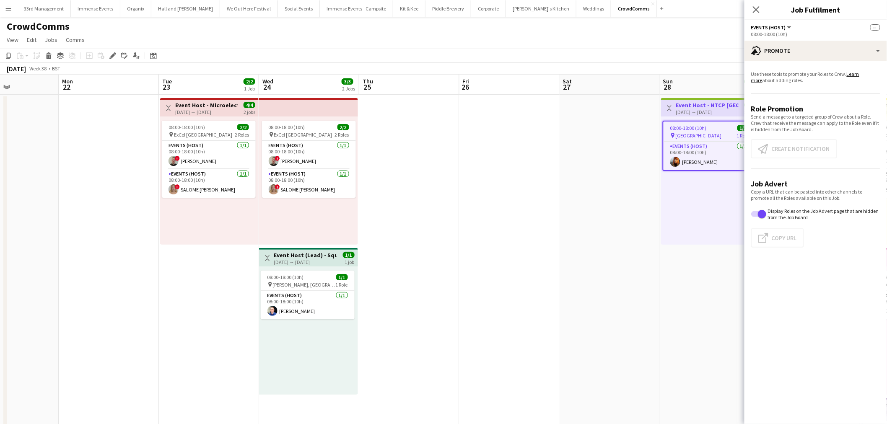
drag, startPoint x: 757, startPoint y: 228, endPoint x: 589, endPoint y: 228, distance: 167.3
click at [757, 228] on body "Menu Boards Boards Boards All jobs Status Workforce Workforce My Workforce Recr…" at bounding box center [443, 356] width 887 height 713
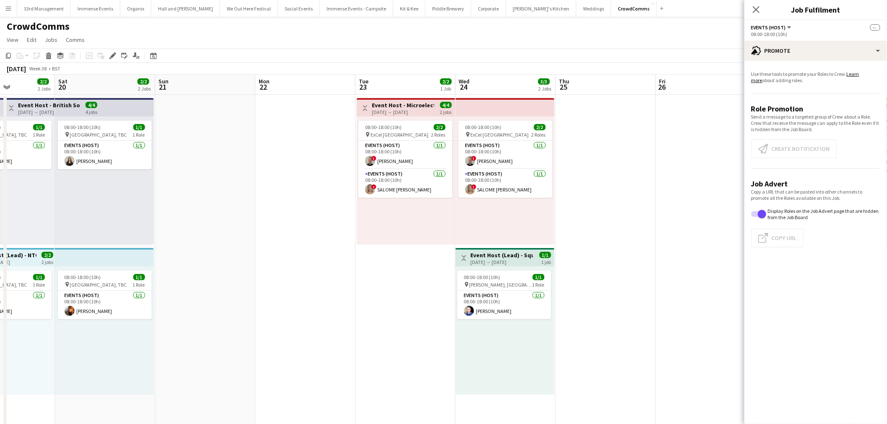
click at [819, 214] on body "Menu Boards Boards Boards All jobs Status Workforce Workforce My Workforce Recr…" at bounding box center [443, 356] width 887 height 713
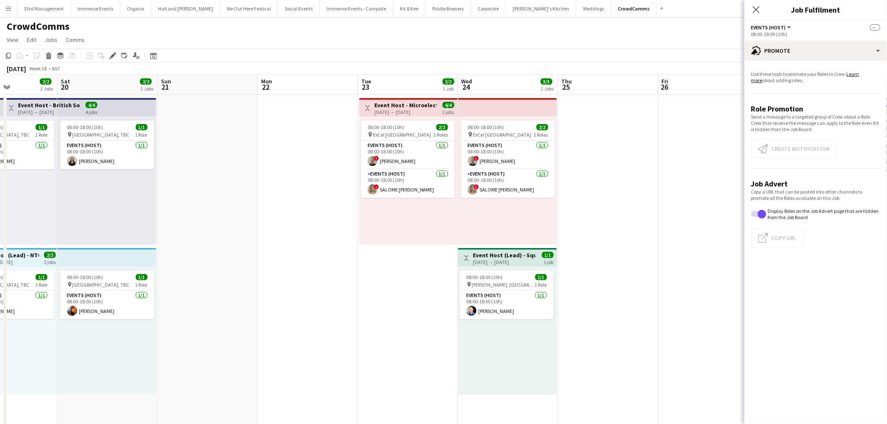
drag, startPoint x: 427, startPoint y: 218, endPoint x: 837, endPoint y: 197, distance: 410.7
click at [837, 197] on body "Menu Boards Boards Boards All jobs Status Workforce Workforce My Workforce Recr…" at bounding box center [443, 356] width 887 height 713
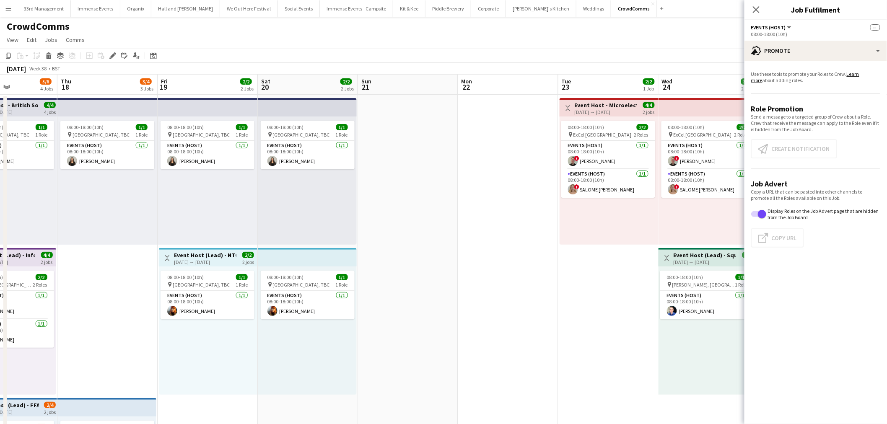
click at [219, 260] on div "19-09-2025 → 20-09-2025" at bounding box center [205, 262] width 62 height 6
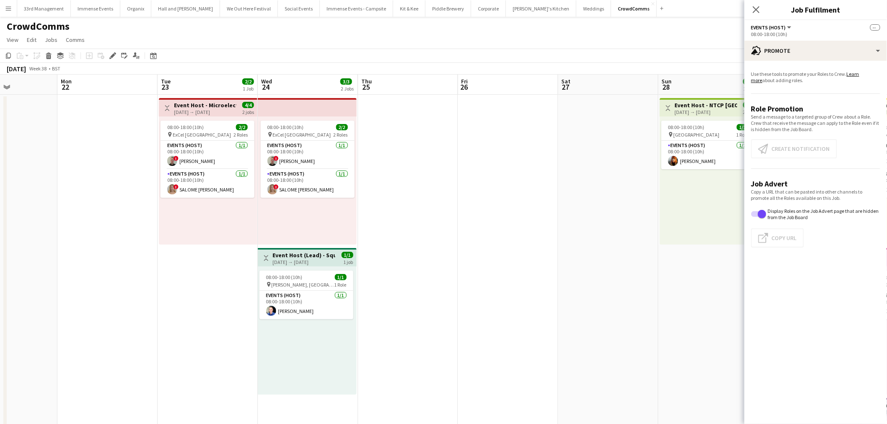
drag, startPoint x: 408, startPoint y: 227, endPoint x: 99, endPoint y: 259, distance: 311.6
click at [99, 259] on app-calendar-viewport "Fri 19 2/2 2 Jobs Sat 20 2/2 2 Jobs Sun 21 Mon 22 Tue 23 2/2 1 Job Wed 24 3/3 2…" at bounding box center [443, 387] width 887 height 624
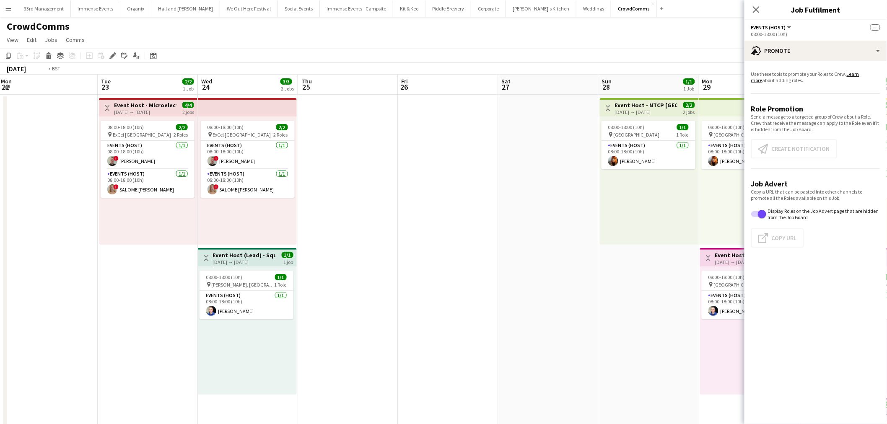
drag, startPoint x: 464, startPoint y: 240, endPoint x: 261, endPoint y: 263, distance: 204.3
click at [269, 263] on app-calendar-viewport "Fri 19 2/2 2 Jobs Sat 20 2/2 2 Jobs Sun 21 Mon 22 Tue 23 2/2 1 Job Wed 24 3/3 2…" at bounding box center [443, 387] width 887 height 624
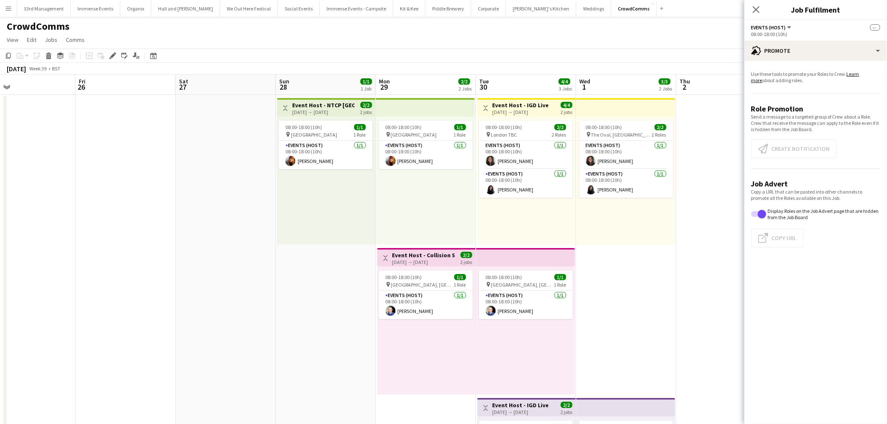
drag, startPoint x: 246, startPoint y: 257, endPoint x: 166, endPoint y: 267, distance: 80.3
click at [167, 267] on app-calendar-viewport "Mon 22 Tue 23 2/2 1 Job Wed 24 3/3 2 Jobs Thu 25 Fri 26 Sat 27 Sun 28 1/1 1 Job…" at bounding box center [443, 387] width 887 height 624
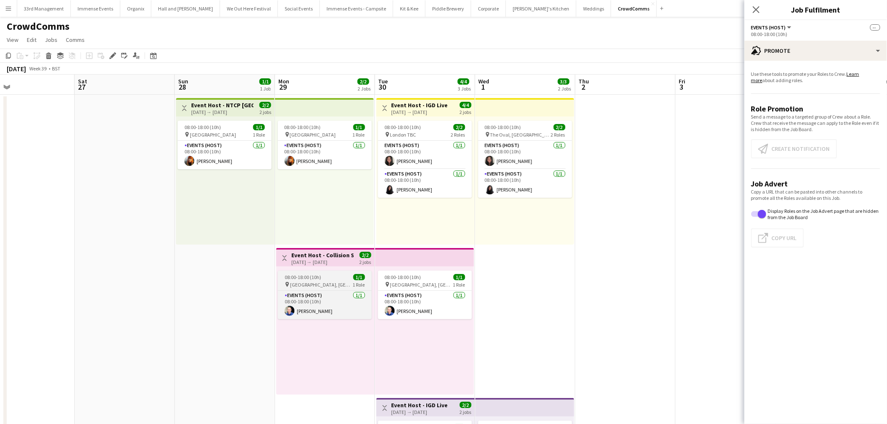
click at [338, 284] on span "Midland Hotel, Manchester" at bounding box center [321, 285] width 63 height 6
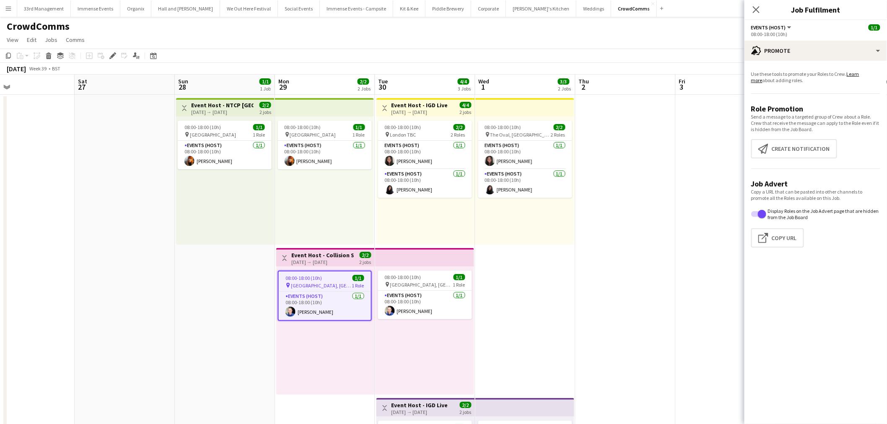
click at [231, 109] on div "28-09-2025 → 29-09-2025" at bounding box center [222, 112] width 62 height 6
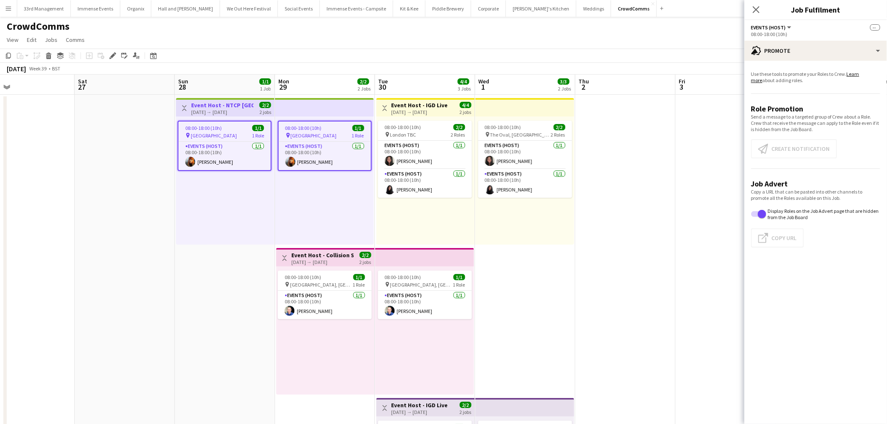
click at [311, 128] on span "08:00-18:00 (10h)" at bounding box center [304, 128] width 36 height 6
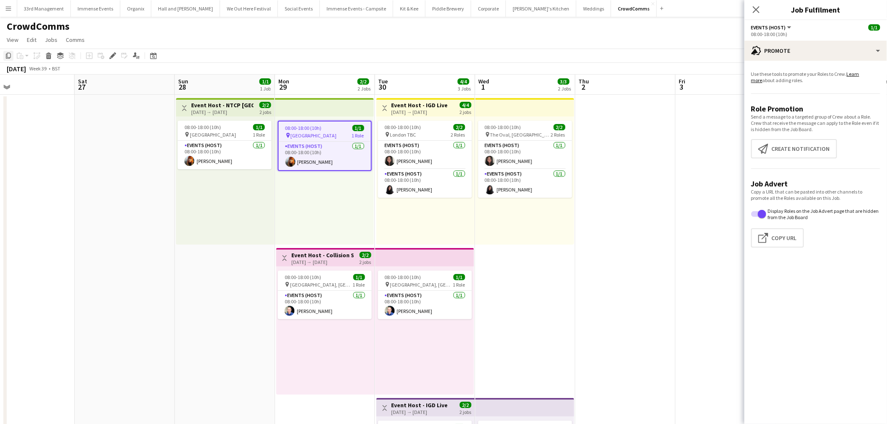
click at [11, 56] on icon "Copy" at bounding box center [8, 55] width 7 height 7
click at [411, 229] on div "08:00-18:00 (10h) 2/2 pin London TBC 2 Roles Events (Host) 1/1 08:00-18:00 (10h…" at bounding box center [426, 181] width 99 height 128
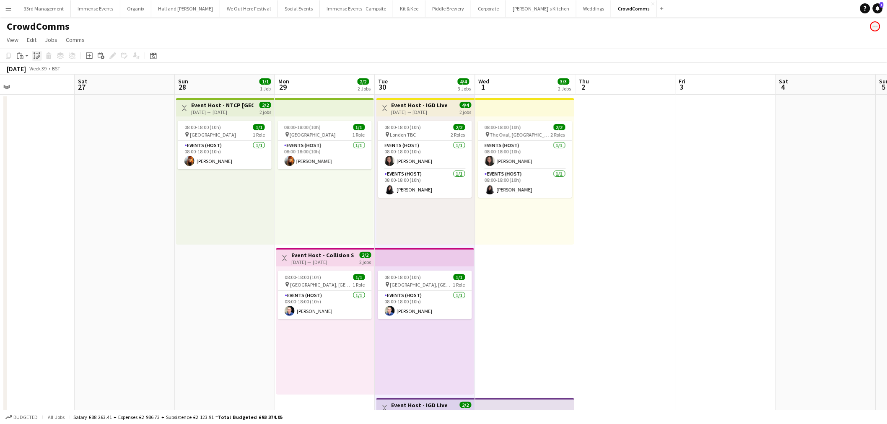
click at [34, 56] on icon "Paste linked Job" at bounding box center [37, 55] width 7 height 7
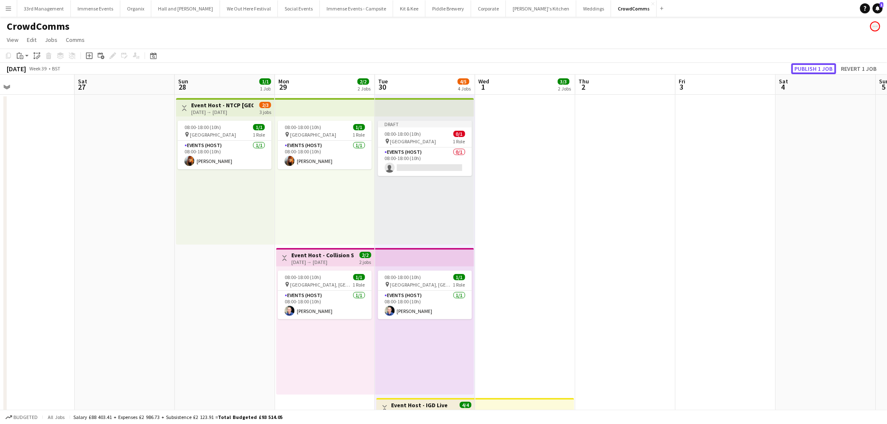
click at [831, 69] on button "Publish 1 job" at bounding box center [814, 68] width 45 height 11
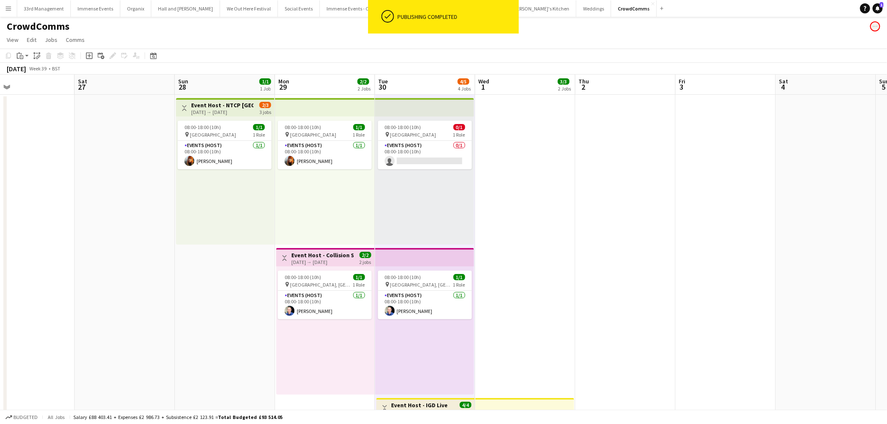
click at [464, 49] on app-toolbar "Copy Paste Paste Ctrl+V Paste with crew Ctrl+Shift+V Paste linked Job Delete Gr…" at bounding box center [443, 56] width 887 height 14
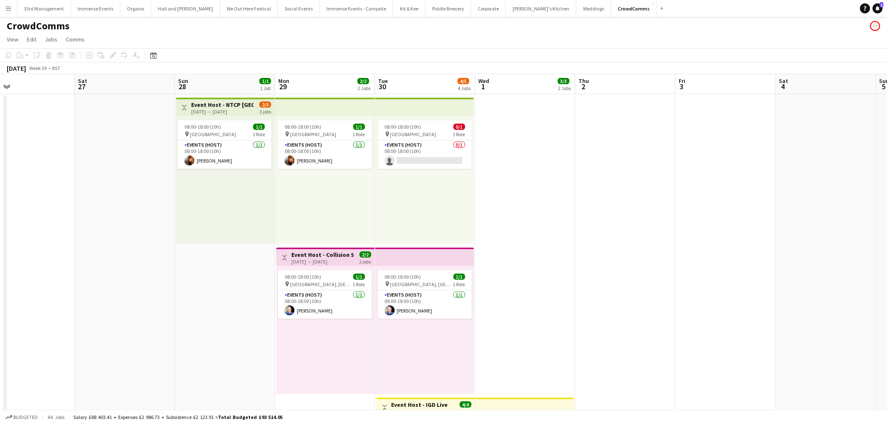
scroll to position [0, 0]
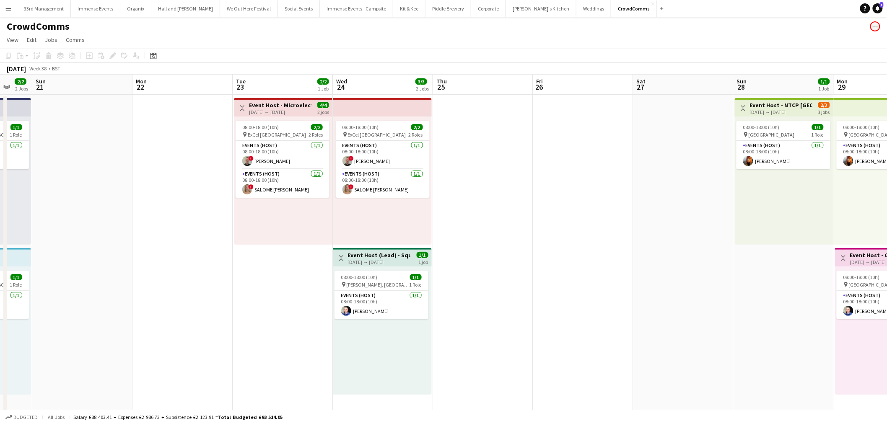
drag, startPoint x: 362, startPoint y: 265, endPoint x: 590, endPoint y: 276, distance: 228.4
click at [646, 277] on app-calendar-viewport "Fri 19 2/2 2 Jobs Sat 20 2/2 2 Jobs Sun 21 Mon 22 Tue 23 2/2 1 Job Wed 24 3/3 2…" at bounding box center [443, 387] width 887 height 624
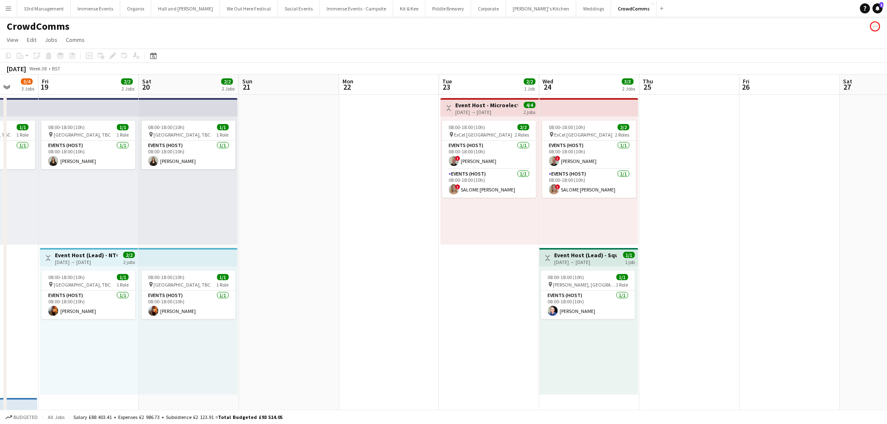
drag, startPoint x: 322, startPoint y: 249, endPoint x: 676, endPoint y: 249, distance: 354.0
click at [676, 249] on app-calendar-viewport "Tue 16 2/2 1 Job Wed 17 5/6 4 Jobs Thu 18 3/4 3 Jobs Fri 19 2/2 2 Jobs Sat 20 2…" at bounding box center [443, 387] width 887 height 624
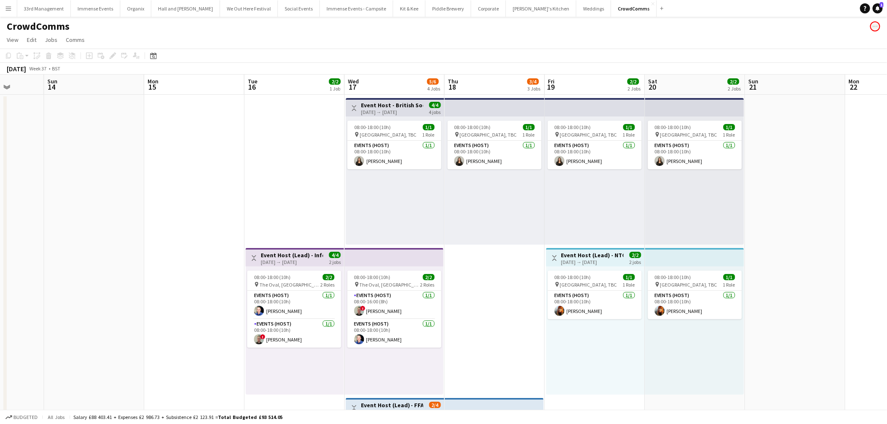
scroll to position [0, 248]
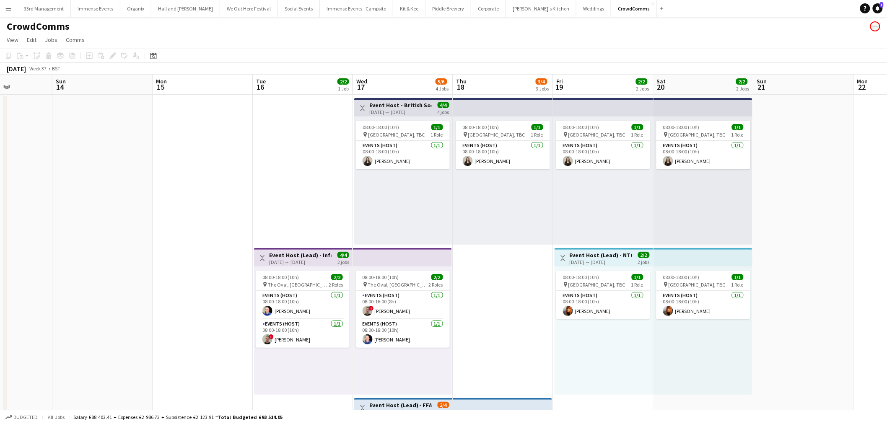
drag, startPoint x: 294, startPoint y: 247, endPoint x: 446, endPoint y: 223, distance: 154.5
click at [446, 223] on app-calendar-viewport "Thu 11 3/3 2 Jobs Fri 12 1/1 1 Job Sat 13 Sun 14 Mon 15 Tue 16 2/2 1 Job Wed 17…" at bounding box center [443, 387] width 887 height 624
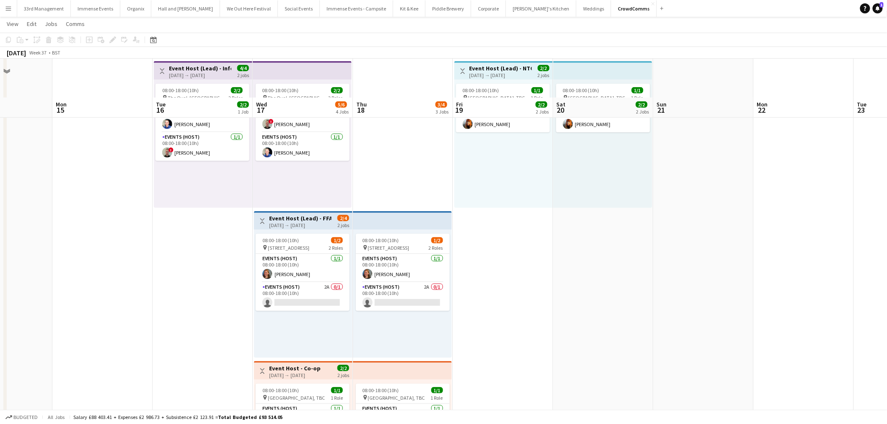
scroll to position [287, 0]
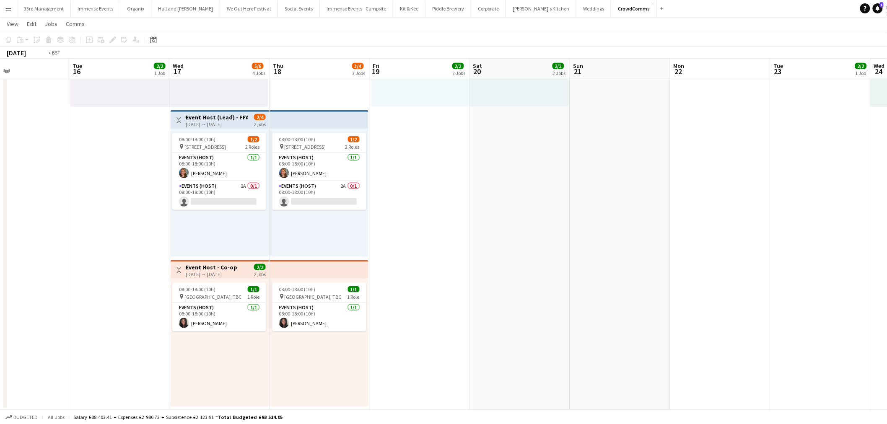
drag, startPoint x: 774, startPoint y: 183, endPoint x: 495, endPoint y: 198, distance: 279.3
click at [495, 198] on app-calendar-viewport "Fri 12 1/1 1 Job Sat 13 Sun 14 Mon 15 Tue 16 2/2 1 Job Wed 17 5/6 4 Jobs Thu 18…" at bounding box center [443, 77] width 887 height 665
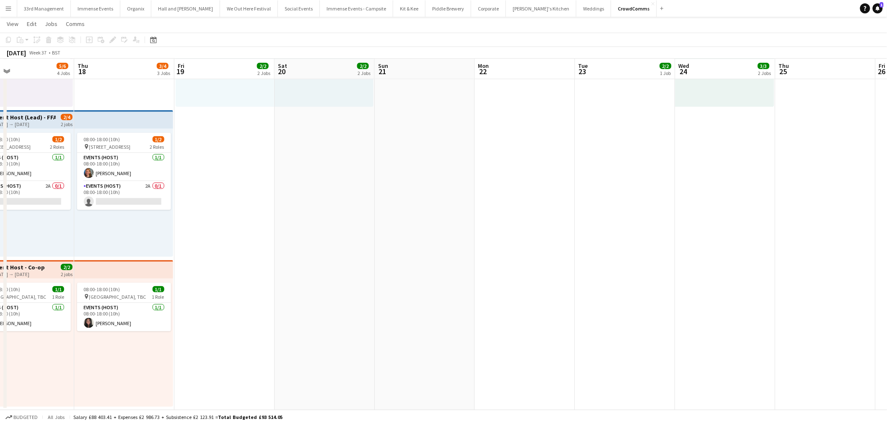
click at [312, 232] on app-calendar-viewport "Mon 15 Tue 16 2/2 1 Job Wed 17 5/6 4 Jobs Thu 18 3/4 3 Jobs Fri 19 2/2 2 Jobs S…" at bounding box center [443, 77] width 887 height 665
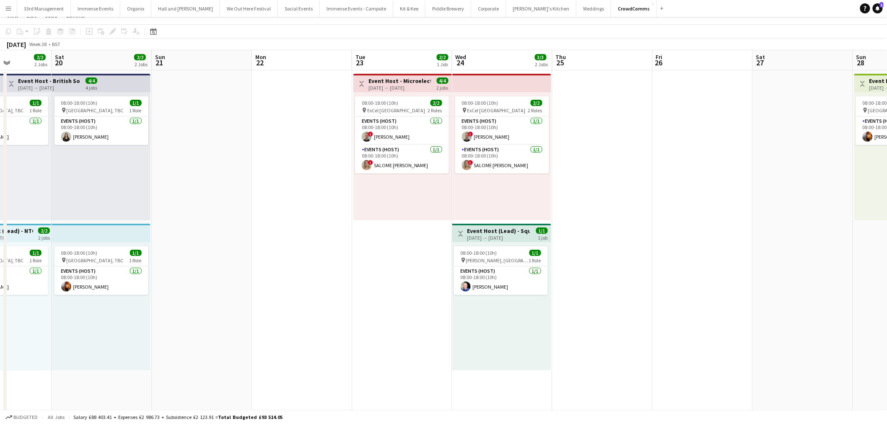
scroll to position [0, 0]
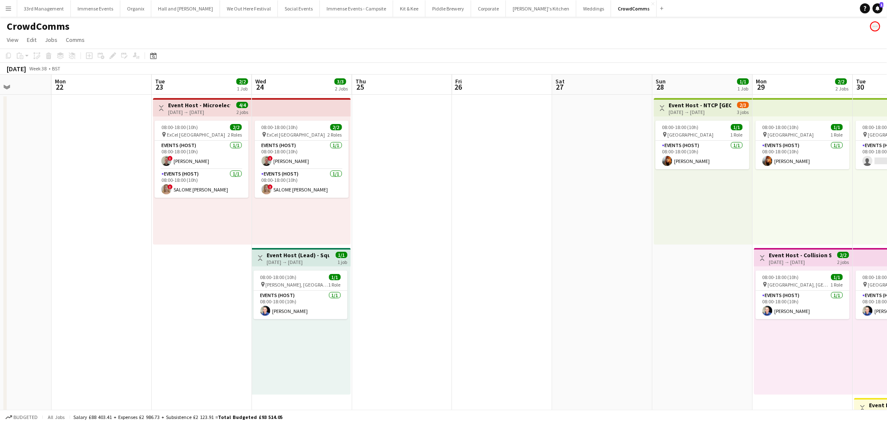
drag, startPoint x: 320, startPoint y: 226, endPoint x: 308, endPoint y: 229, distance: 12.2
click at [308, 229] on app-calendar-viewport "Fri 19 2/2 2 Jobs Sat 20 2/2 2 Jobs Sun 21 Mon 22 Tue 23 2/2 1 Job Wed 24 3/3 2…" at bounding box center [443, 387] width 887 height 624
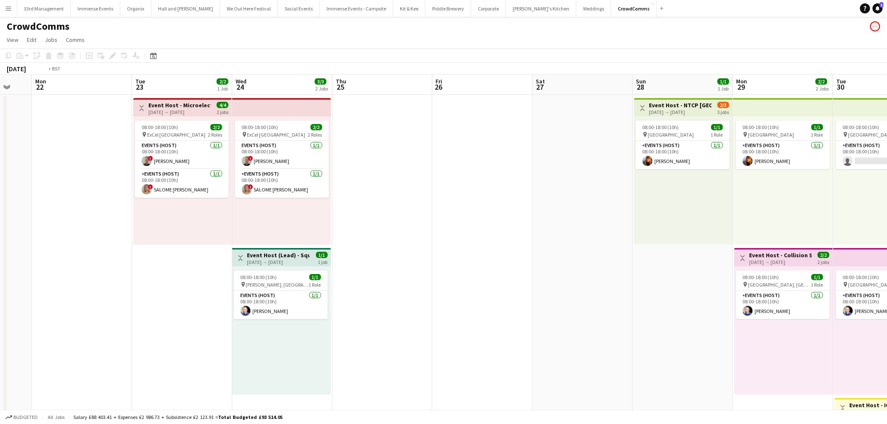
drag, startPoint x: 655, startPoint y: 237, endPoint x: 284, endPoint y: 252, distance: 371.9
click at [284, 252] on app-calendar-viewport "Fri 19 2/2 2 Jobs Sat 20 2/2 2 Jobs Sun 21 Mon 22 Tue 23 2/2 1 Job Wed 24 3/3 2…" at bounding box center [443, 387] width 887 height 624
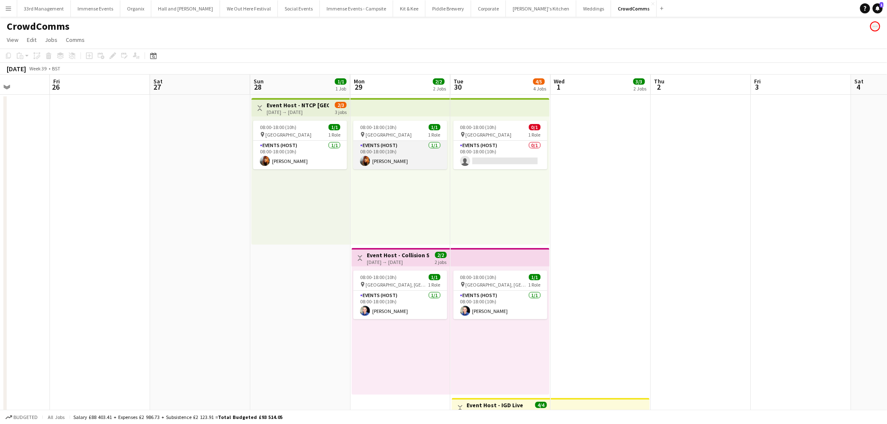
click at [391, 160] on app-card-role "Events (Host) 1/1 08:00-18:00 (10h) Gemma Bradley" at bounding box center [401, 155] width 94 height 29
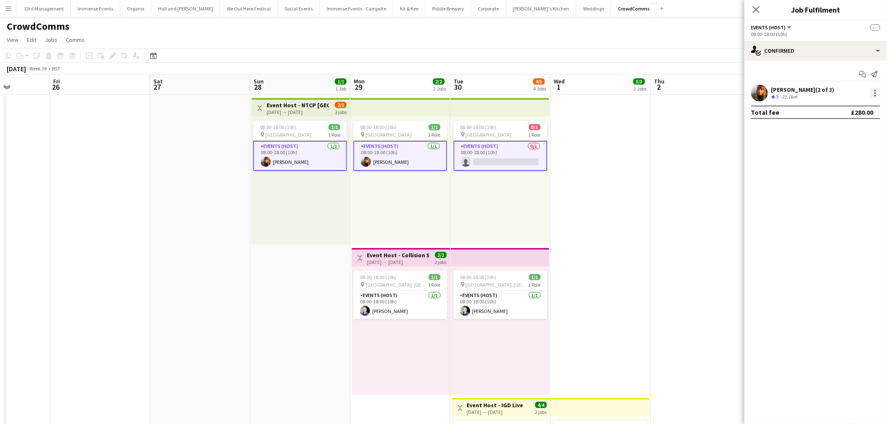
click at [877, 94] on div at bounding box center [876, 93] width 10 height 10
click at [860, 170] on span "Remove" at bounding box center [848, 169] width 52 height 8
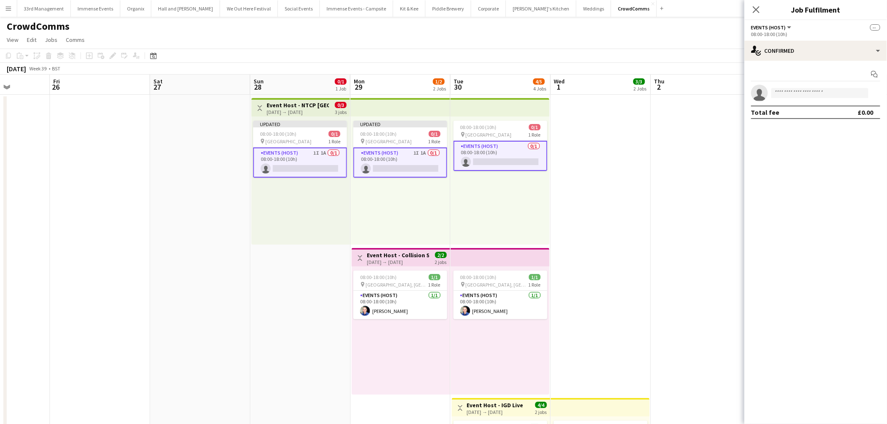
click at [594, 153] on app-date-cell "08:00-18:00 (10h) 2/2 pin The Oval, London 2 Roles Events (Host) 1/1 08:00-18:0…" at bounding box center [601, 397] width 100 height 604
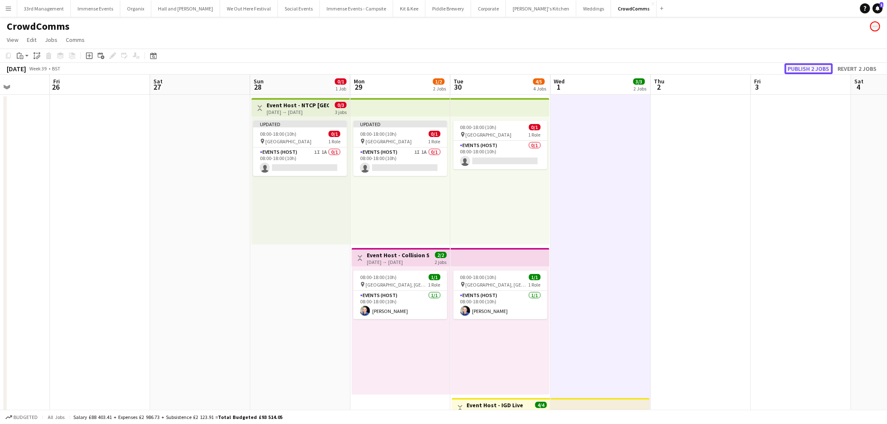
click at [799, 70] on button "Publish 2 jobs" at bounding box center [809, 68] width 48 height 11
click at [607, 182] on app-date-cell "08:00-18:00 (10h) 2/2 pin The Oval, London 2 Roles Events (Host) 1/1 08:00-18:0…" at bounding box center [601, 397] width 100 height 604
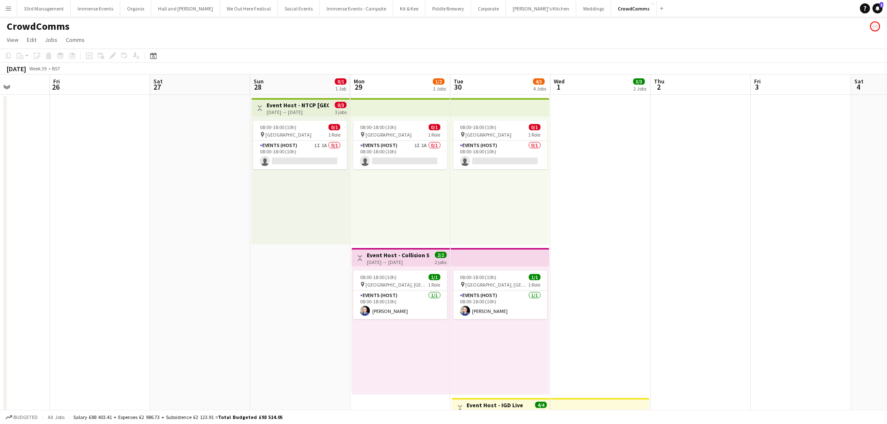
scroll to position [0, 246]
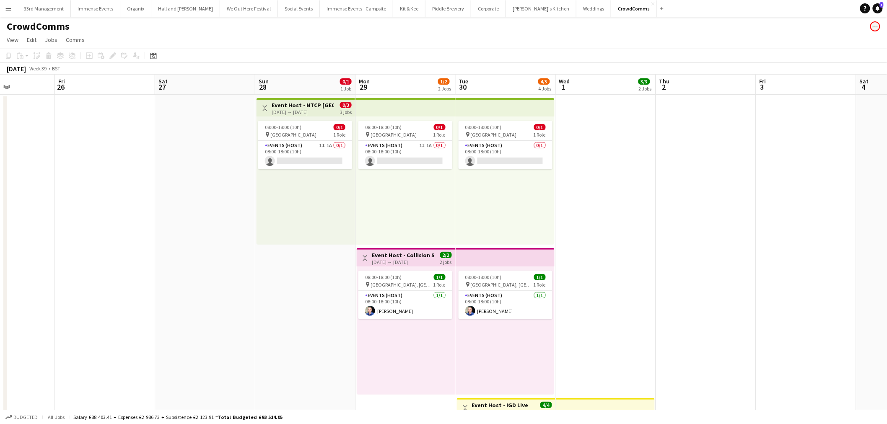
drag, startPoint x: 673, startPoint y: 207, endPoint x: 481, endPoint y: 215, distance: 192.3
click at [481, 215] on app-calendar-viewport "Tue 23 2/2 1 Job Wed 24 3/3 2 Jobs Thu 25 Fri 26 Sat 27 Sun 28 0/1 1 Job Mon 29…" at bounding box center [443, 387] width 887 height 624
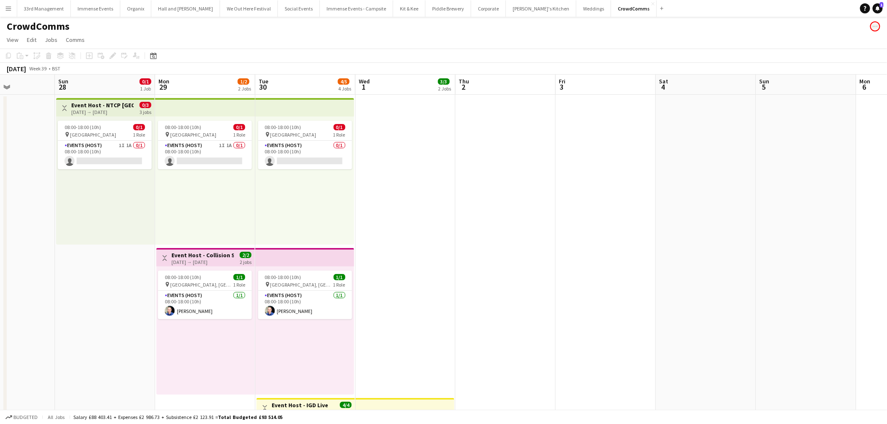
click at [389, 221] on app-date-cell "08:00-18:00 (10h) 2/2 pin The Oval, London 2 Roles Events (Host) 1/1 08:00-18:0…" at bounding box center [406, 397] width 100 height 604
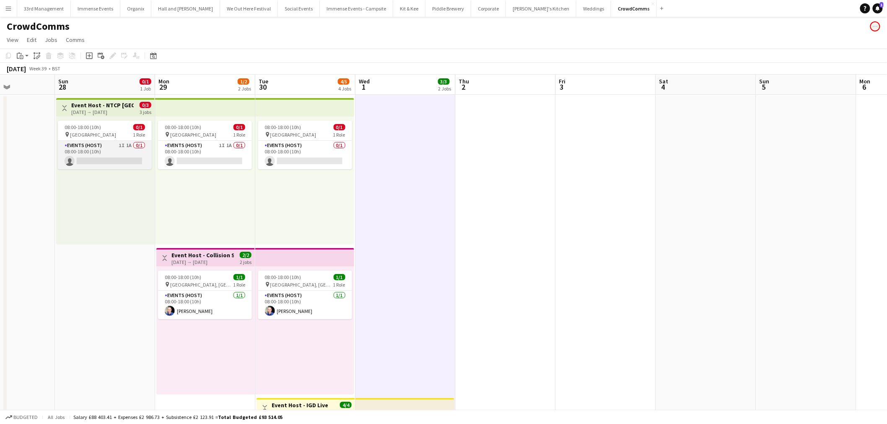
click at [60, 149] on app-card-role "Events (Host) 1I 1A 0/1 08:00-18:00 (10h) single-neutral-actions" at bounding box center [105, 155] width 94 height 29
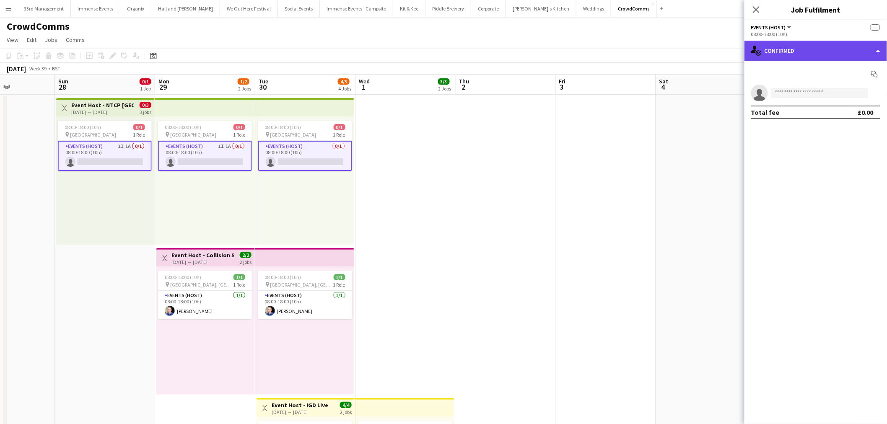
click at [774, 52] on div "single-neutral-actions-check-2 Confirmed" at bounding box center [816, 51] width 143 height 20
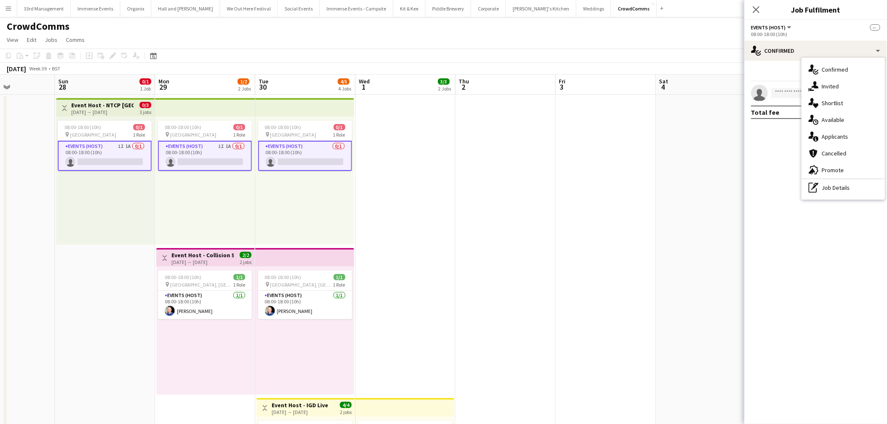
click at [492, 158] on app-date-cell at bounding box center [506, 397] width 100 height 604
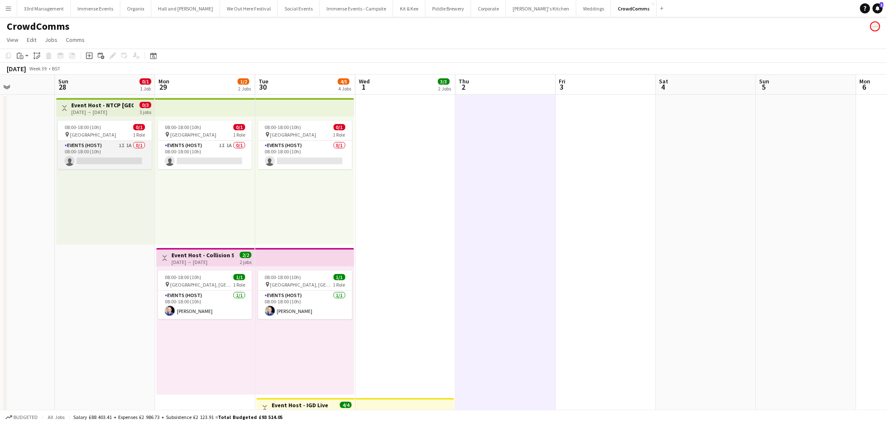
click at [112, 161] on app-card-role "Events (Host) 1I 1A 0/1 08:00-18:00 (10h) single-neutral-actions" at bounding box center [105, 155] width 94 height 29
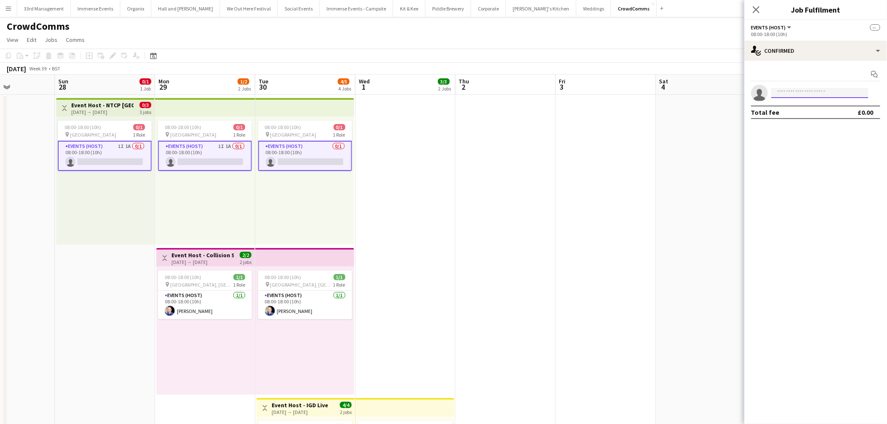
click at [808, 94] on input at bounding box center [820, 93] width 97 height 10
type input "****"
click at [797, 107] on span "Gemma Bradley" at bounding box center [803, 104] width 48 height 7
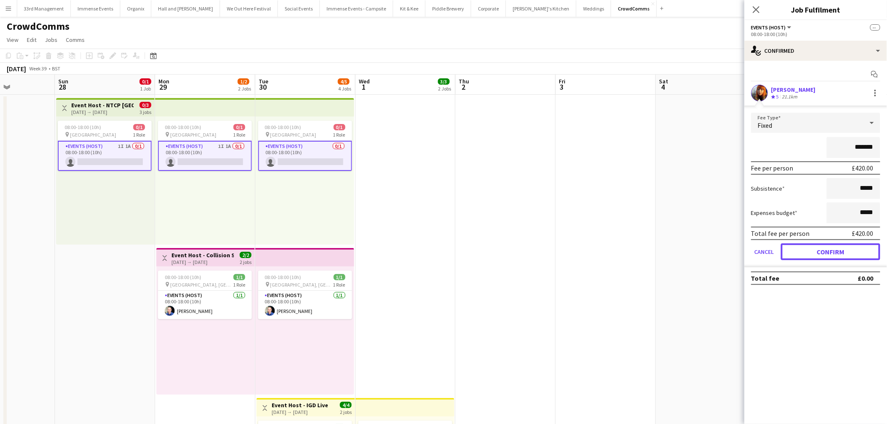
click at [823, 246] on button "Confirm" at bounding box center [830, 252] width 99 height 17
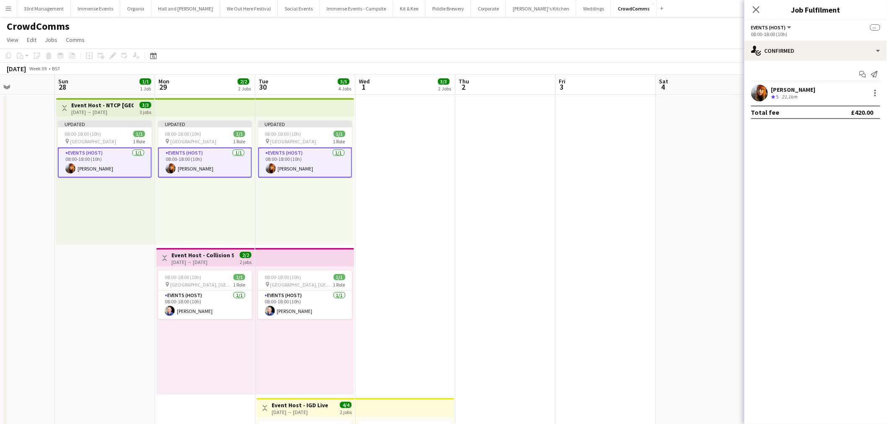
click at [586, 181] on app-date-cell at bounding box center [606, 397] width 100 height 604
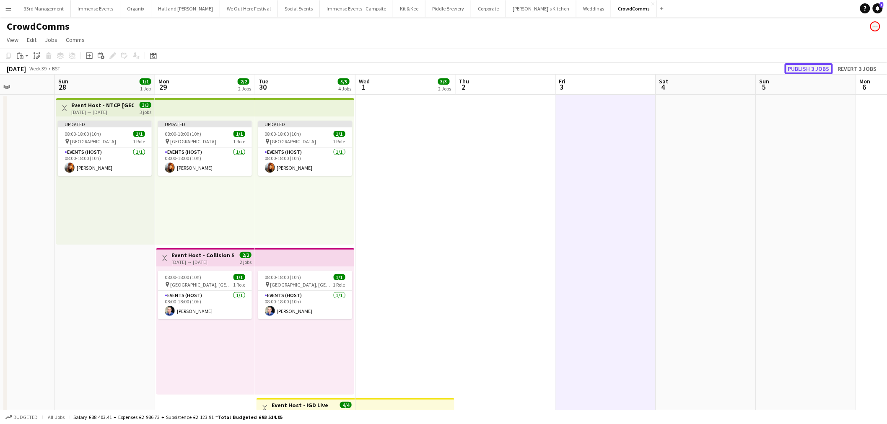
click at [799, 65] on button "Publish 3 jobs" at bounding box center [809, 68] width 48 height 11
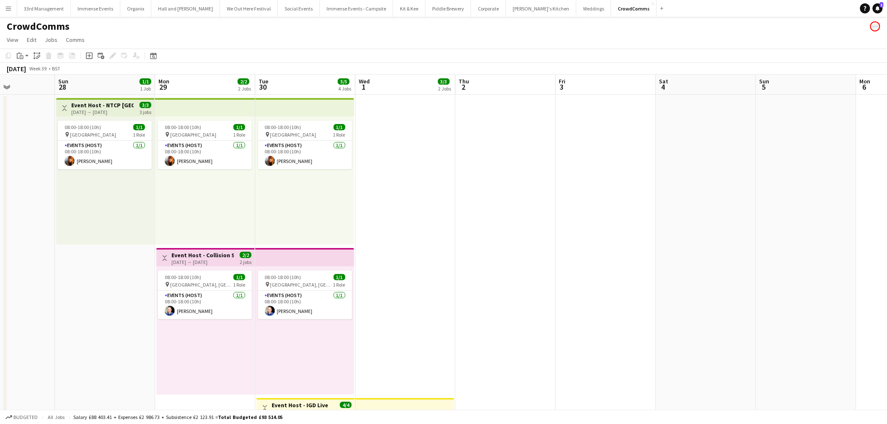
scroll to position [0, 200]
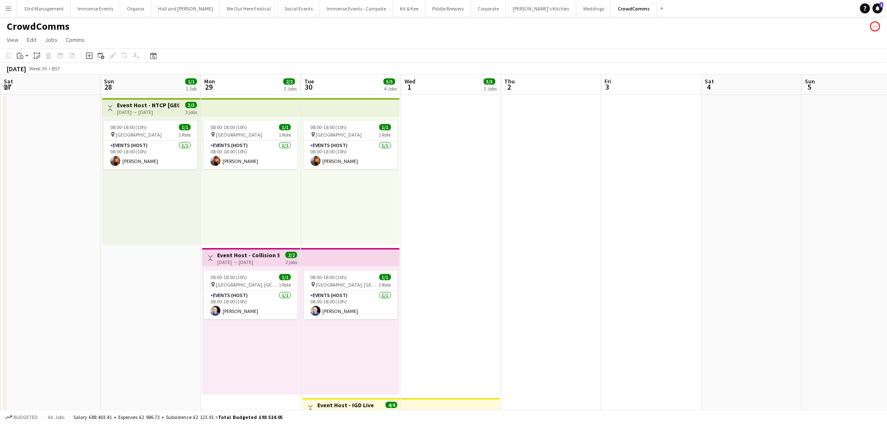
drag, startPoint x: 496, startPoint y: 329, endPoint x: 774, endPoint y: 315, distance: 278.8
click at [887, 336] on html "Menu Boards Boards Boards All jobs Status Workforce Workforce My Workforce Recr…" at bounding box center [443, 356] width 887 height 713
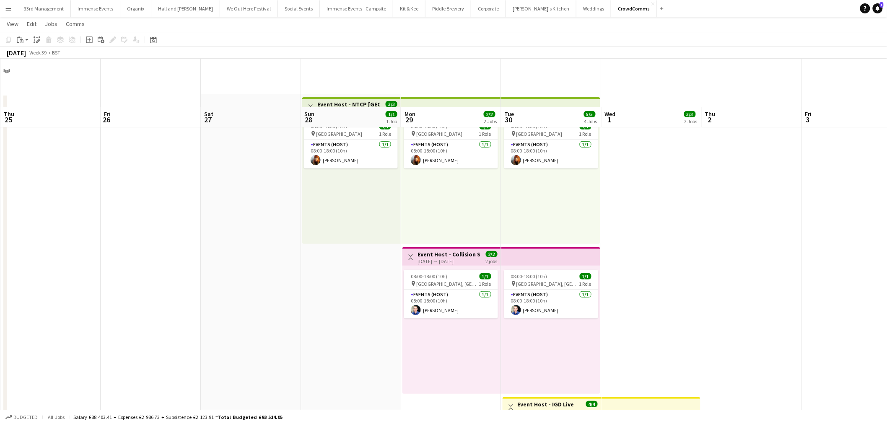
scroll to position [186, 0]
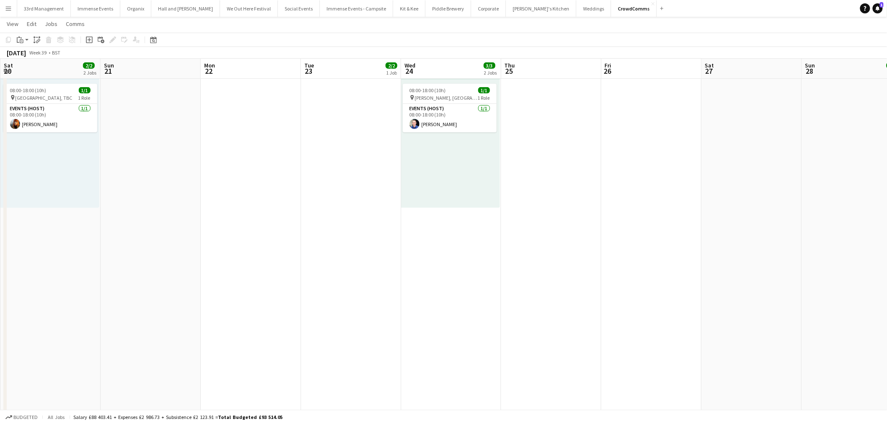
drag, startPoint x: 427, startPoint y: 263, endPoint x: 491, endPoint y: 419, distance: 169.2
click at [225, 238] on app-calendar-viewport "Thu 18 1 Job Fri 19 2 Jobs Sat 20 2/2 2 Jobs Sun 21 Mon 22 Tue 23 2/2 1 Job Wed…" at bounding box center [443, 179] width 887 height 665
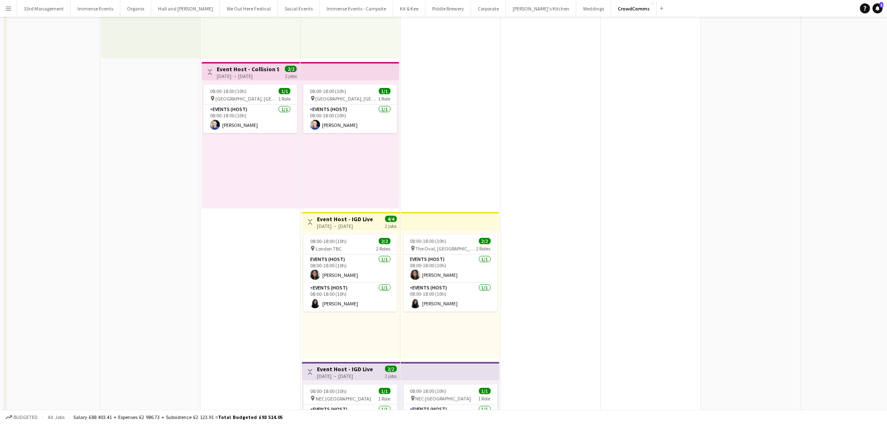
scroll to position [0, 0]
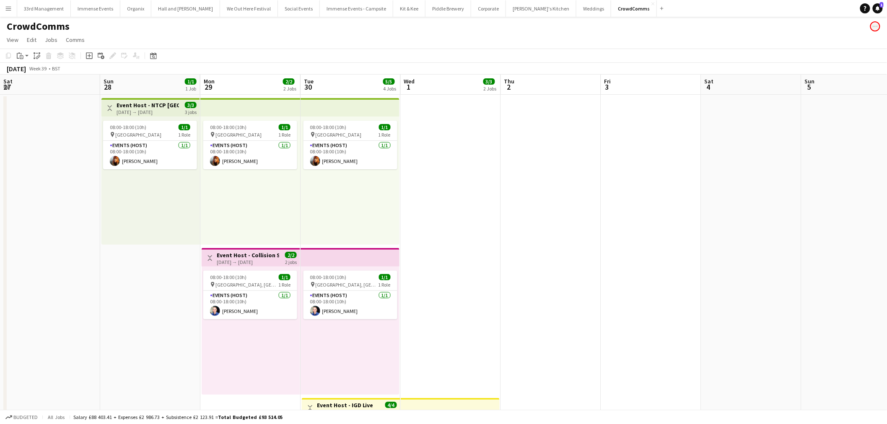
click at [628, 327] on app-date-cell at bounding box center [651, 397] width 100 height 604
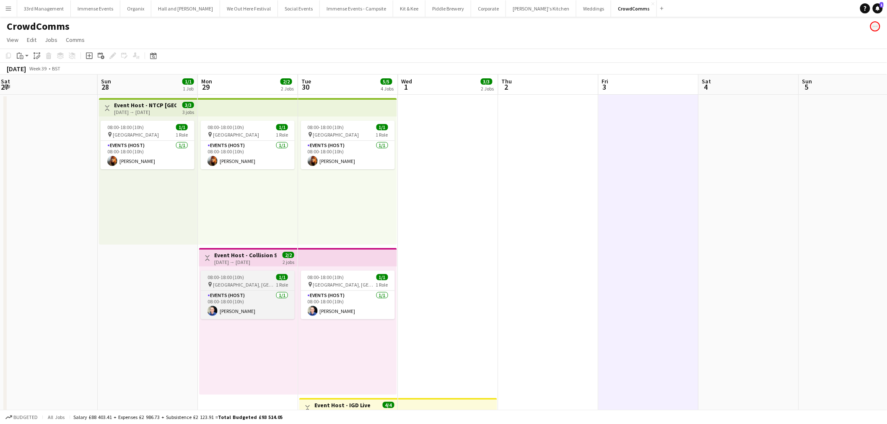
click at [252, 284] on span "Midland Hotel, Manchester" at bounding box center [244, 285] width 63 height 6
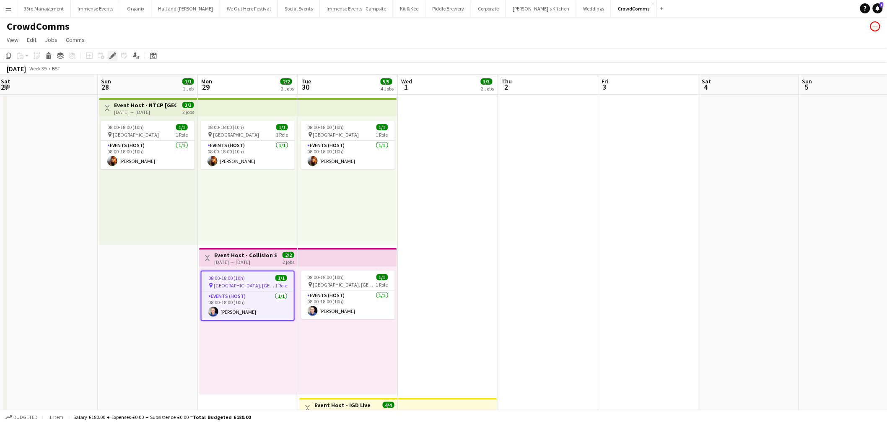
click at [111, 56] on icon at bounding box center [112, 56] width 5 height 5
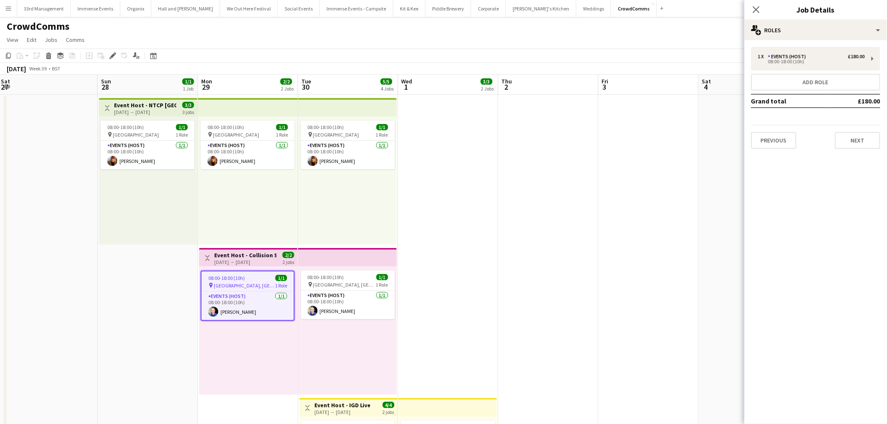
drag, startPoint x: 254, startPoint y: 346, endPoint x: 252, endPoint y: 321, distance: 24.8
click at [254, 346] on div "08:00-18:00 (10h) 1/1 pin Midland Hotel, Manchester 1 Role Events (Host) 1/1 08…" at bounding box center [248, 331] width 99 height 128
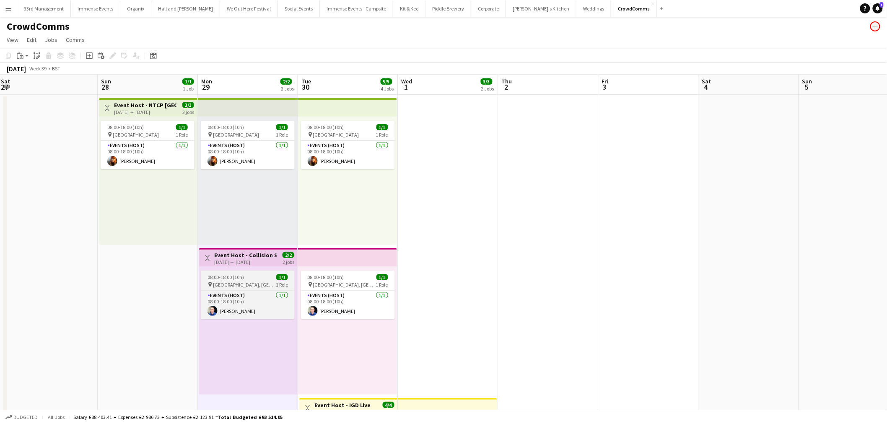
click at [246, 278] on div "08:00-18:00 (10h) 1/1" at bounding box center [248, 277] width 94 height 6
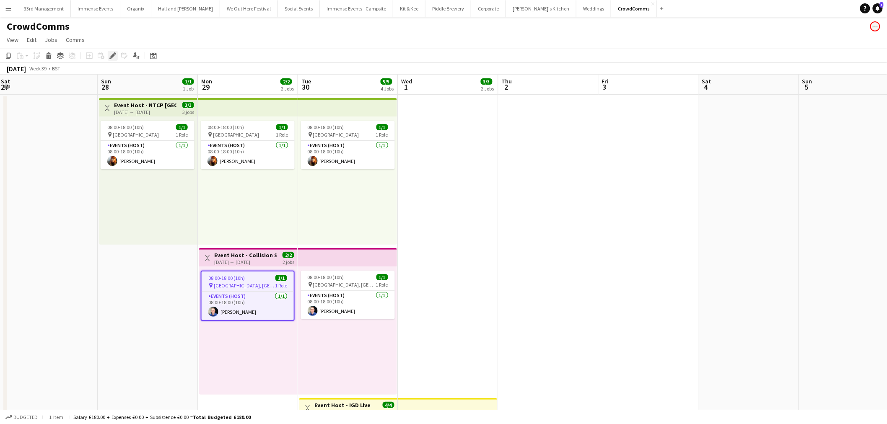
click at [114, 57] on icon "Edit" at bounding box center [112, 55] width 7 height 7
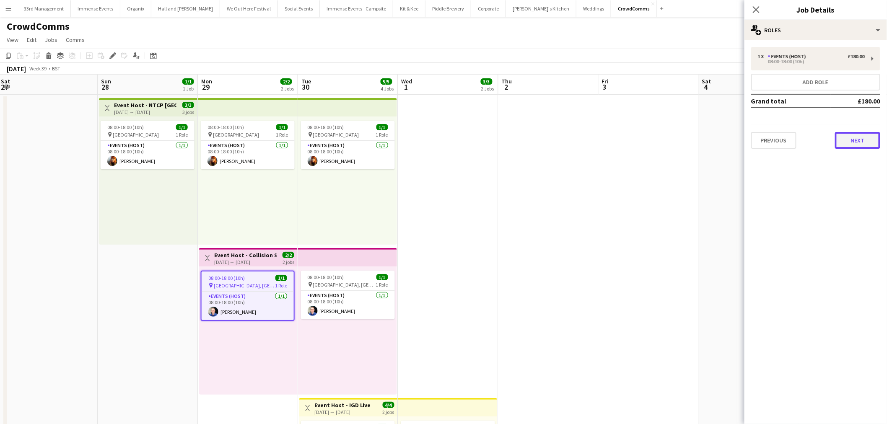
click at [866, 143] on button "Next" at bounding box center [857, 140] width 45 height 17
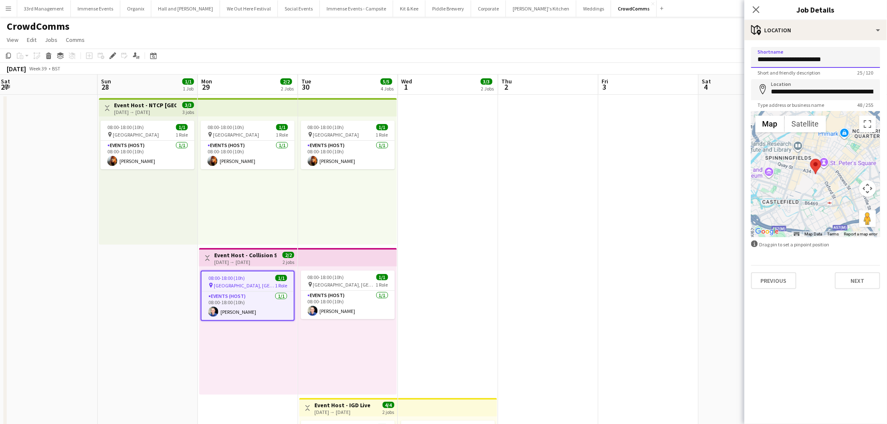
drag, startPoint x: 840, startPoint y: 62, endPoint x: 580, endPoint y: 69, distance: 260.5
click at [581, 68] on body "Menu Boards Boards Boards All jobs Status Workforce Workforce My Workforce Recr…" at bounding box center [443, 356] width 887 height 713
type input "**********"
drag, startPoint x: 774, startPoint y: 95, endPoint x: 894, endPoint y: 86, distance: 120.7
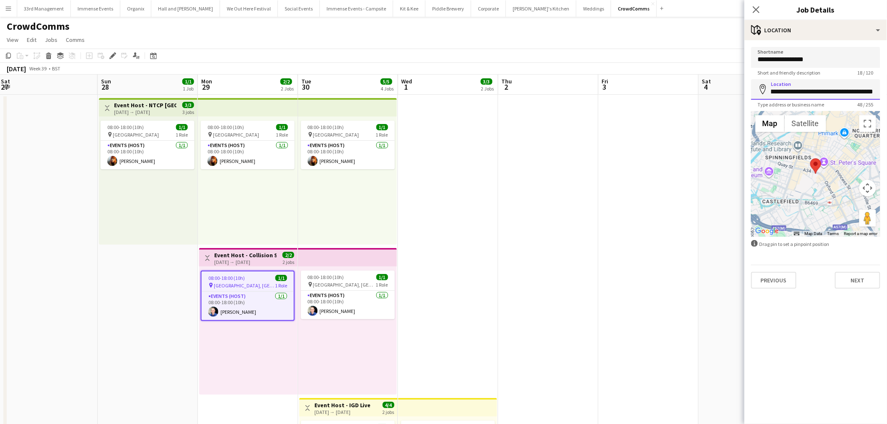
click at [887, 86] on html "Menu Boards Boards Boards All jobs Status Workforce Workforce My Workforce Recr…" at bounding box center [443, 356] width 887 height 713
type input "*"
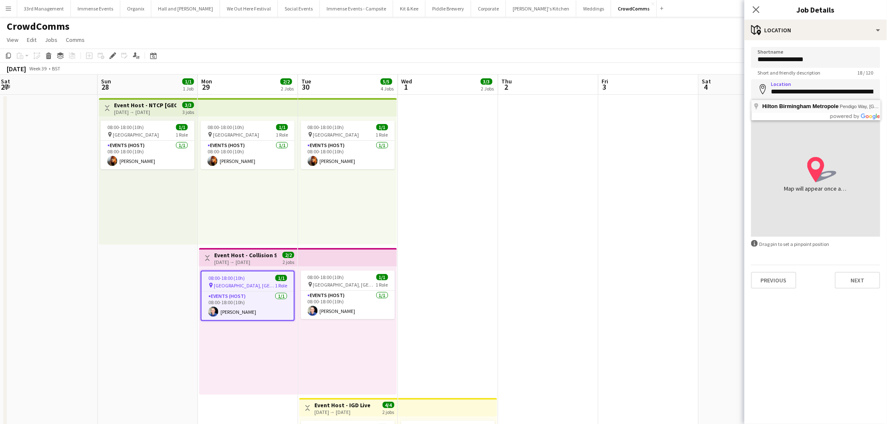
type input "**********"
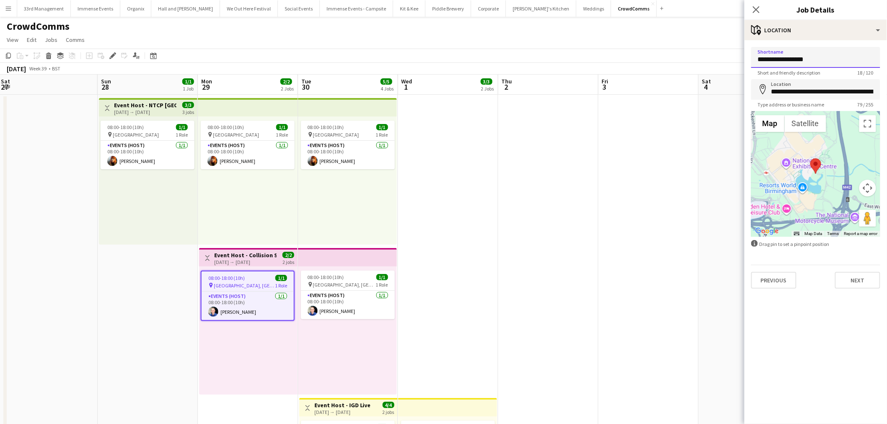
click at [824, 64] on input "**********" at bounding box center [816, 57] width 129 height 21
click at [825, 57] on input "**********" at bounding box center [816, 57] width 129 height 21
click at [845, 57] on input "**********" at bounding box center [816, 57] width 129 height 21
type input "**********"
drag, startPoint x: 870, startPoint y: 281, endPoint x: 856, endPoint y: 231, distance: 51.9
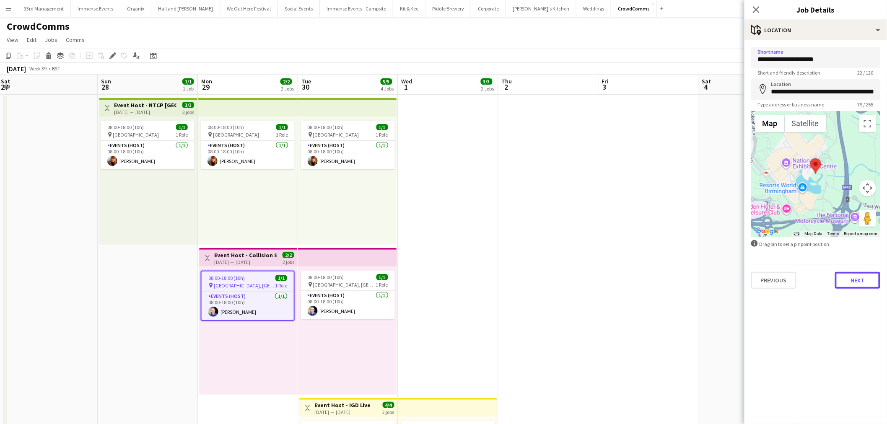
click at [870, 281] on button "Next" at bounding box center [857, 280] width 45 height 17
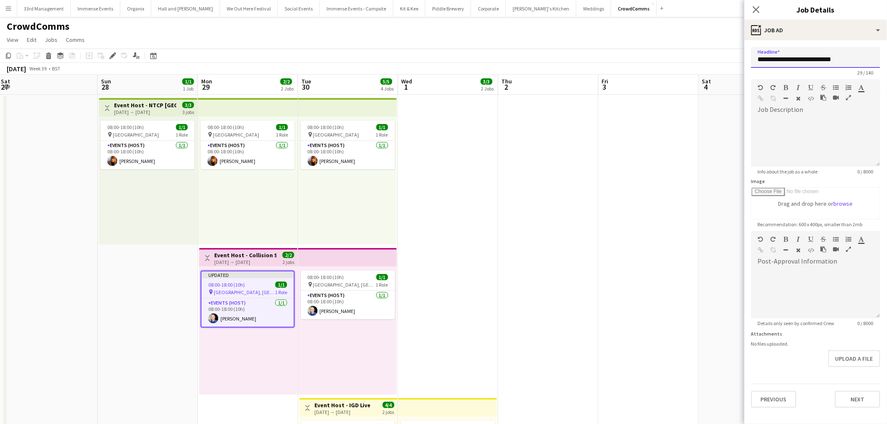
drag, startPoint x: 850, startPoint y: 57, endPoint x: 794, endPoint y: 59, distance: 56.2
click at [794, 59] on input "**********" at bounding box center [816, 57] width 129 height 21
click at [788, 57] on input "**********" at bounding box center [816, 57] width 129 height 21
type input "**********"
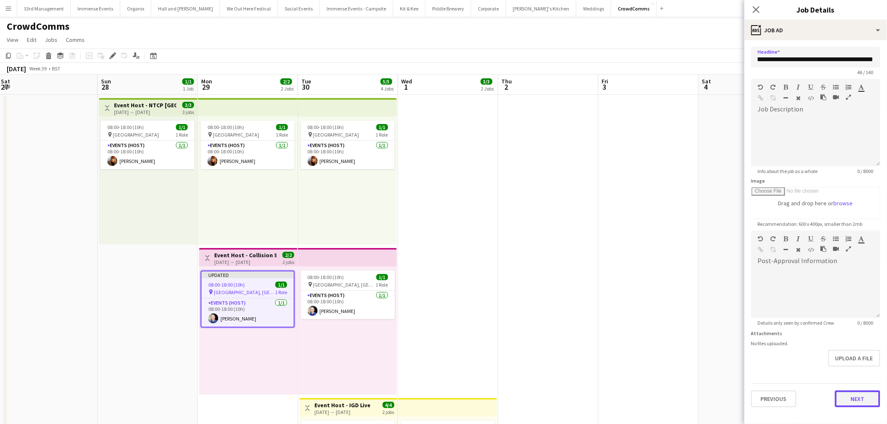
click at [855, 401] on button "Next" at bounding box center [857, 399] width 45 height 17
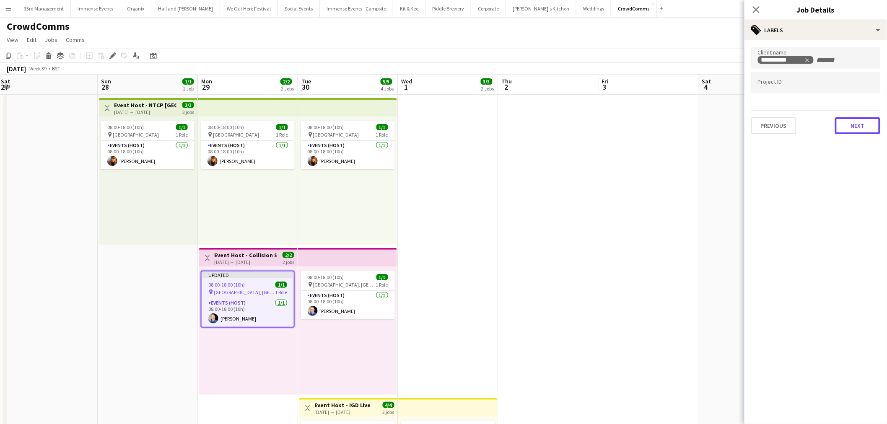
click at [848, 128] on button "Next" at bounding box center [857, 125] width 45 height 17
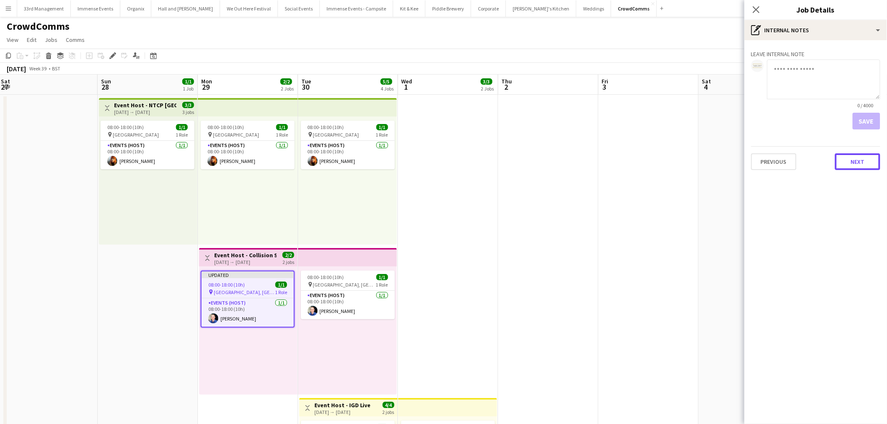
click at [851, 161] on button "Next" at bounding box center [857, 161] width 45 height 17
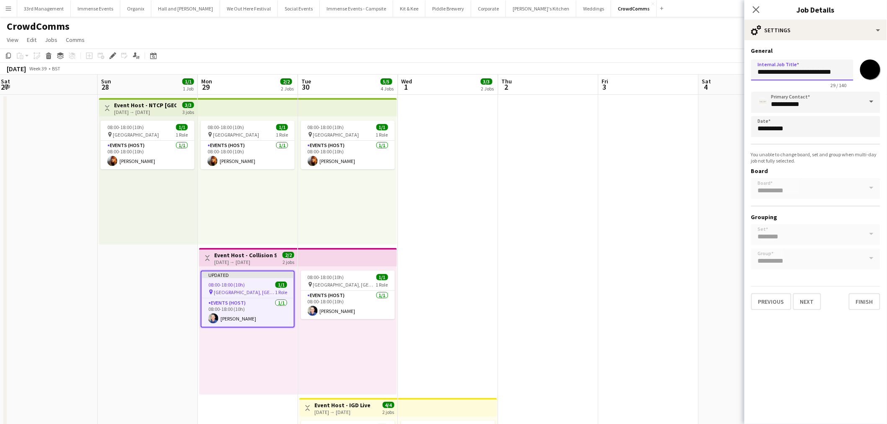
drag, startPoint x: 842, startPoint y: 71, endPoint x: 788, endPoint y: 71, distance: 54.1
click at [788, 71] on input "**********" at bounding box center [803, 70] width 102 height 21
type input "**********"
click at [874, 300] on button "Finish" at bounding box center [864, 301] width 31 height 17
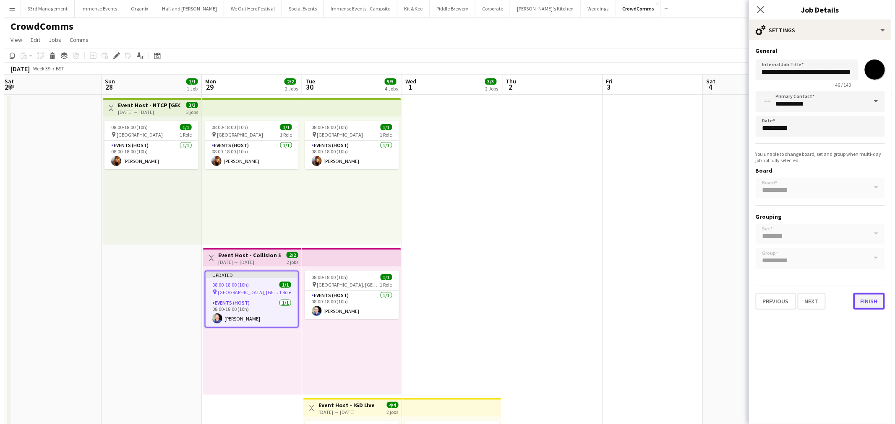
scroll to position [0, 0]
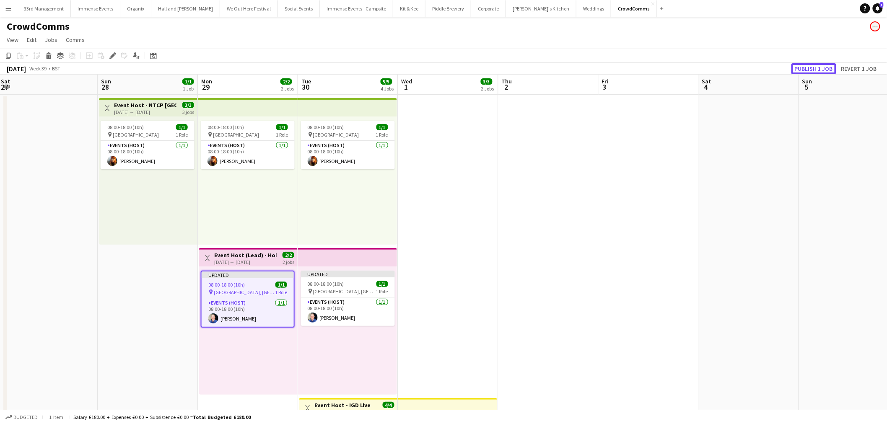
click at [799, 69] on button "Publish 1 job" at bounding box center [814, 68] width 45 height 11
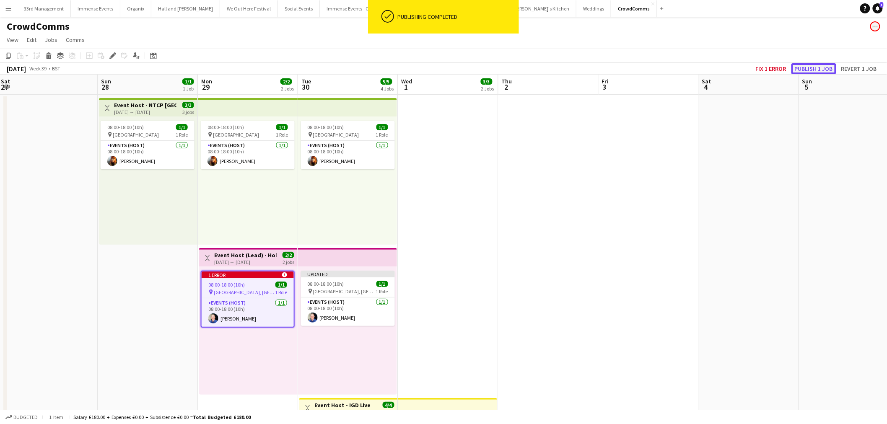
click at [818, 72] on button "Publish 1 job" at bounding box center [814, 68] width 45 height 11
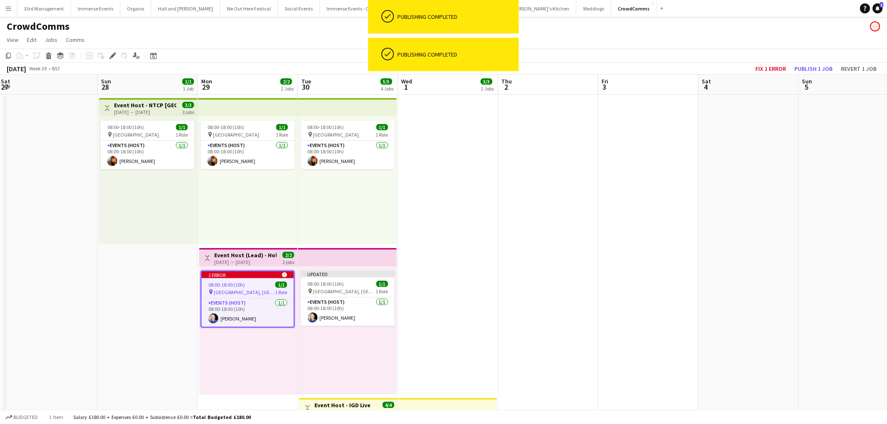
click at [236, 282] on span "08:00-18:00 (10h)" at bounding box center [226, 285] width 36 height 6
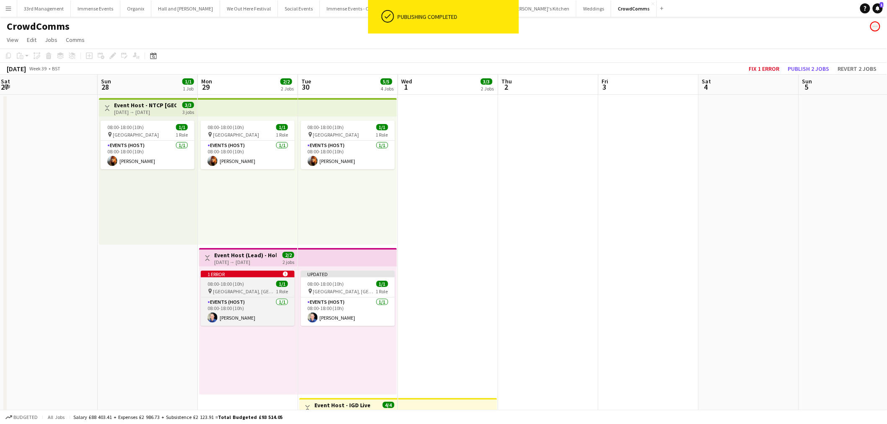
click at [233, 284] on span "08:00-18:00 (10h)" at bounding box center [226, 284] width 36 height 6
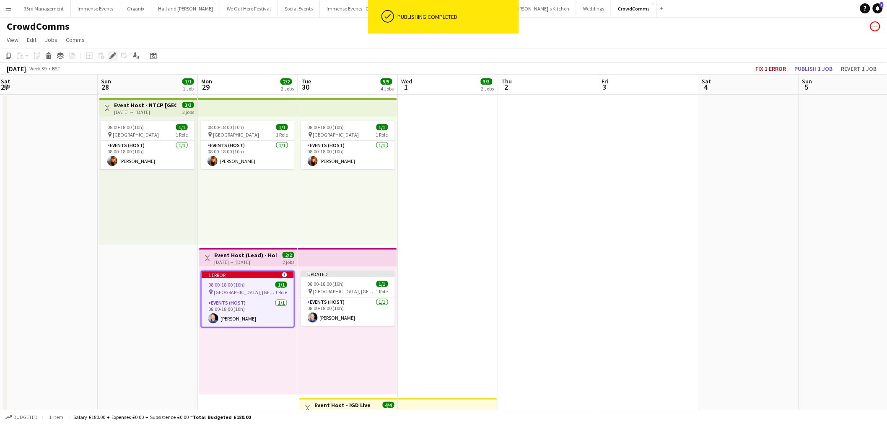
click at [114, 53] on icon at bounding box center [115, 53] width 2 height 2
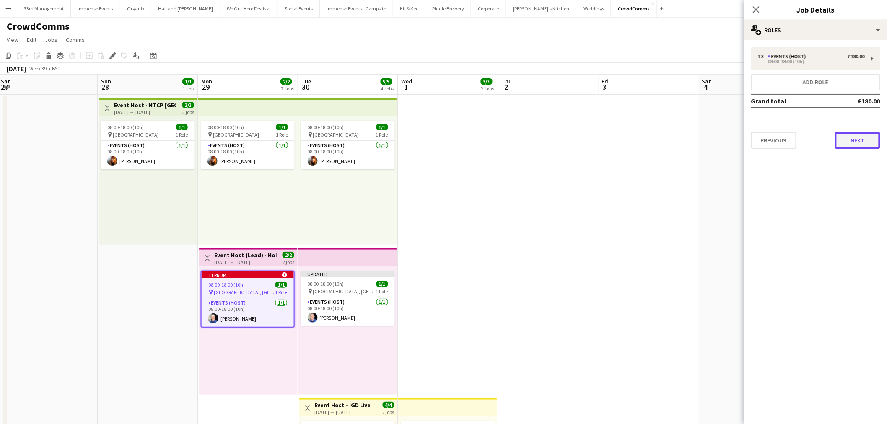
click at [865, 140] on button "Next" at bounding box center [857, 140] width 45 height 17
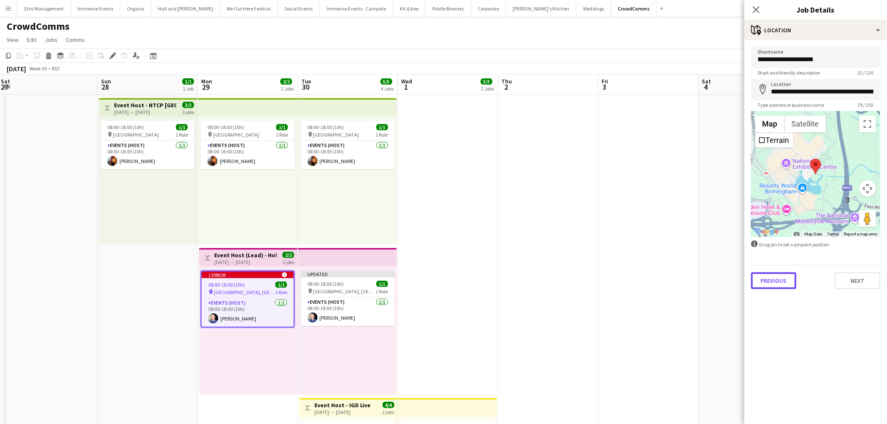
click at [777, 279] on button "Previous" at bounding box center [774, 281] width 45 height 17
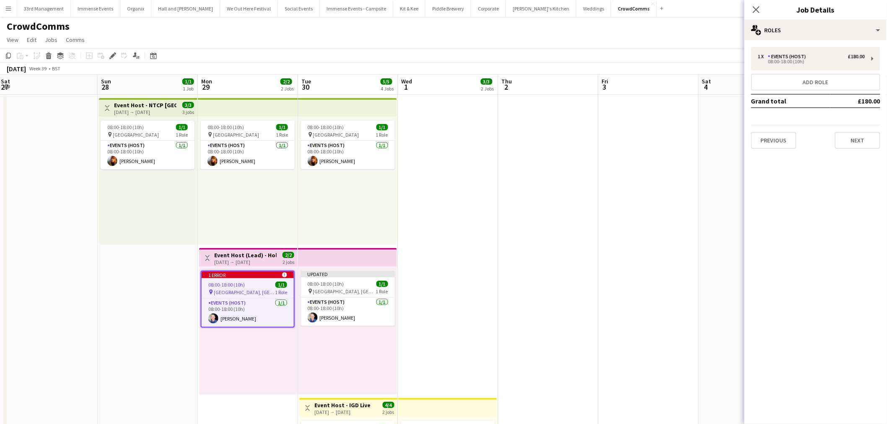
click at [749, 143] on div "1 x Events (Host) £180.00 08:00-18:00 (10h) Add role Grand total £180.00 Previo…" at bounding box center [816, 98] width 143 height 102
click at [765, 138] on button "Previous" at bounding box center [774, 140] width 45 height 17
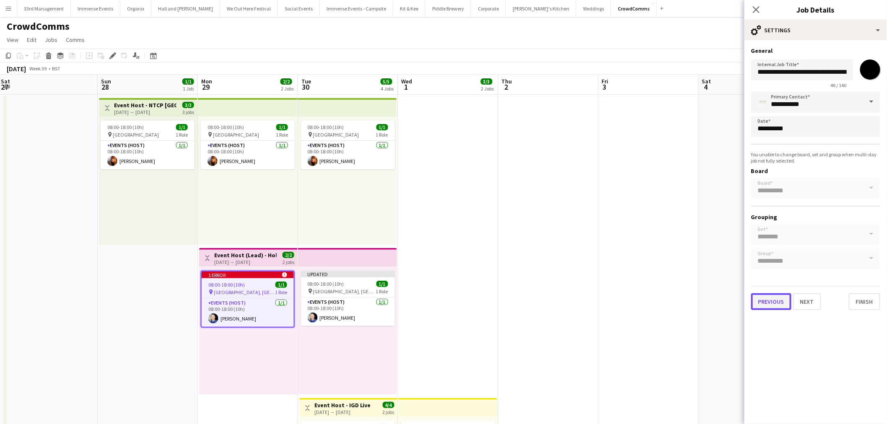
click at [772, 294] on button "Previous" at bounding box center [772, 302] width 40 height 17
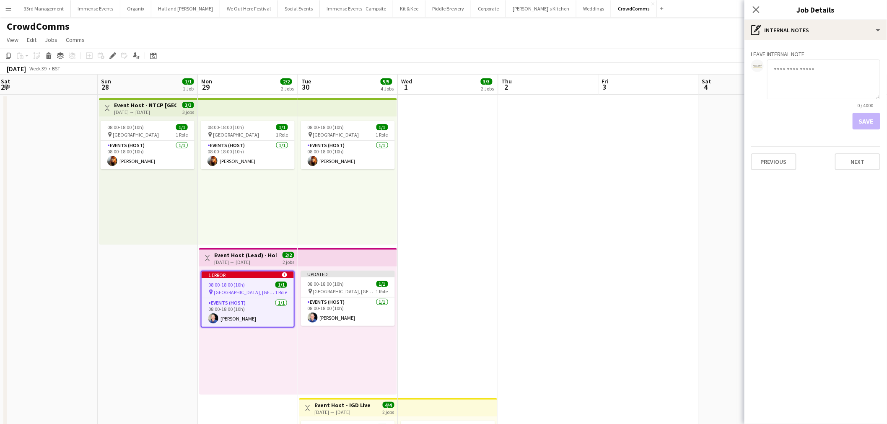
click at [800, 157] on div "Previous Next" at bounding box center [816, 158] width 129 height 24
click at [783, 158] on button "Previous" at bounding box center [774, 161] width 45 height 17
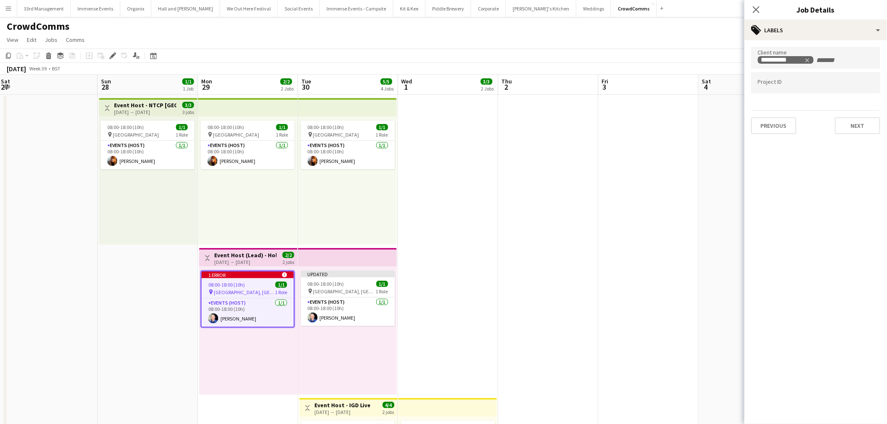
click at [680, 23] on div "CrowdComms" at bounding box center [443, 25] width 887 height 16
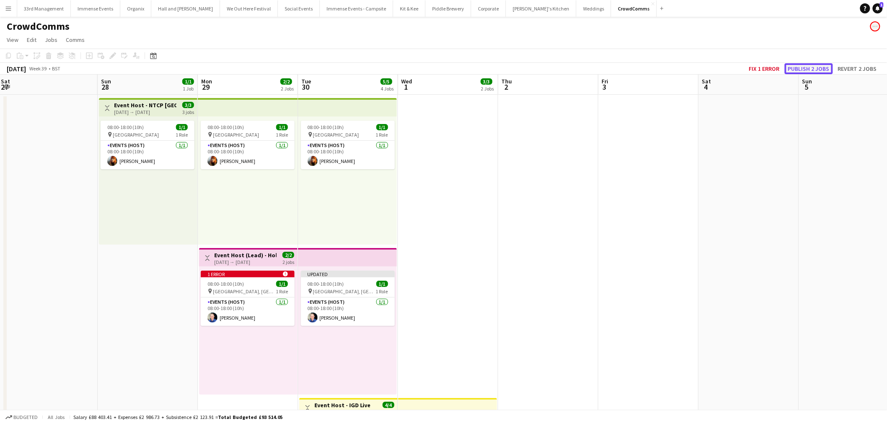
click at [825, 69] on button "Publish 2 jobs" at bounding box center [809, 68] width 48 height 11
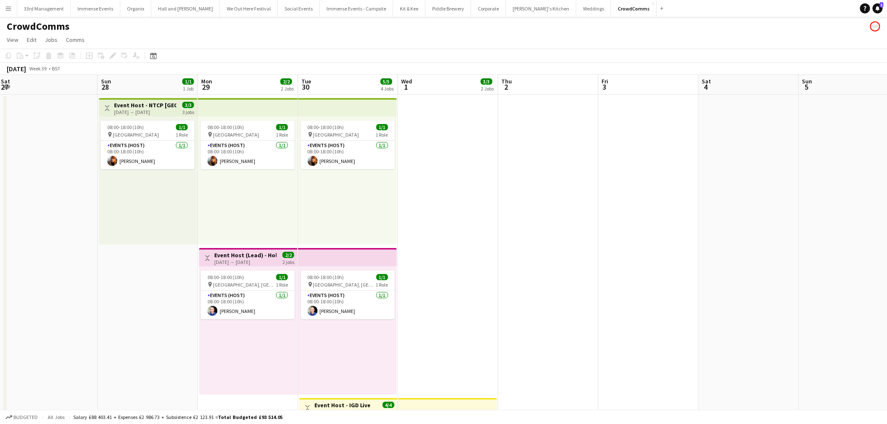
drag, startPoint x: 610, startPoint y: 250, endPoint x: 492, endPoint y: 236, distance: 118.6
click at [610, 250] on app-date-cell at bounding box center [649, 397] width 100 height 604
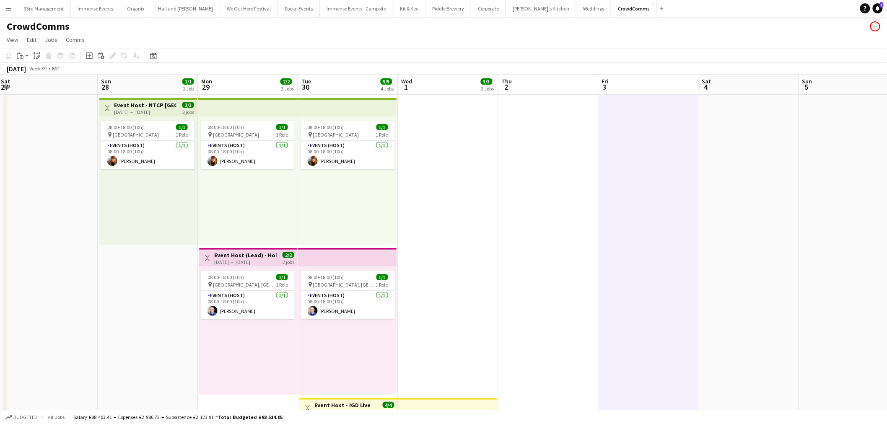
click at [177, 19] on div "CrowdComms" at bounding box center [443, 25] width 887 height 16
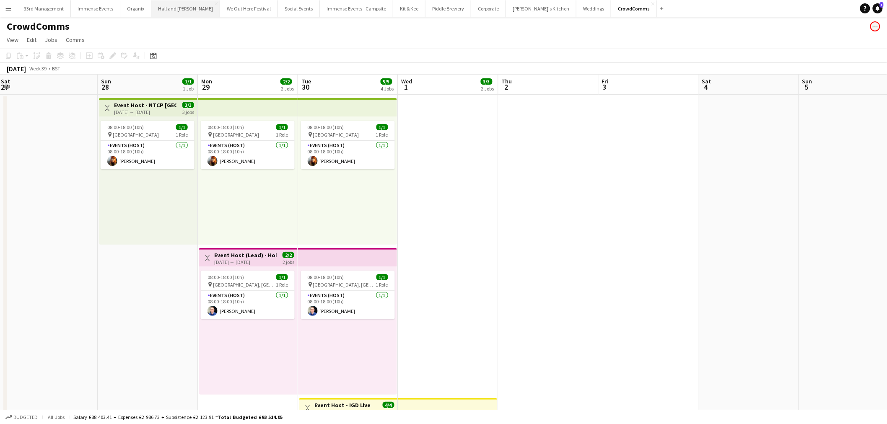
click at [182, 8] on button "Hall and Woodhouse Close" at bounding box center [185, 8] width 69 height 16
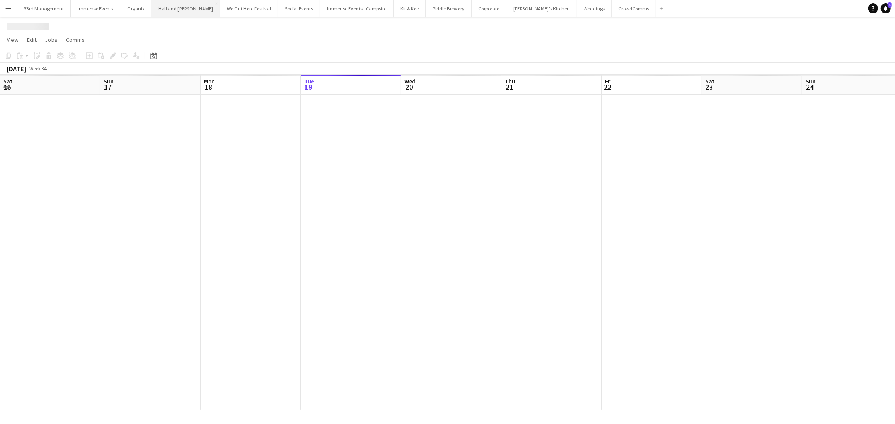
scroll to position [0, 200]
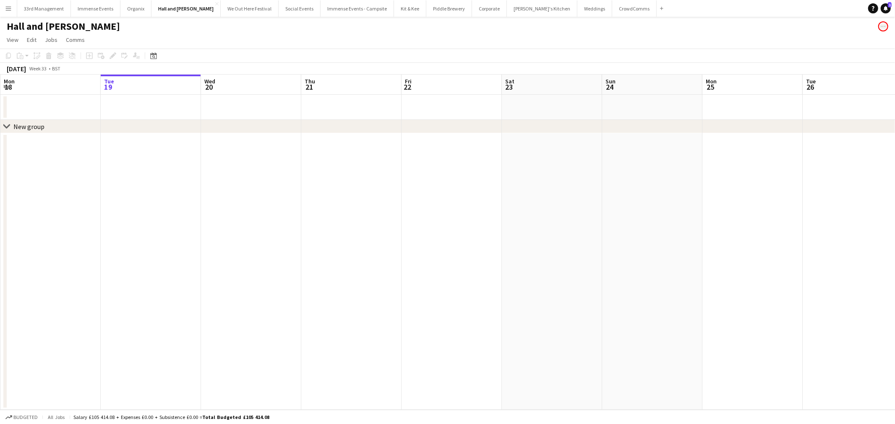
drag, startPoint x: 456, startPoint y: 122, endPoint x: 721, endPoint y: 122, distance: 264.6
click at [157, 179] on div "chevron-right New group Sat 16 Sun 17 Mon 18 Tue 19 Wed 20 Thu 21 Fri 22 Sat 23…" at bounding box center [447, 243] width 895 height 336
drag, startPoint x: 679, startPoint y: 120, endPoint x: 491, endPoint y: 118, distance: 188.3
click at [492, 118] on div "chevron-right New group Sat 16 Sun 17 Mon 18 Tue 19 Wed 20 Thu 21 Fri 22 Sat 23…" at bounding box center [447, 243] width 895 height 336
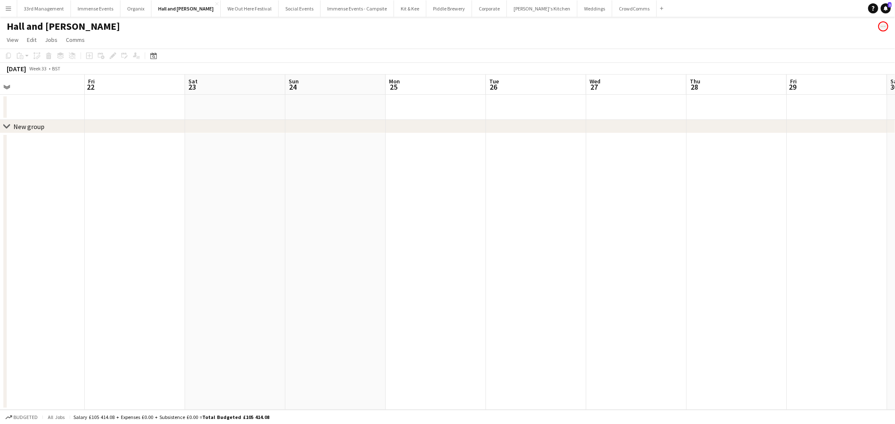
drag, startPoint x: 401, startPoint y: 113, endPoint x: 193, endPoint y: 108, distance: 208.1
click at [193, 108] on app-calendar-viewport "Mon 18 Tue 19 Wed 20 Thu 21 Fri 22 Sat 23 Sun 24 Mon 25 Tue 26 Wed 27 Thu 28 Fr…" at bounding box center [447, 243] width 895 height 336
drag, startPoint x: 660, startPoint y: 108, endPoint x: 275, endPoint y: 94, distance: 385.3
click at [194, 106] on app-calendar-viewport "Mon 18 Tue 19 Wed 20 Thu 21 Fri 22 Sat 23 Sun 24 Mon 25 Tue 26 Wed 27 Thu 28 Fr…" at bounding box center [447, 243] width 895 height 336
drag, startPoint x: 287, startPoint y: 99, endPoint x: 459, endPoint y: 82, distance: 172.4
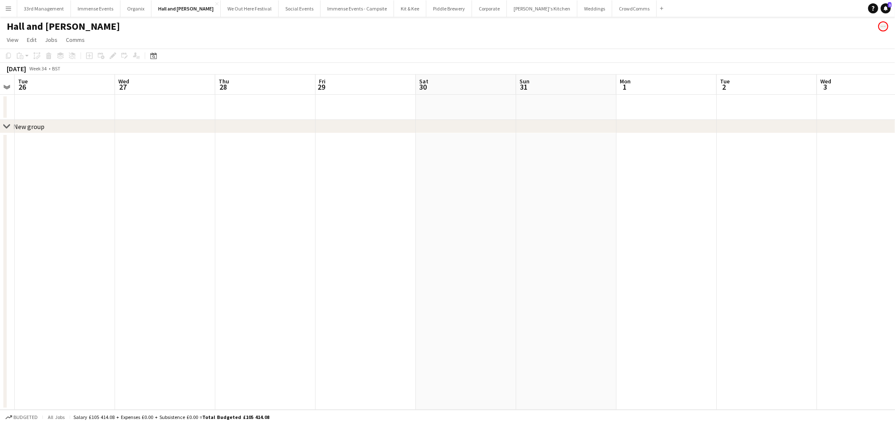
click at [88, 99] on app-calendar-viewport "Sat 23 Sun 24 Mon 25 Tue 26 Wed 27 Thu 28 Fri 29 Sat 30 Sun 31 Mon 1 Tue 2 Wed …" at bounding box center [447, 243] width 895 height 336
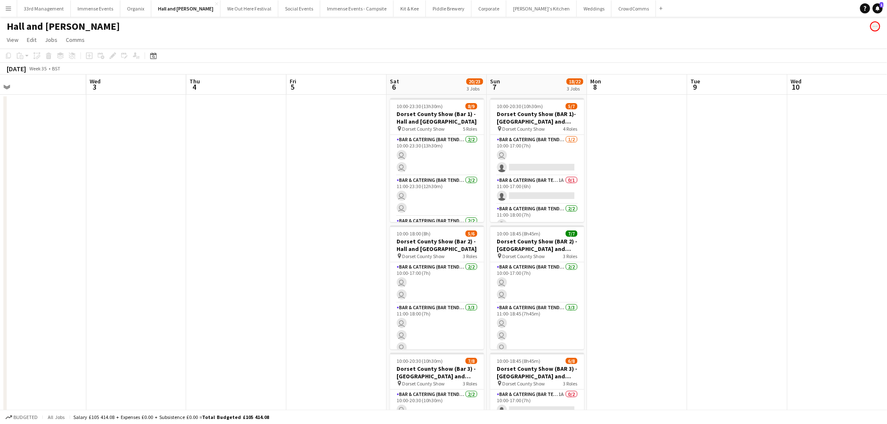
click at [173, 94] on app-calendar-viewport "Thu 28 Fri 29 Sat 30 Sun 31 Mon 1 Tue 2 Wed 3 Thu 4 Fri 5 Sat 6 20/23 3 Jobs Su…" at bounding box center [443, 304] width 887 height 458
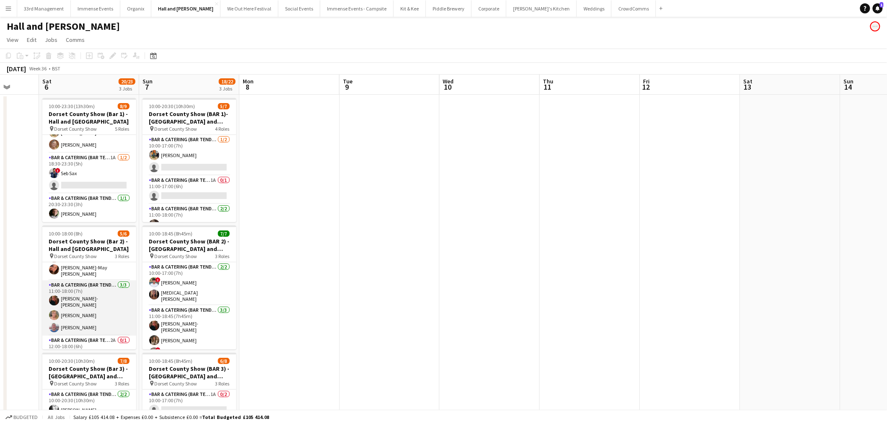
scroll to position [35, 0]
click at [81, 338] on app-card-role "Bar & Catering (Bar Tender) 2A 0/1 12:00-18:00 (6h) single-neutral-actions" at bounding box center [89, 340] width 94 height 29
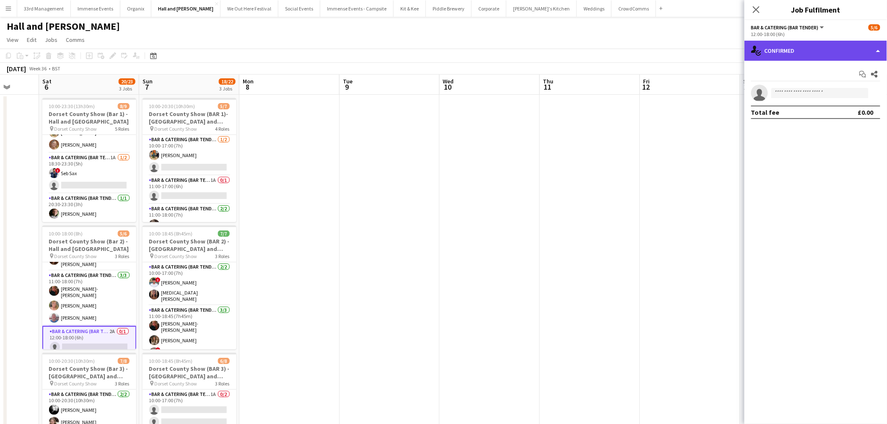
click at [835, 52] on div "single-neutral-actions-check-2 Confirmed" at bounding box center [816, 51] width 143 height 20
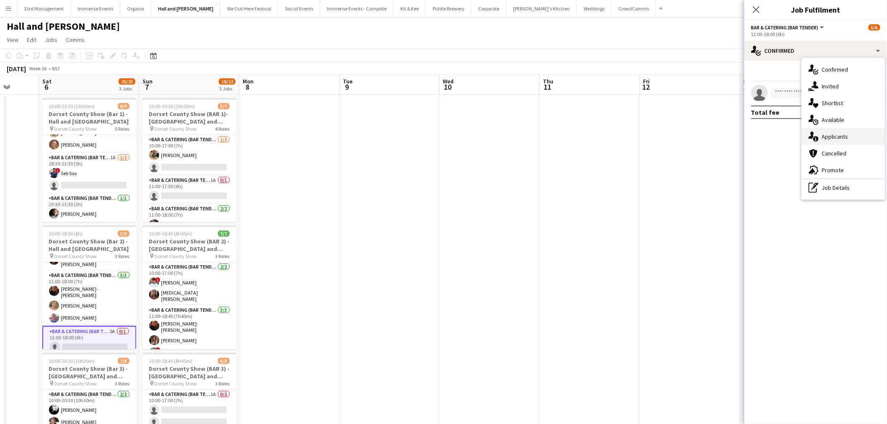
click at [834, 130] on div "single-neutral-actions-information Applicants" at bounding box center [843, 136] width 83 height 17
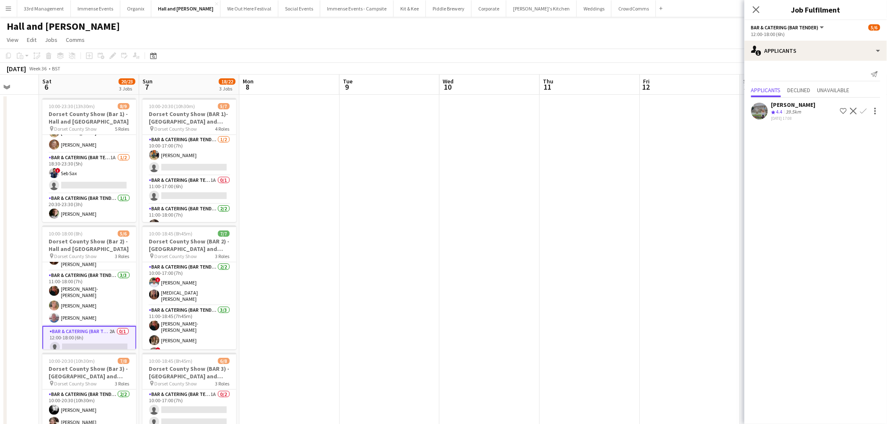
click at [110, 332] on app-card-role "Bar & Catering (Bar Tender) 2A 0/1 12:00-18:00 (6h) single-neutral-actions" at bounding box center [89, 341] width 94 height 30
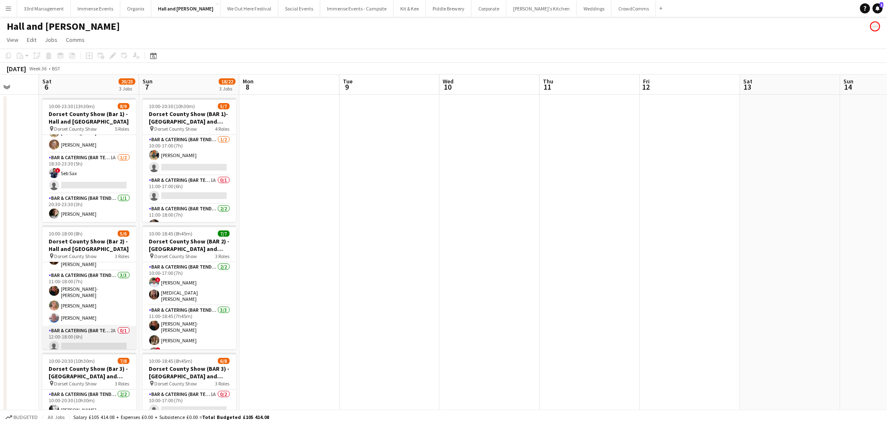
click at [110, 333] on app-card-role "Bar & Catering (Bar Tender) 2A 0/1 12:00-18:00 (6h) single-neutral-actions" at bounding box center [89, 340] width 94 height 29
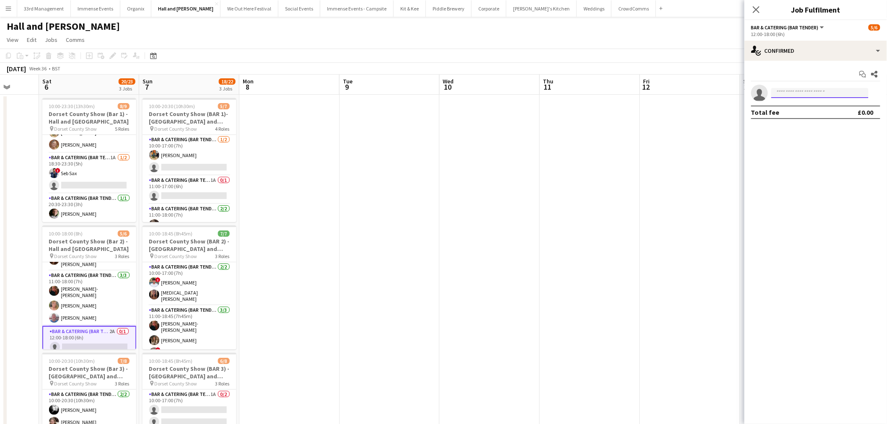
click at [827, 96] on input at bounding box center [820, 93] width 97 height 10
type input "*******"
click at [823, 112] on span "[EMAIL_ADDRESS][DOMAIN_NAME]" at bounding box center [821, 112] width 84 height 7
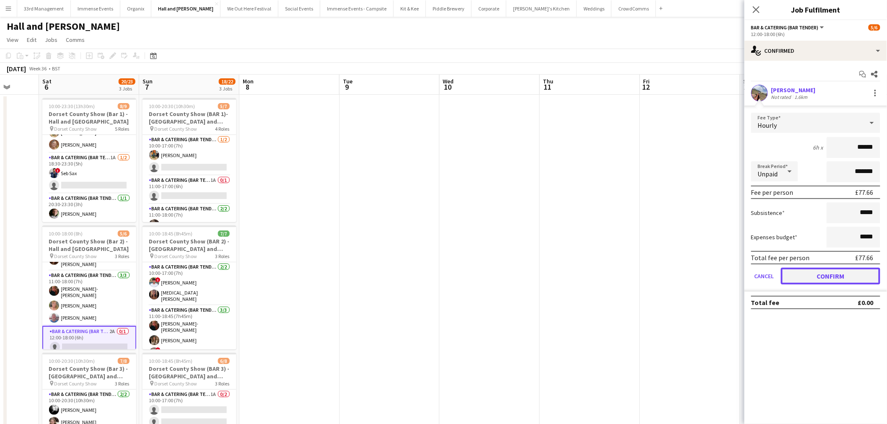
click at [825, 275] on button "Confirm" at bounding box center [830, 276] width 99 height 17
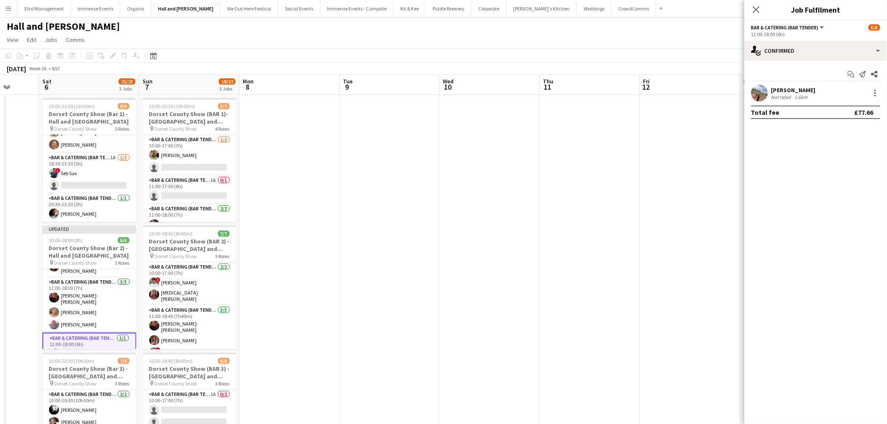
click at [602, 202] on app-date-cell at bounding box center [590, 294] width 100 height 399
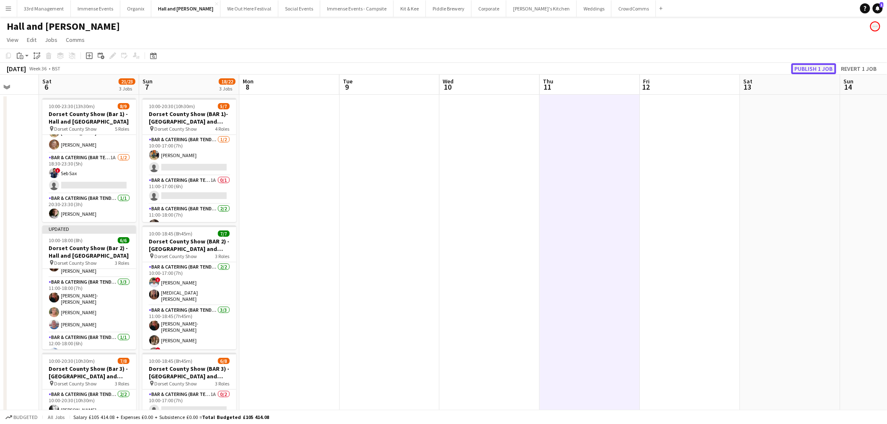
click at [819, 70] on button "Publish 1 job" at bounding box center [814, 68] width 45 height 11
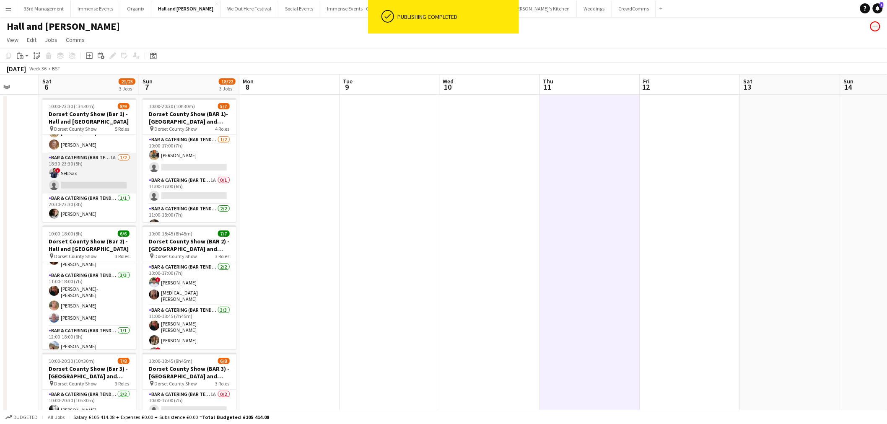
click at [88, 185] on app-card-role "Bar & Catering (Bar Tender) 1A 1/2 18:30-23:30 (5h) ! Seb Sax single-neutral-ac…" at bounding box center [89, 173] width 94 height 41
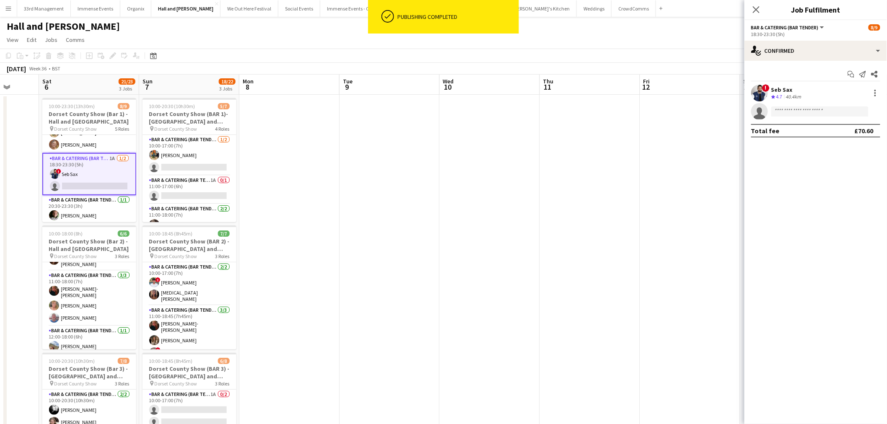
click at [821, 40] on app-options-switcher "Bar & Catering (Bar Tender) All roles Bar & Catering (Bar Tender) 8/9 18:30-23:…" at bounding box center [816, 30] width 143 height 21
click at [815, 49] on div "single-neutral-actions-check-2 Confirmed" at bounding box center [816, 51] width 143 height 20
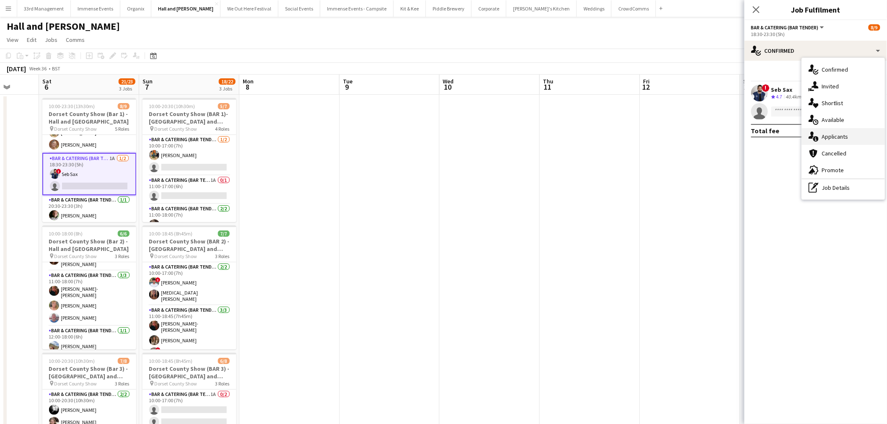
click at [820, 135] on div "single-neutral-actions-information Applicants" at bounding box center [843, 136] width 83 height 17
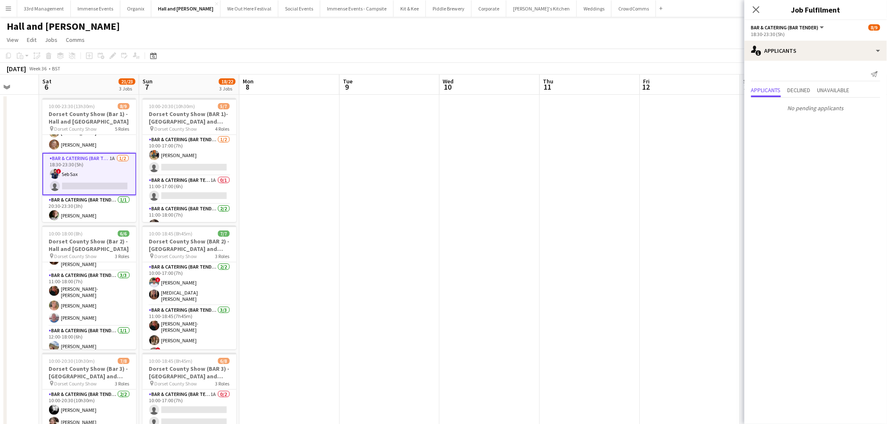
click at [372, 242] on app-date-cell at bounding box center [390, 294] width 100 height 399
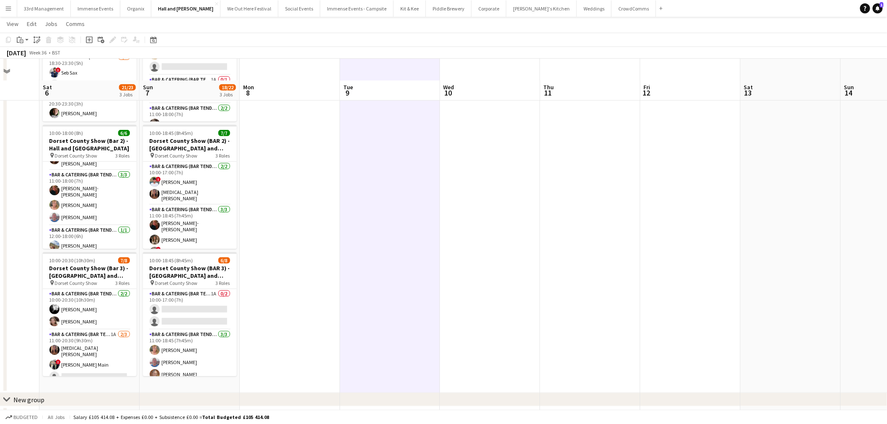
scroll to position [122, 0]
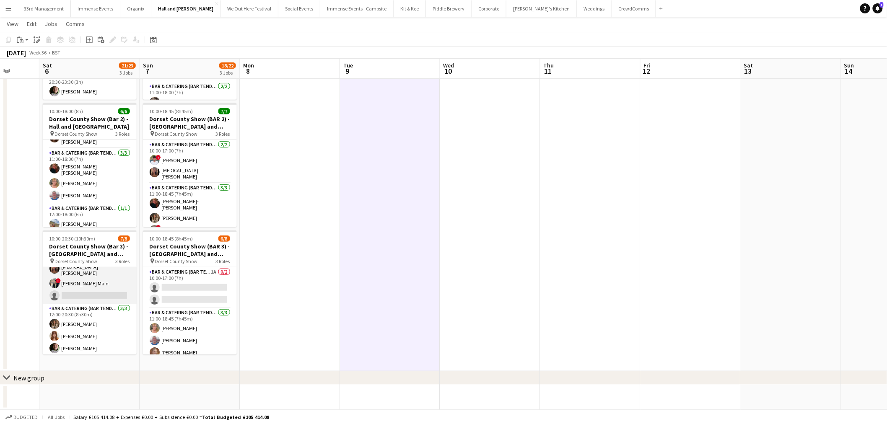
click at [108, 294] on app-card-role "Bar & Catering (Bar Tender) 1A 2/3 11:00-20:30 (9h30m) Yasmin Cabak ! Tillie Ma…" at bounding box center [90, 276] width 94 height 55
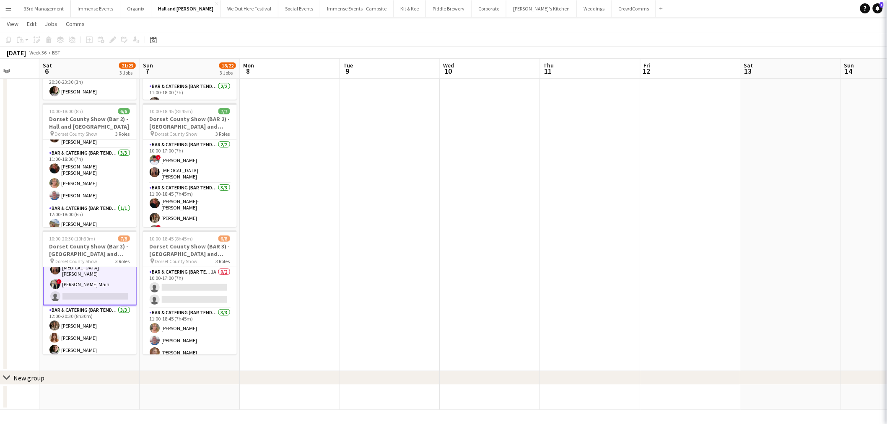
scroll to position [60, 0]
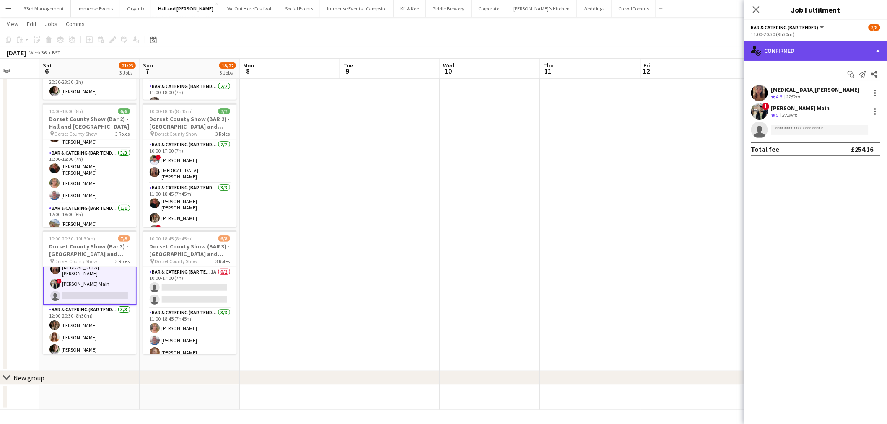
click at [773, 51] on div "single-neutral-actions-check-2 Confirmed" at bounding box center [816, 51] width 143 height 20
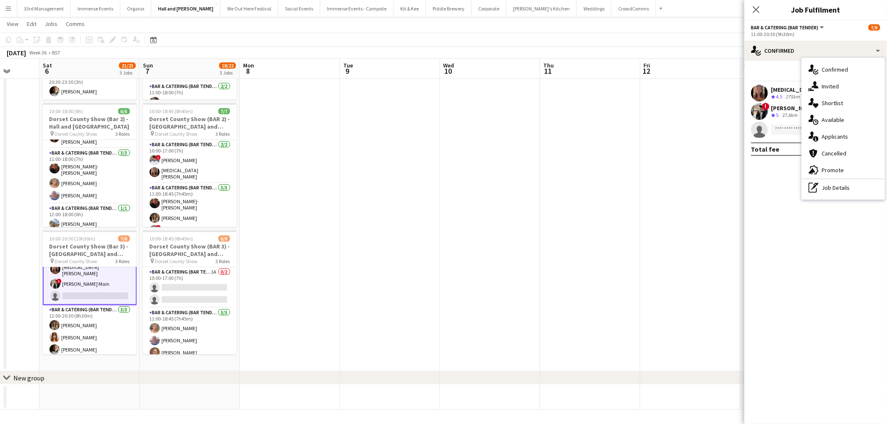
click at [829, 133] on div "single-neutral-actions-information Applicants" at bounding box center [843, 136] width 83 height 17
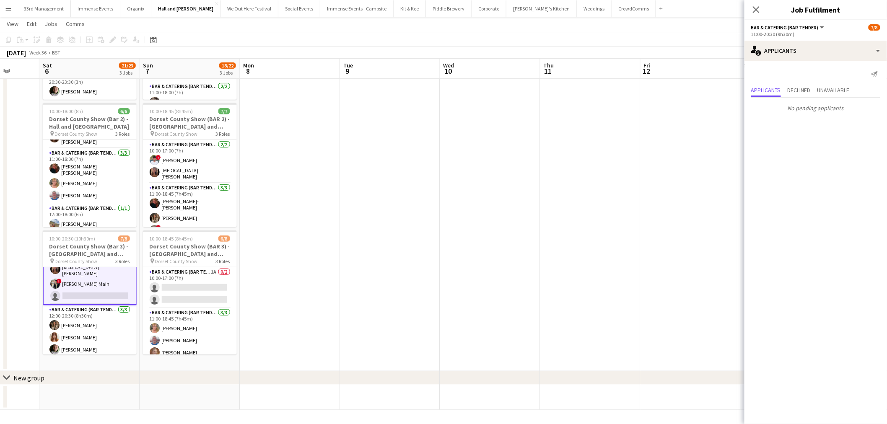
click at [551, 152] on app-date-cell at bounding box center [591, 171] width 100 height 399
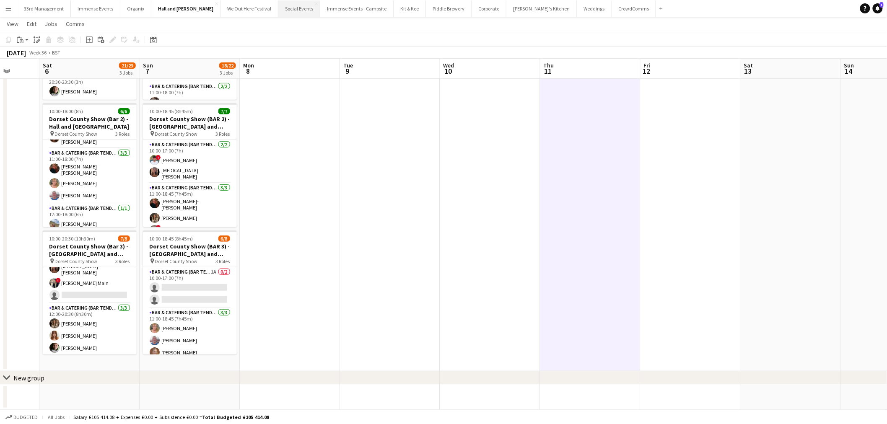
scroll to position [60, 0]
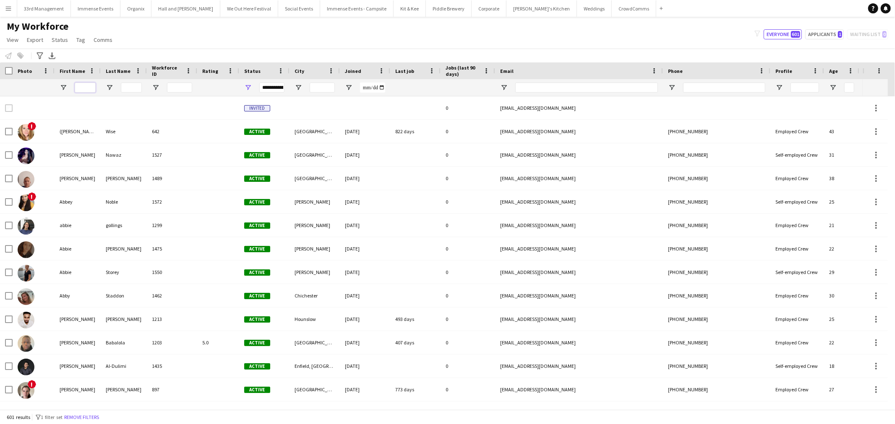
click at [79, 89] on input "First Name Filter Input" at bounding box center [85, 88] width 21 height 10
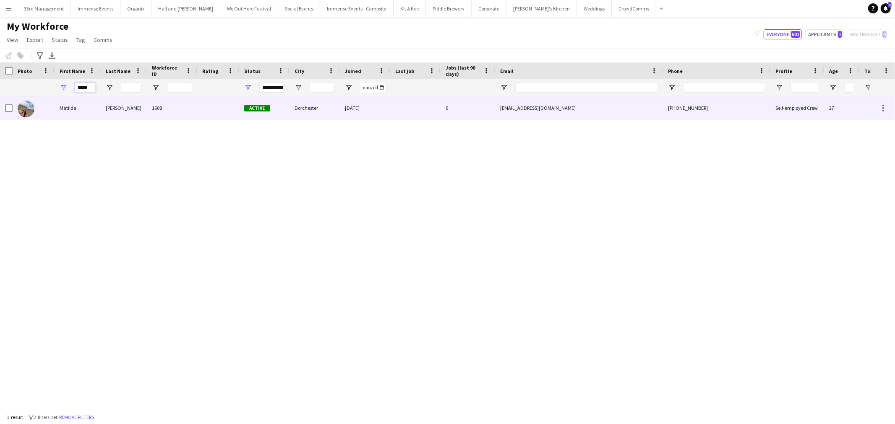
type input "*****"
drag, startPoint x: 160, startPoint y: 116, endPoint x: 157, endPoint y: 103, distance: 12.9
click at [160, 114] on div "1608" at bounding box center [172, 107] width 50 height 23
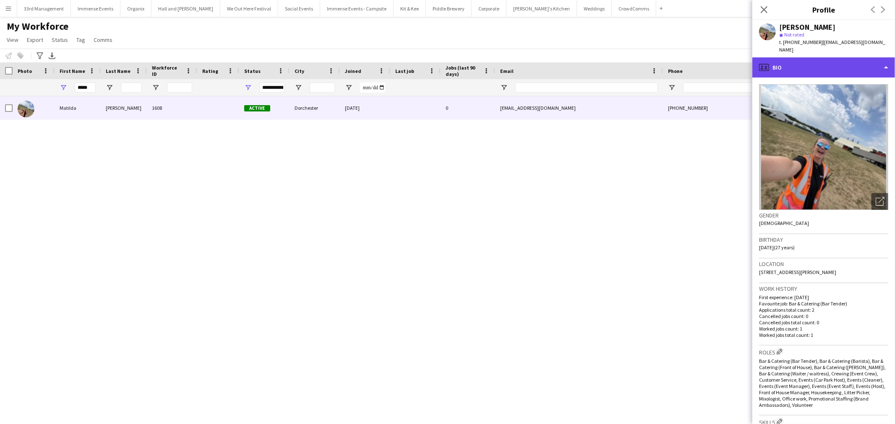
click at [827, 60] on div "profile Bio" at bounding box center [823, 67] width 143 height 20
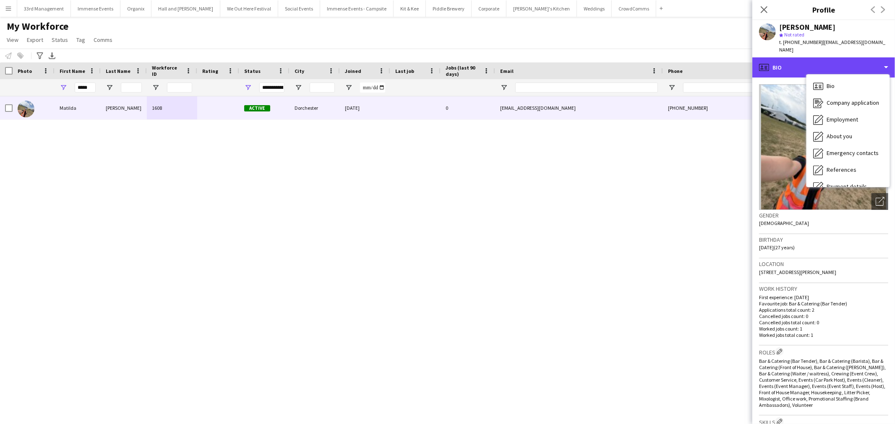
scroll to position [112, 0]
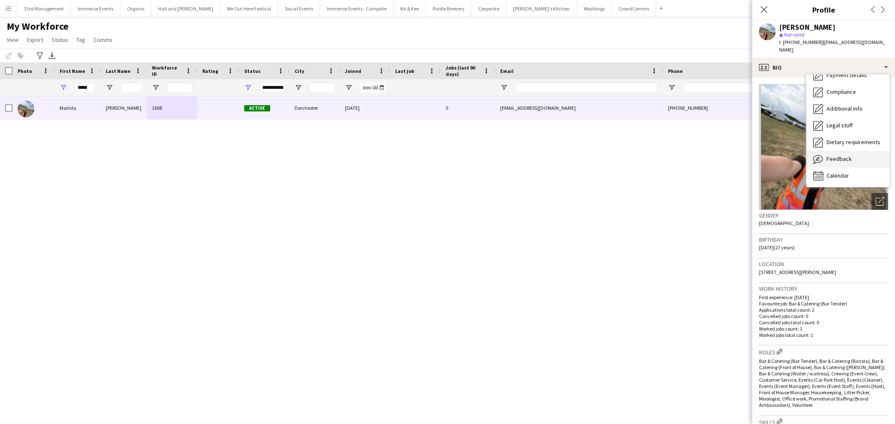
click at [832, 155] on span "Feedback" at bounding box center [838, 159] width 25 height 8
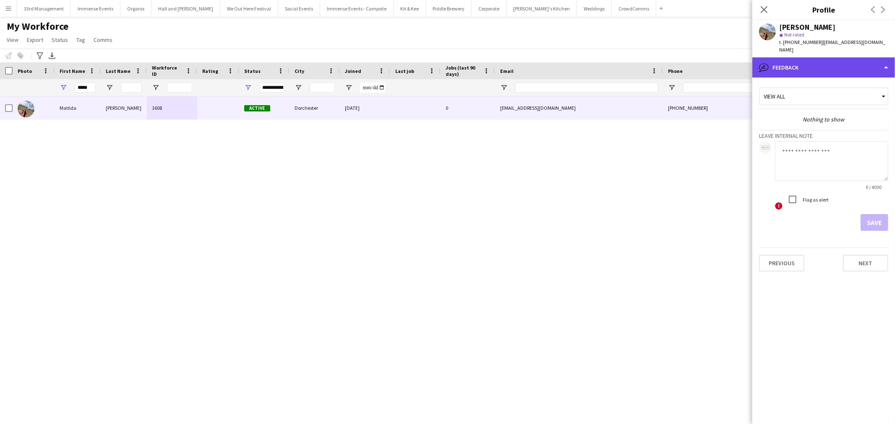
click at [808, 57] on div "bubble-pencil Feedback" at bounding box center [823, 67] width 143 height 20
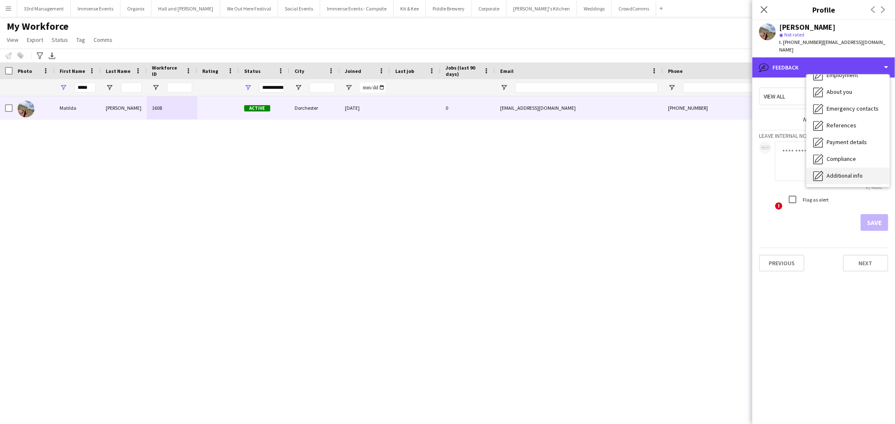
scroll to position [0, 0]
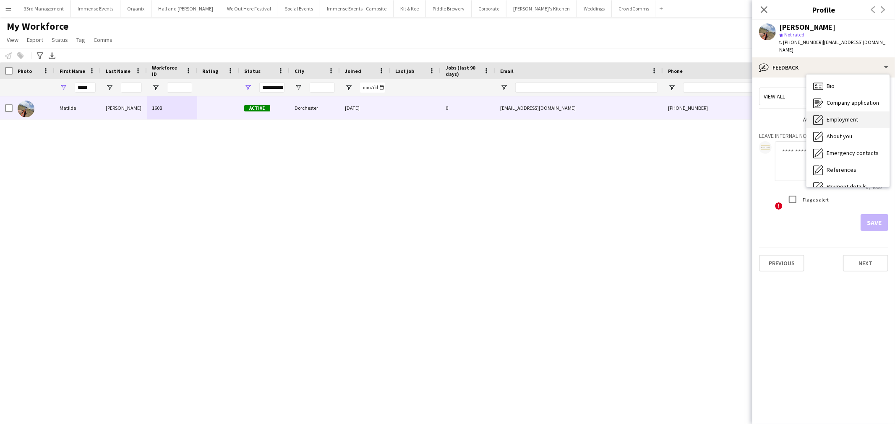
click at [837, 112] on div "Employment Employment" at bounding box center [847, 120] width 83 height 17
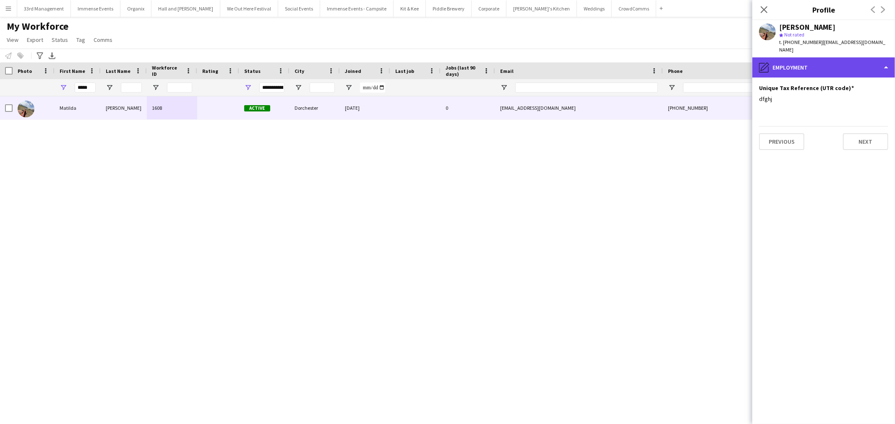
click at [833, 57] on div "pencil4 Employment" at bounding box center [823, 67] width 143 height 20
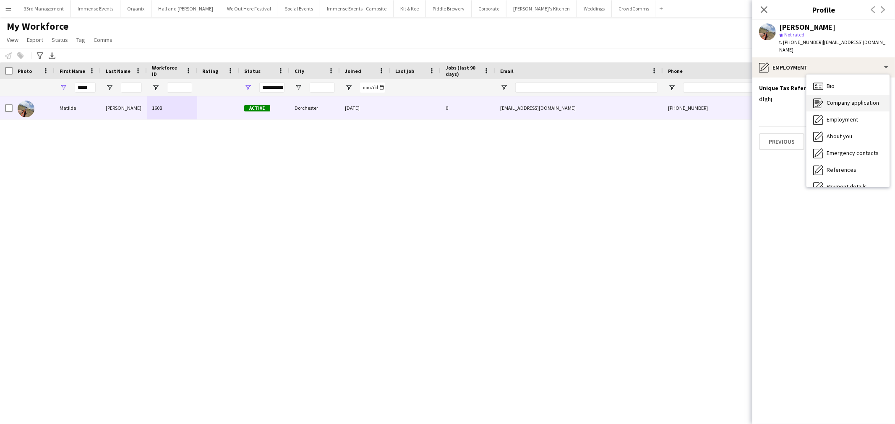
click at [840, 99] on span "Company application" at bounding box center [852, 103] width 52 height 8
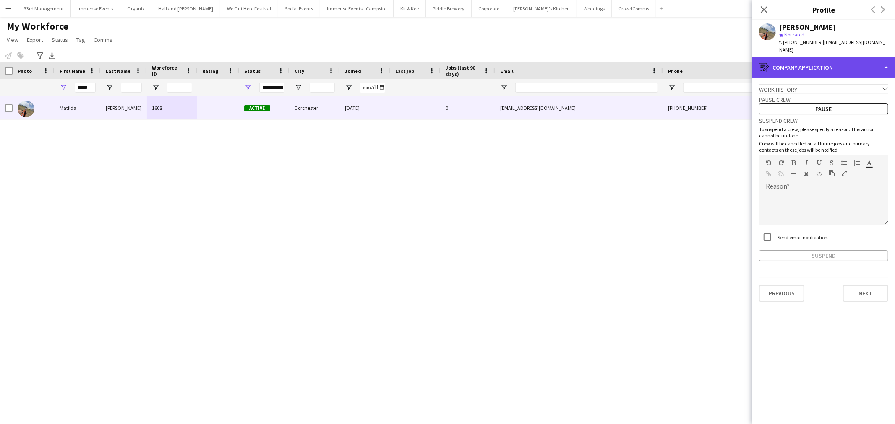
click at [780, 57] on div "register Company application" at bounding box center [823, 67] width 143 height 20
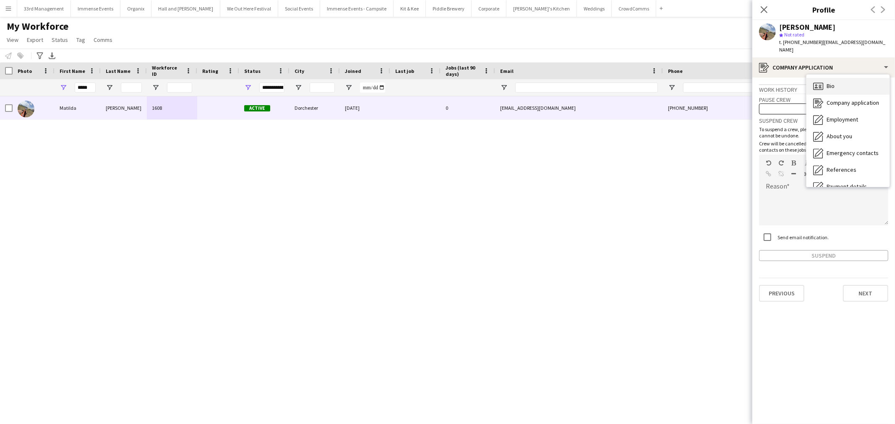
click at [827, 85] on div "Bio Bio" at bounding box center [847, 86] width 83 height 17
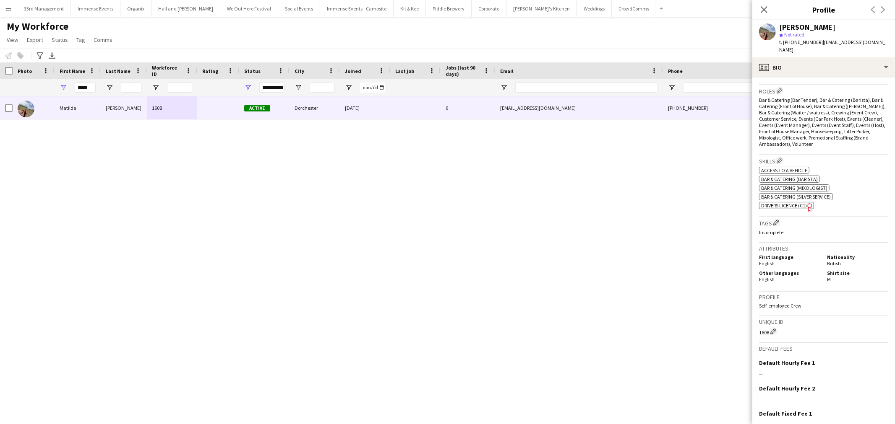
scroll to position [320, 0]
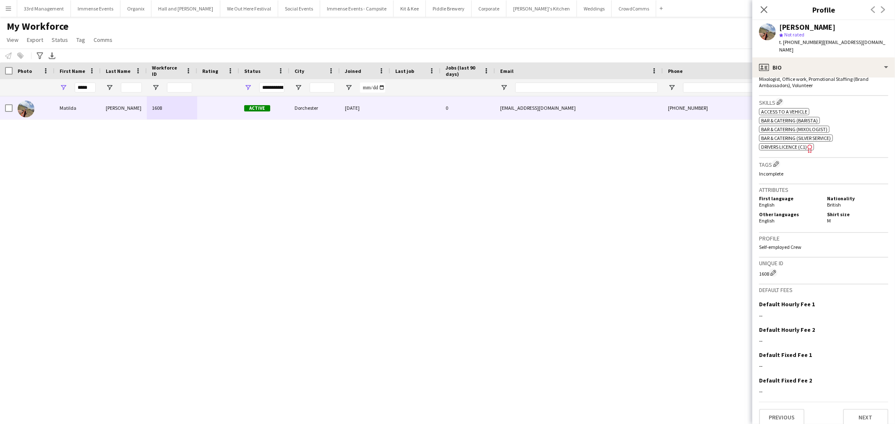
click at [811, 244] on p "Self-employed Crew" at bounding box center [823, 247] width 129 height 6
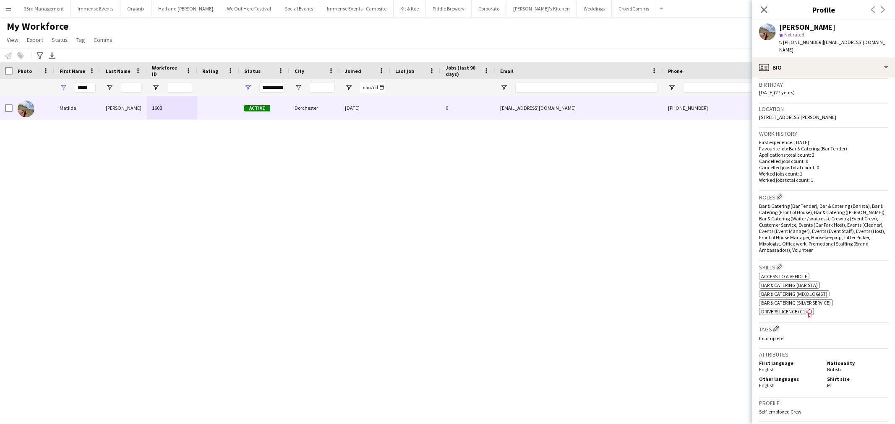
scroll to position [133, 0]
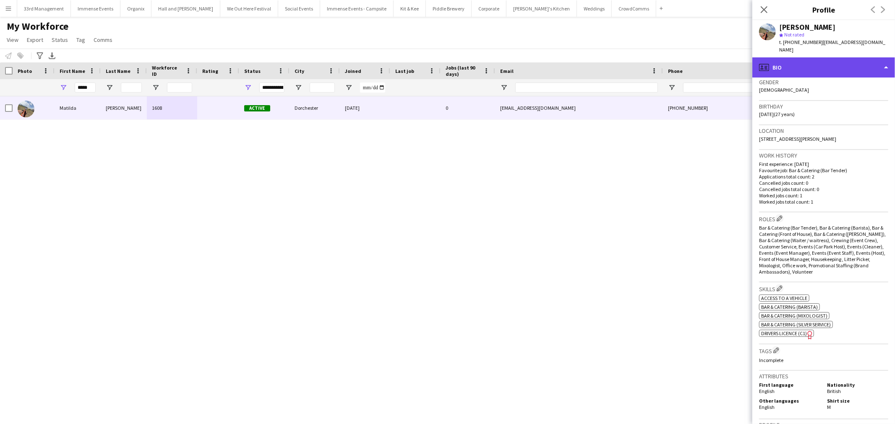
click at [788, 60] on div "profile Bio" at bounding box center [823, 67] width 143 height 20
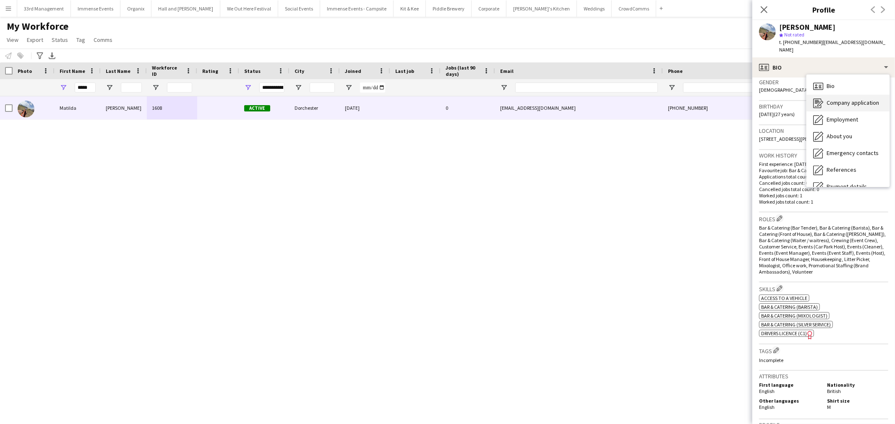
click at [840, 99] on span "Company application" at bounding box center [852, 103] width 52 height 8
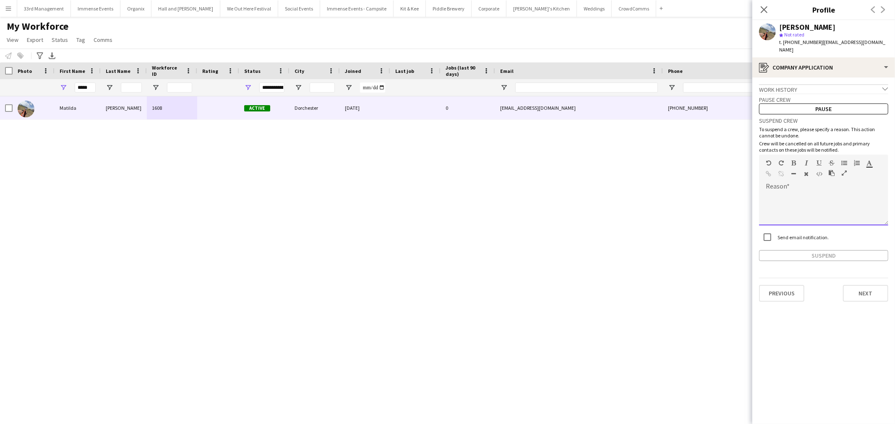
click at [787, 216] on div at bounding box center [823, 209] width 129 height 34
click at [778, 192] on div "**********" at bounding box center [823, 209] width 129 height 34
click at [805, 192] on div "**********" at bounding box center [823, 209] width 129 height 34
click at [813, 250] on button "Suspend" at bounding box center [823, 255] width 129 height 11
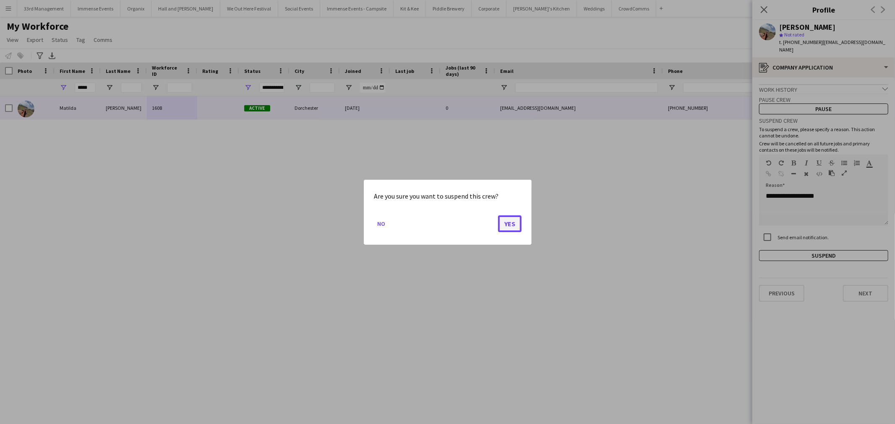
click at [510, 225] on button "Yes" at bounding box center [509, 223] width 23 height 17
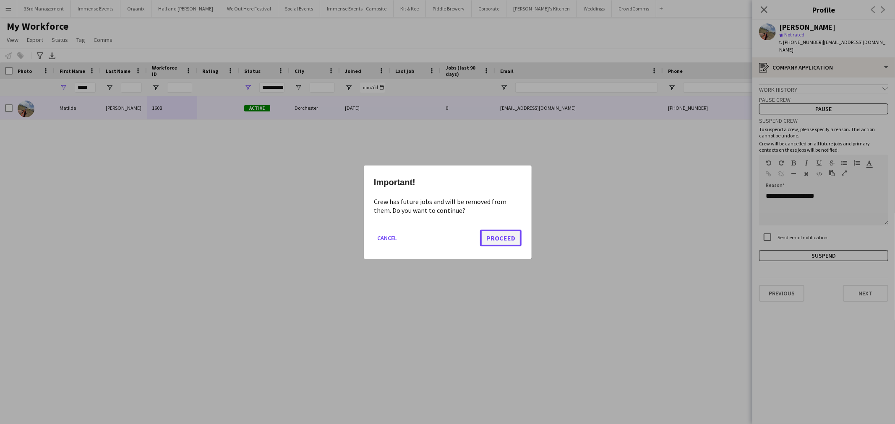
click at [508, 242] on button "Proceed" at bounding box center [501, 237] width 42 height 17
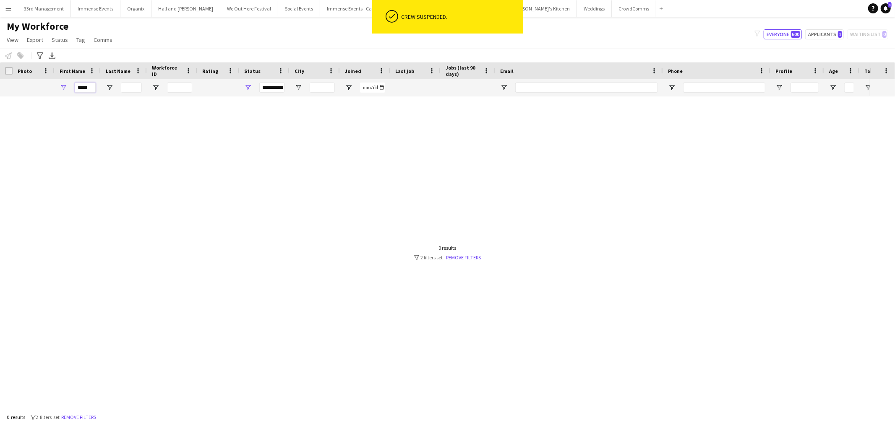
click at [94, 86] on input "*****" at bounding box center [85, 88] width 21 height 10
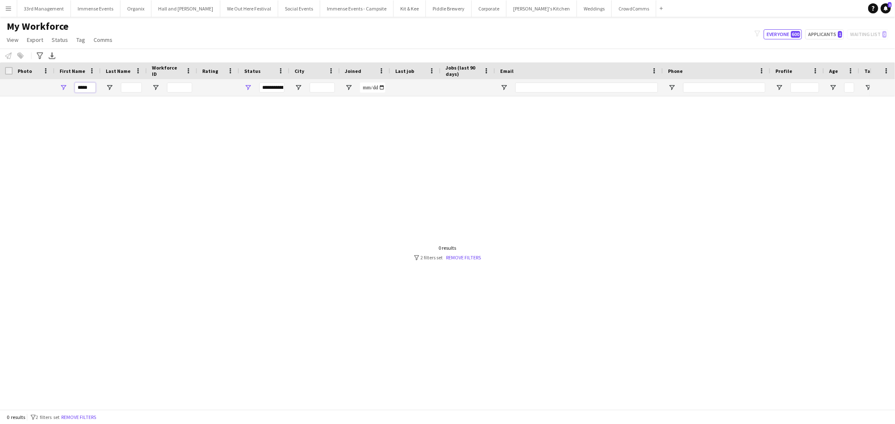
drag, startPoint x: 91, startPoint y: 88, endPoint x: 32, endPoint y: 89, distance: 58.7
click at [32, 89] on div "*****" at bounding box center [454, 87] width 909 height 17
click at [247, 86] on span "Open Filter Menu" at bounding box center [248, 88] width 8 height 8
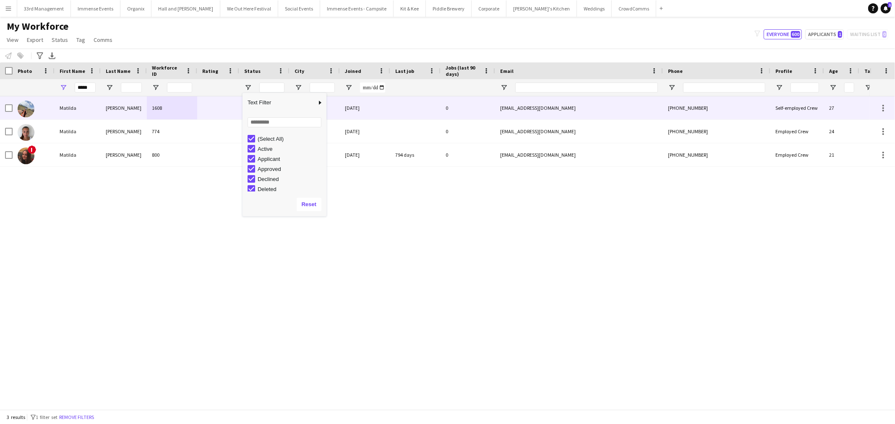
click at [84, 114] on div "Matilda" at bounding box center [78, 107] width 46 height 23
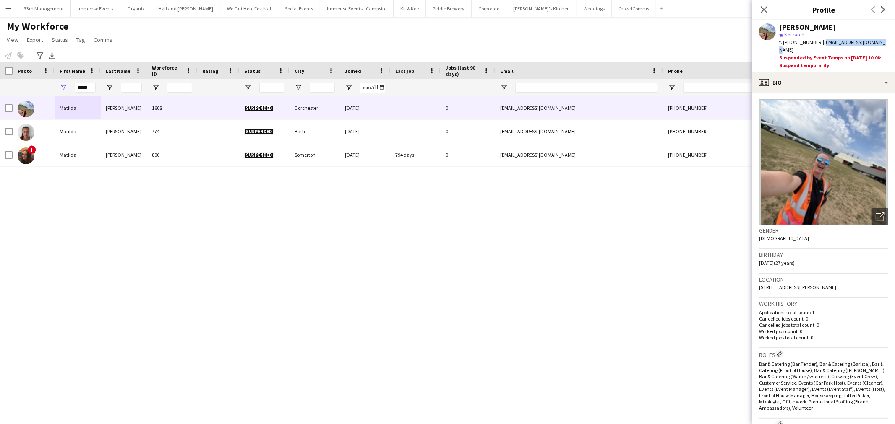
drag, startPoint x: 870, startPoint y: 42, endPoint x: 819, endPoint y: 42, distance: 51.6
click at [819, 42] on div "t. [PHONE_NUMBER] | [EMAIL_ADDRESS][DOMAIN_NAME]" at bounding box center [833, 46] width 109 height 15
copy span "[EMAIL_ADDRESS][DOMAIN_NAME]"
click at [11, 15] on button "Menu" at bounding box center [8, 8] width 17 height 17
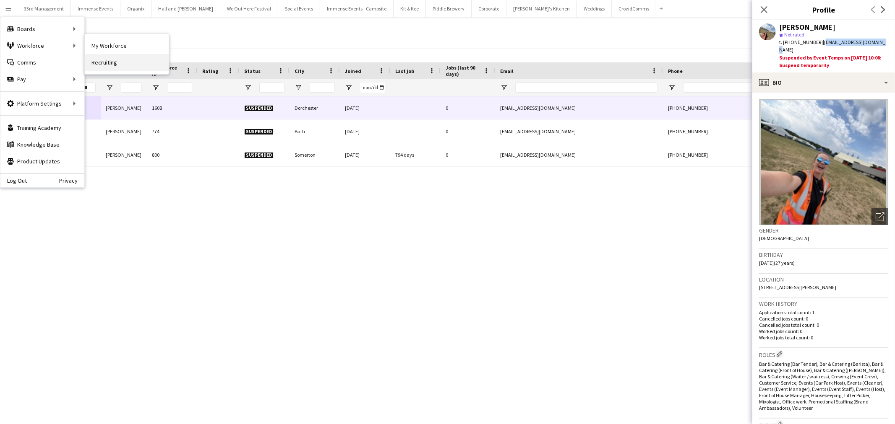
click at [120, 67] on link "Recruiting" at bounding box center [127, 62] width 84 height 17
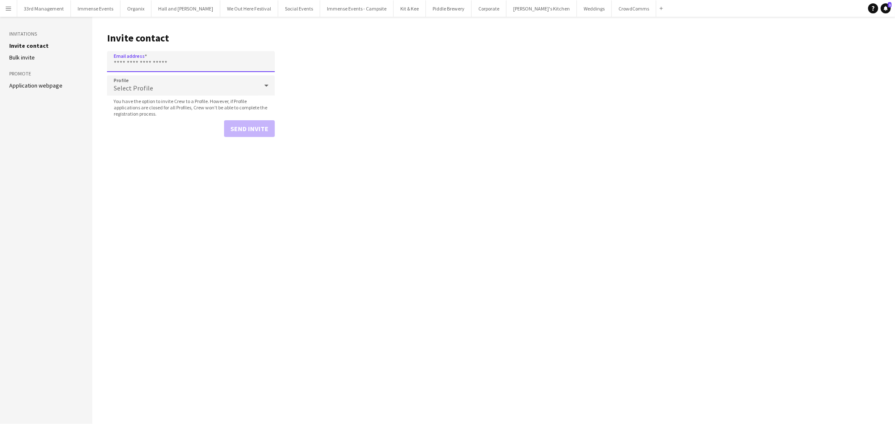
click at [175, 60] on input "Email address" at bounding box center [191, 61] width 168 height 21
paste input "**********"
type input "**********"
click at [127, 94] on div "Select Profile" at bounding box center [182, 85] width 151 height 20
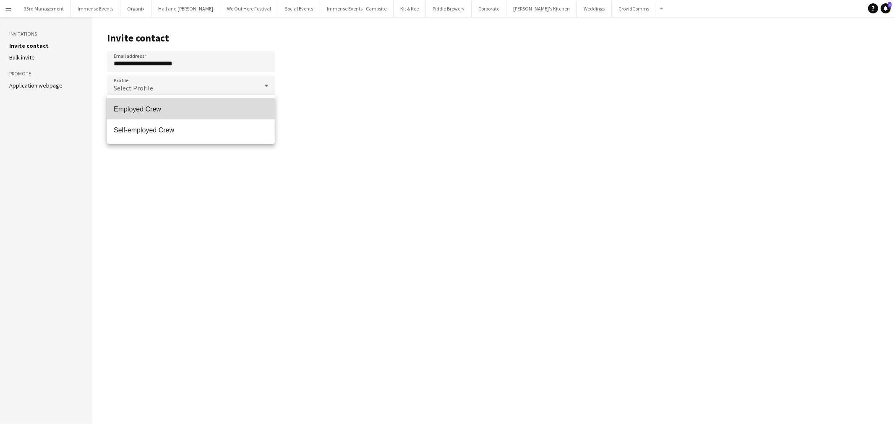
click at [146, 111] on span "Employed Crew" at bounding box center [191, 109] width 154 height 8
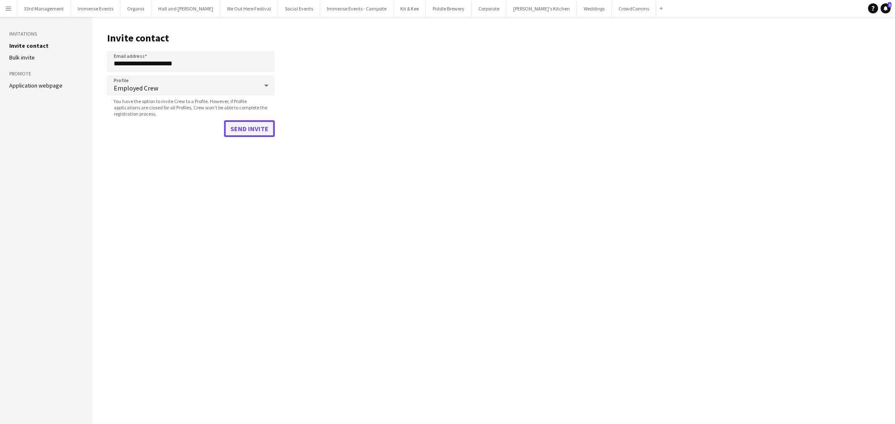
click at [242, 126] on button "Send invite" at bounding box center [249, 128] width 51 height 17
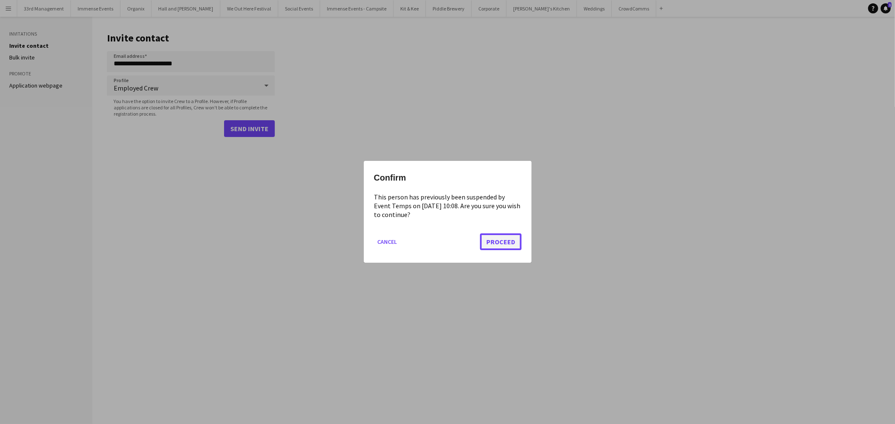
click at [502, 241] on button "Proceed" at bounding box center [501, 242] width 42 height 17
